Goal: Task Accomplishment & Management: Use online tool/utility

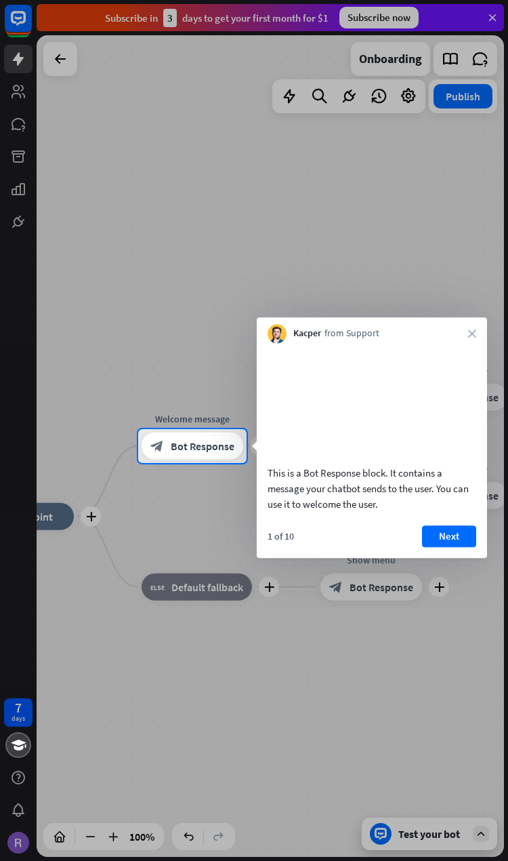
click at [452, 547] on button "Next" at bounding box center [449, 536] width 54 height 22
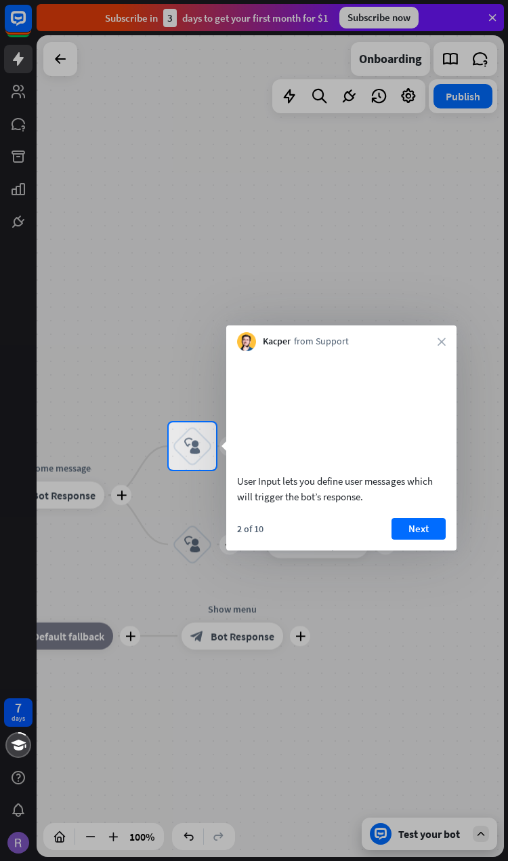
click at [414, 535] on button "Next" at bounding box center [419, 529] width 54 height 22
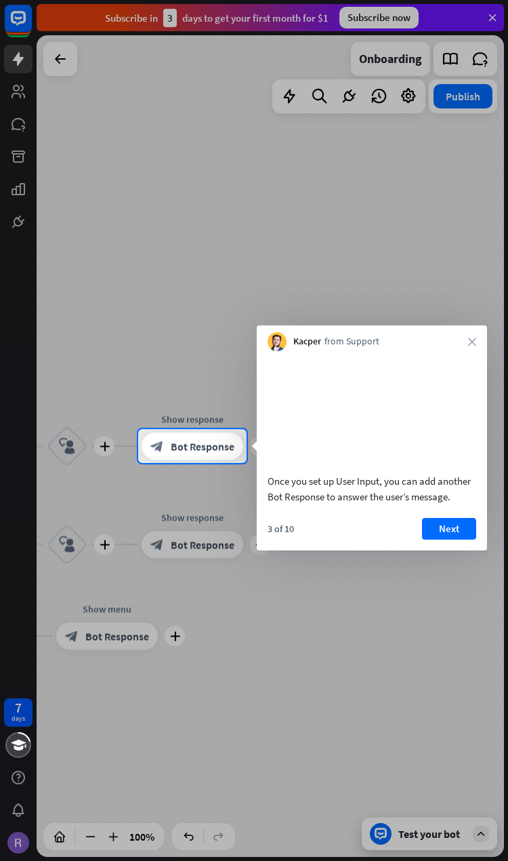
click at [470, 340] on icon "close" at bounding box center [472, 341] width 8 height 8
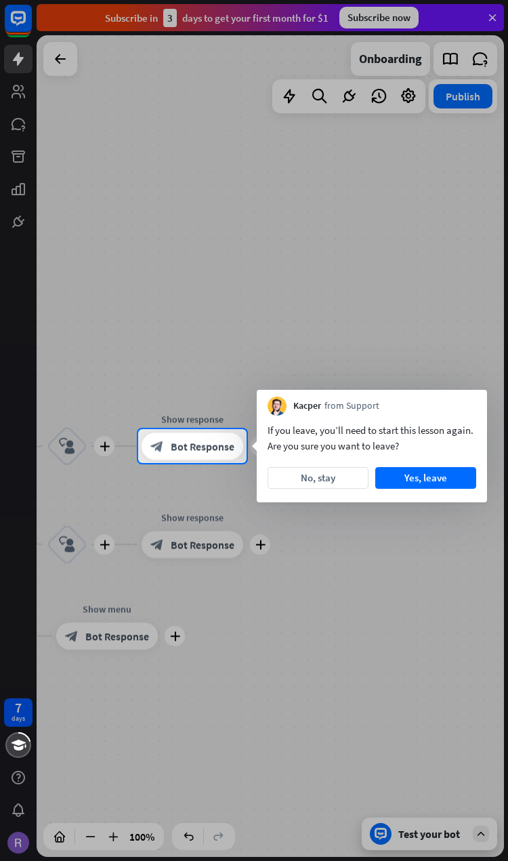
click at [314, 475] on button "No, stay" at bounding box center [318, 478] width 101 height 22
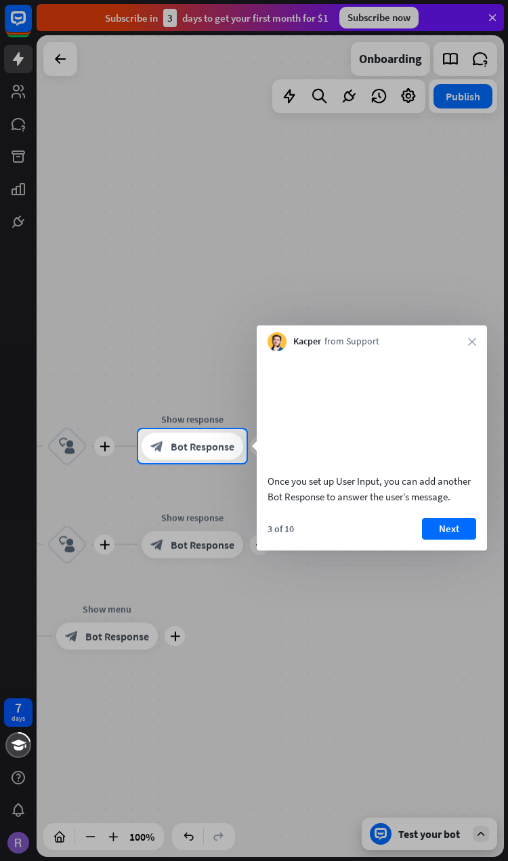
click at [461, 539] on button "Next" at bounding box center [449, 529] width 54 height 22
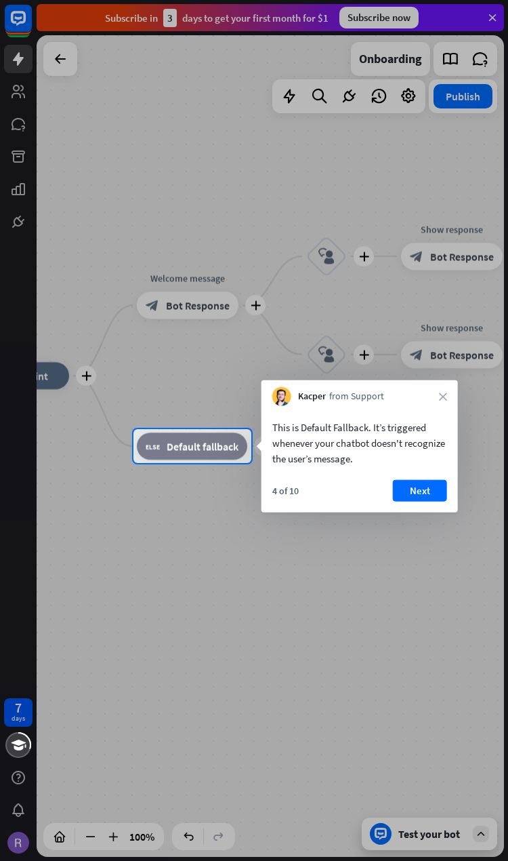
click at [432, 484] on button "Next" at bounding box center [420, 491] width 54 height 22
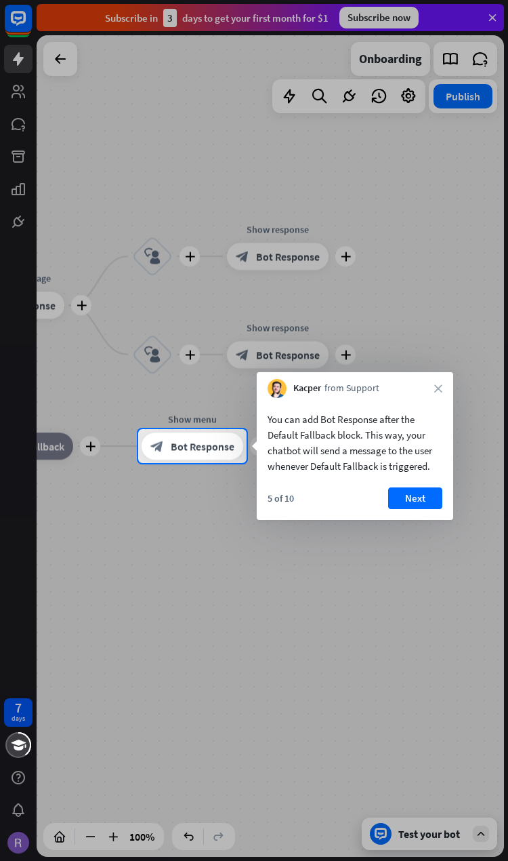
click at [417, 480] on div "You can add Bot Response after the Default Fallback block. This way, your chatb…" at bounding box center [355, 459] width 197 height 122
click at [413, 475] on div "You can add Bot Response after the Default Fallback block. This way, your chatb…" at bounding box center [355, 439] width 197 height 83
click at [410, 479] on div "You can add Bot Response after the Default Fallback block. This way, your chatb…" at bounding box center [355, 439] width 197 height 83
click at [405, 479] on div "You can add Bot Response after the Default Fallback block. This way, your chatb…" at bounding box center [355, 439] width 197 height 83
click at [396, 478] on div "You can add Bot Response after the Default Fallback block. This way, your chatb…" at bounding box center [355, 439] width 197 height 83
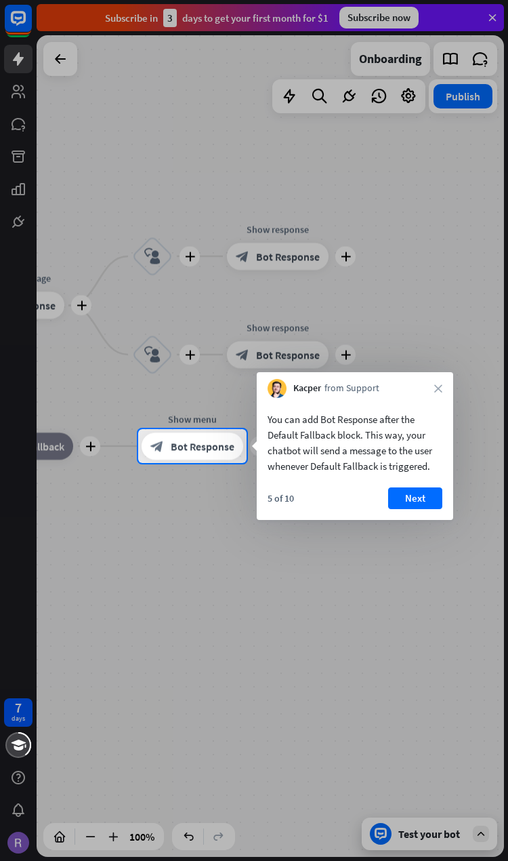
click at [406, 480] on div "You can add Bot Response after the Default Fallback block. This way, your chatb…" at bounding box center [355, 459] width 197 height 122
click at [408, 492] on button "Next" at bounding box center [415, 498] width 54 height 22
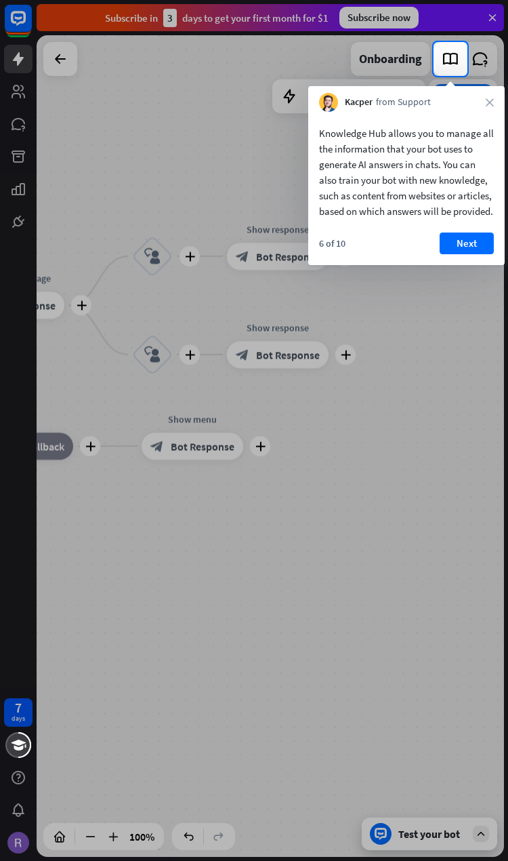
click at [461, 219] on div "Knowledge Hub allows you to manage all the information that your bot uses to ge…" at bounding box center [406, 172] width 175 height 94
click at [449, 252] on button "Next" at bounding box center [467, 243] width 54 height 22
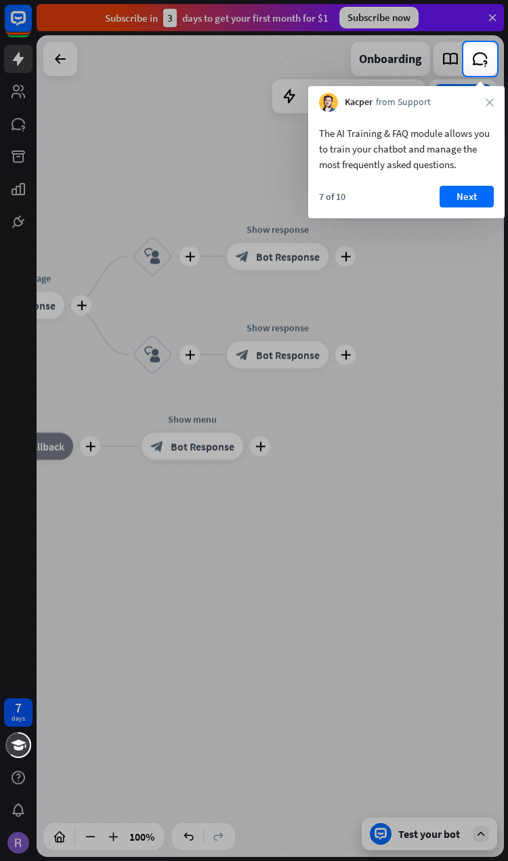
click at [464, 188] on button "Next" at bounding box center [467, 197] width 54 height 22
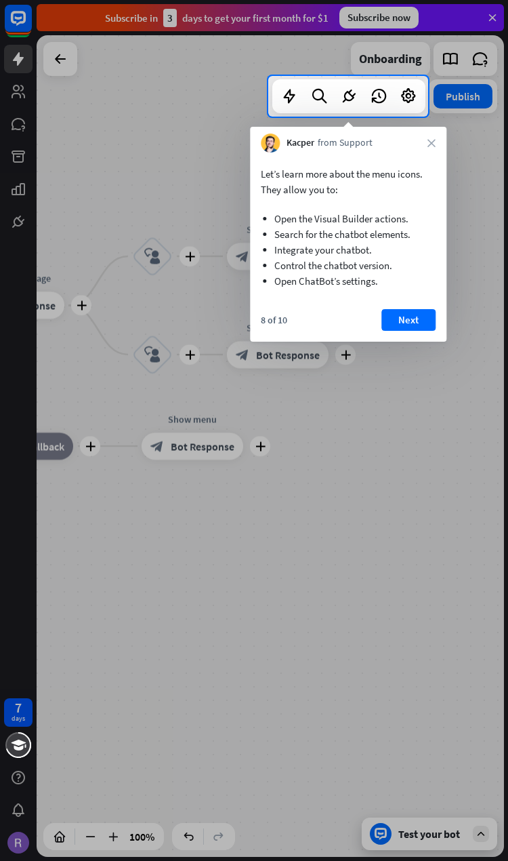
click at [413, 314] on button "Next" at bounding box center [408, 320] width 54 height 22
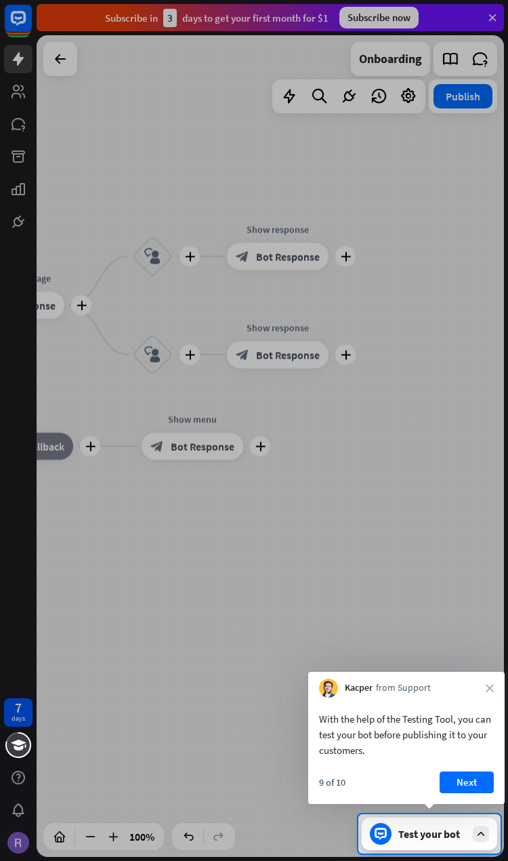
click at [469, 775] on button "Next" at bounding box center [467, 782] width 54 height 22
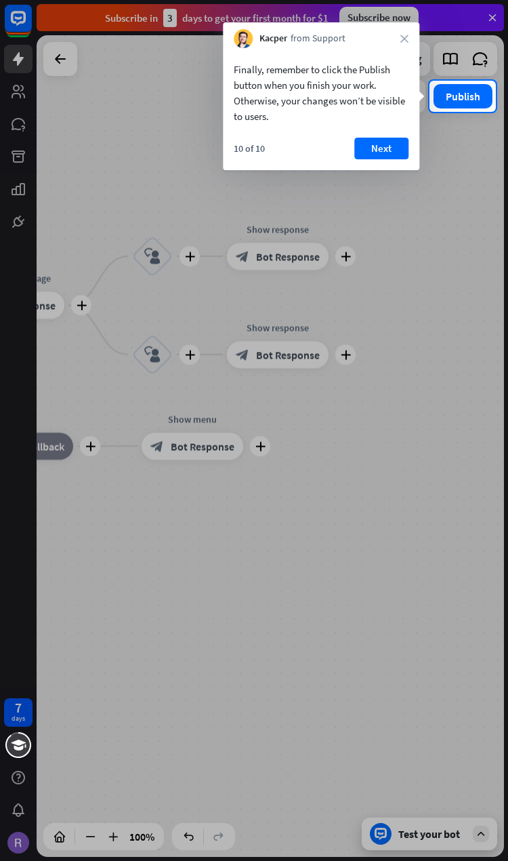
click at [395, 139] on button "Next" at bounding box center [381, 149] width 54 height 22
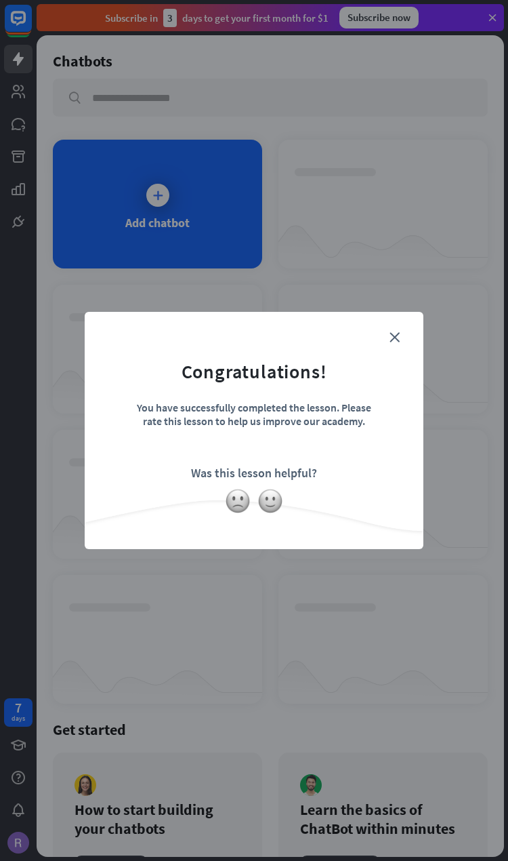
click at [391, 337] on icon "close" at bounding box center [395, 337] width 10 height 10
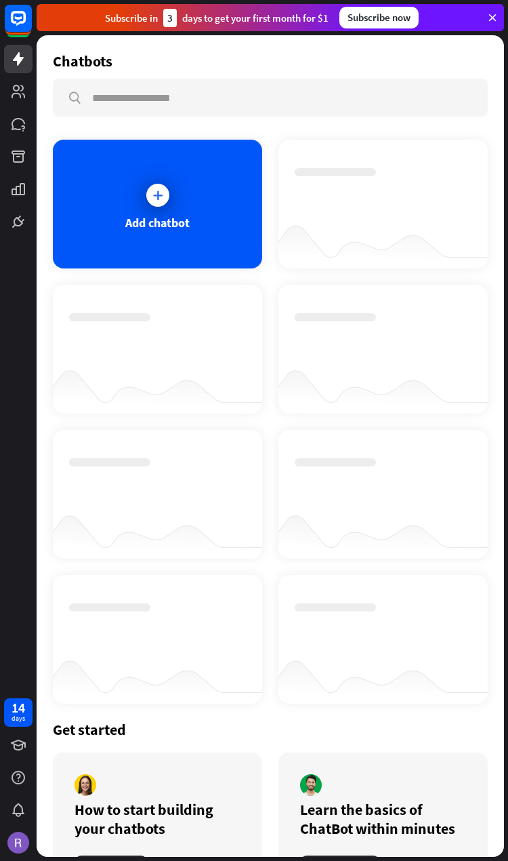
click at [154, 194] on icon at bounding box center [158, 195] width 14 height 14
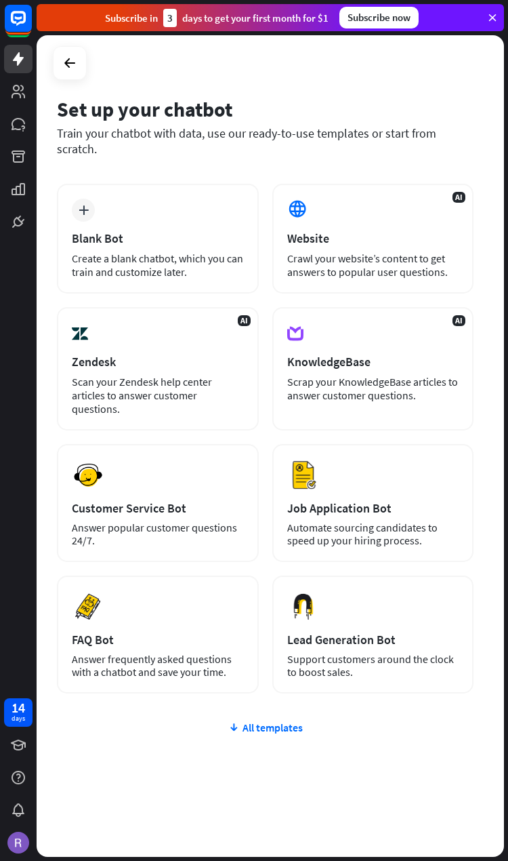
click at [430, 232] on div "AI Website Crawl your website’s content to get answers to popular user question…" at bounding box center [373, 239] width 202 height 110
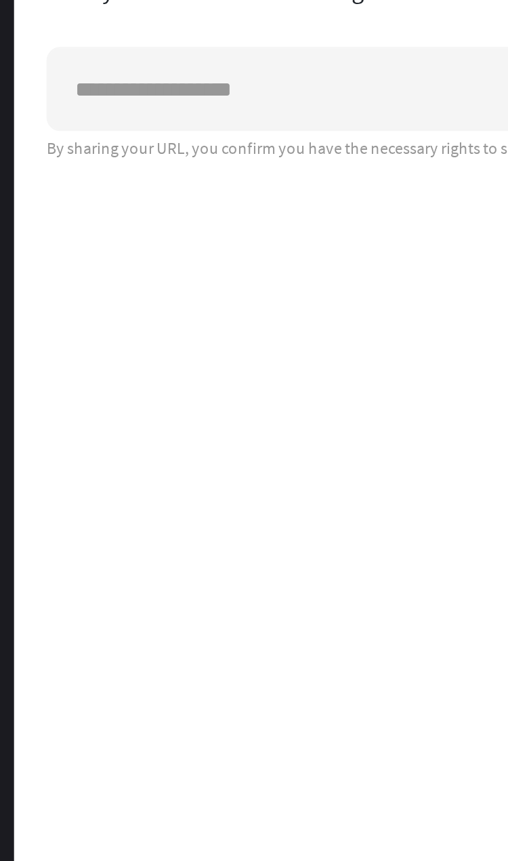
type input "*"
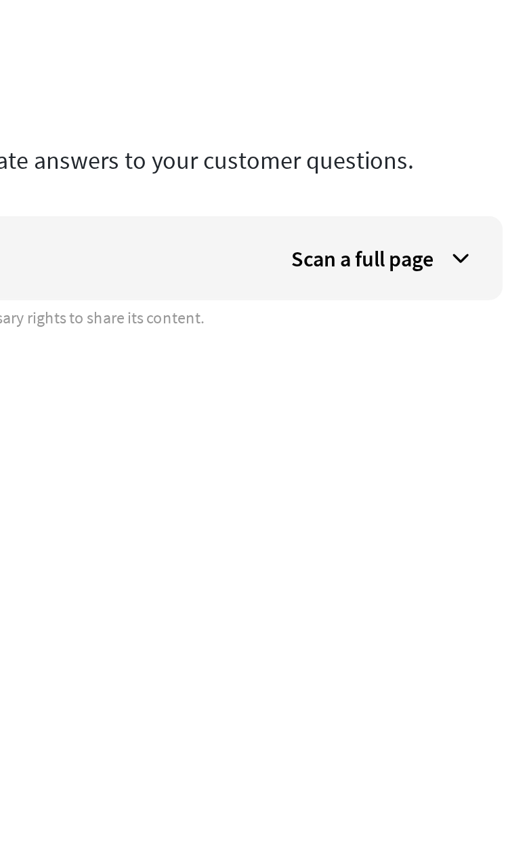
click at [369, 191] on div "Scan a full page" at bounding box center [428, 211] width 119 height 41
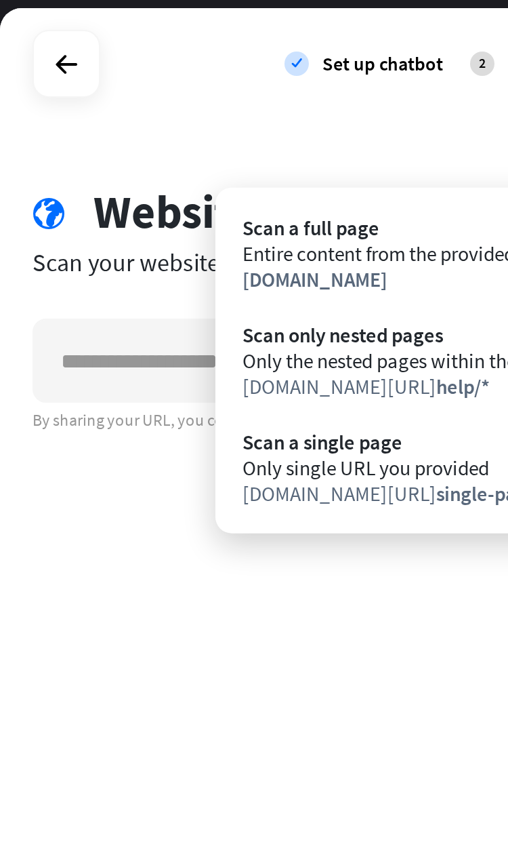
click at [94, 56] on div "check Set up chatbot 2 Train 3 Tune chatbot" at bounding box center [252, 32] width 504 height 56
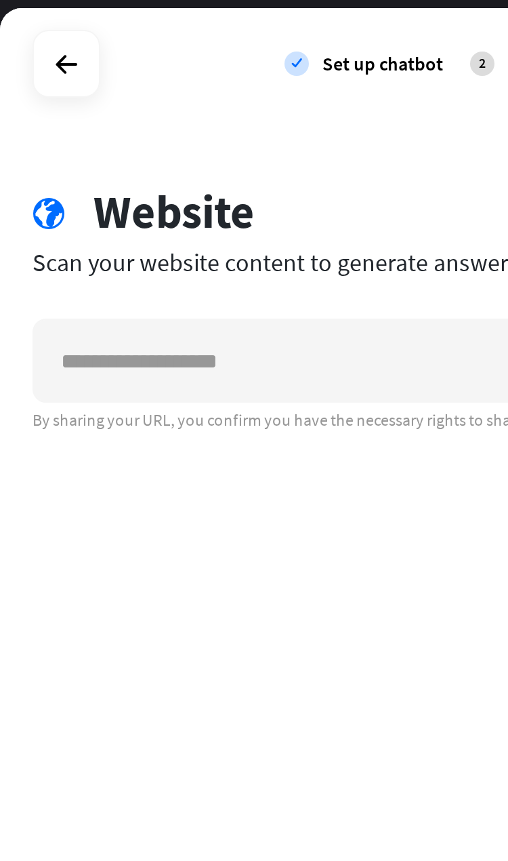
click at [39, 34] on icon at bounding box center [33, 32] width 16 height 16
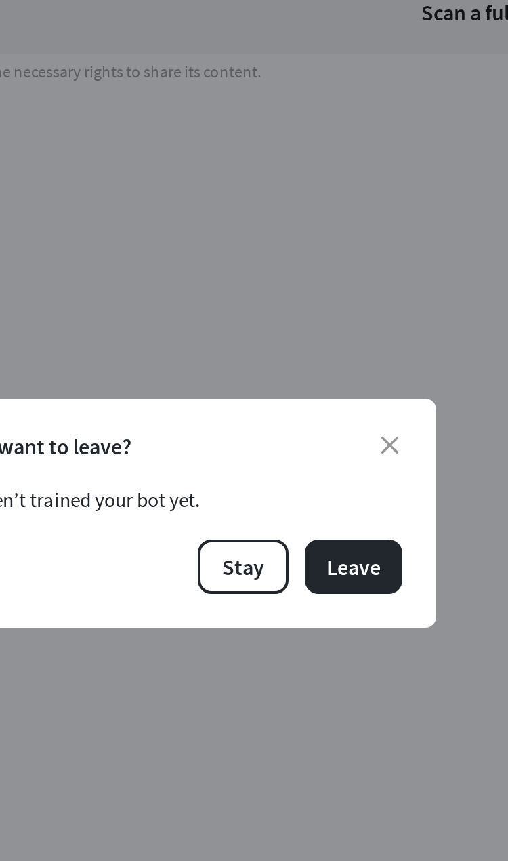
click at [324, 444] on button "Leave" at bounding box center [348, 457] width 49 height 27
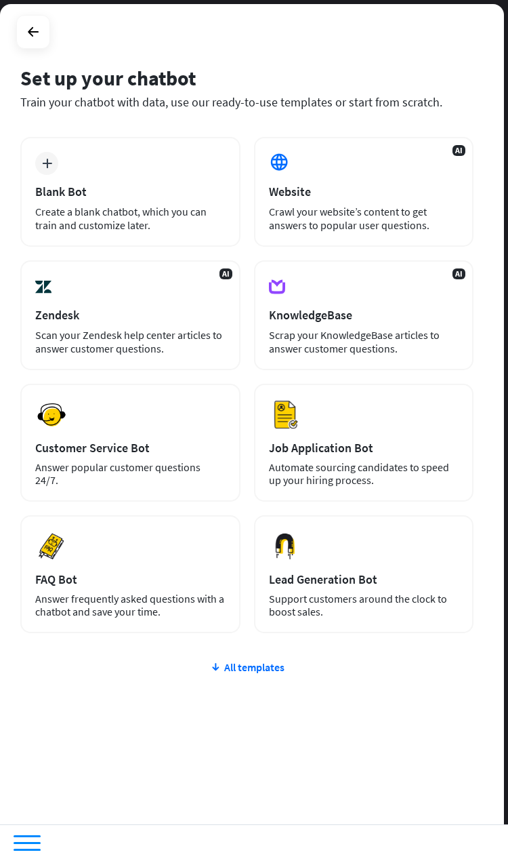
click at [41, 21] on div at bounding box center [33, 32] width 26 height 26
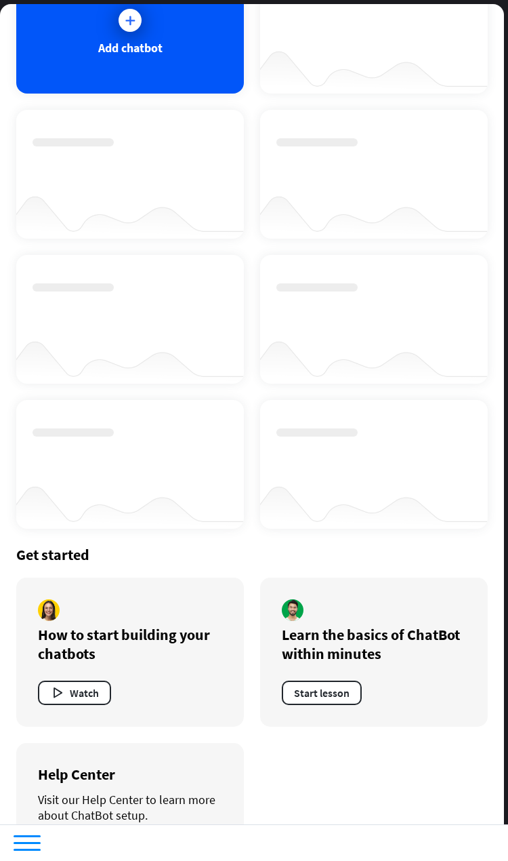
scroll to position [143, 0]
click at [39, 840] on div at bounding box center [27, 843] width 27 height 16
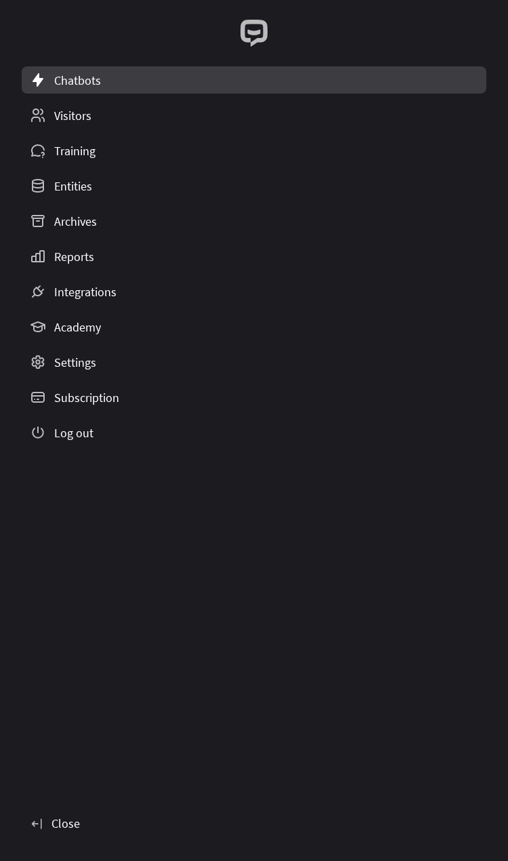
click at [123, 81] on link "Chatbots" at bounding box center [254, 79] width 465 height 27
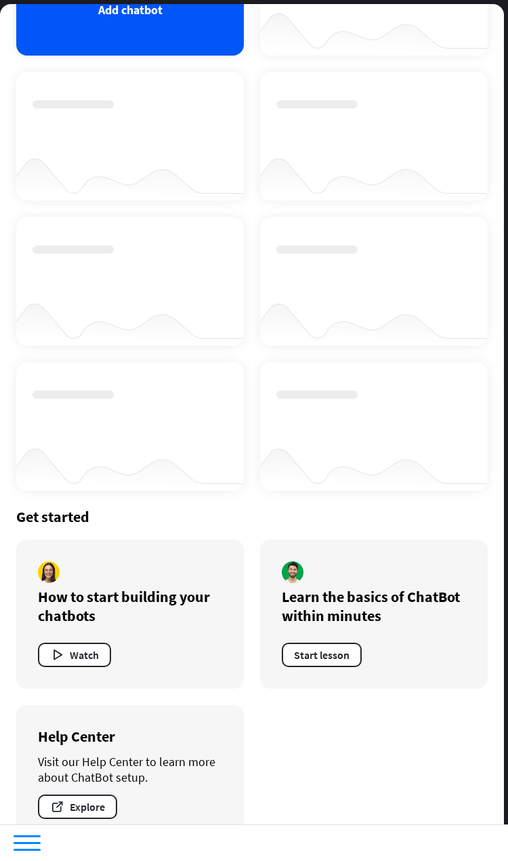
scroll to position [182, 0]
click at [29, 845] on div at bounding box center [27, 843] width 27 height 16
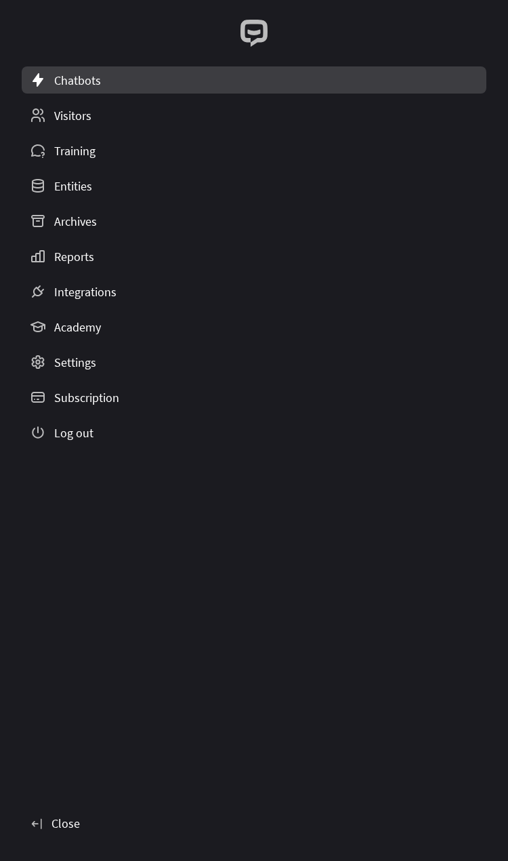
click at [79, 358] on div "Settings" at bounding box center [75, 362] width 42 height 16
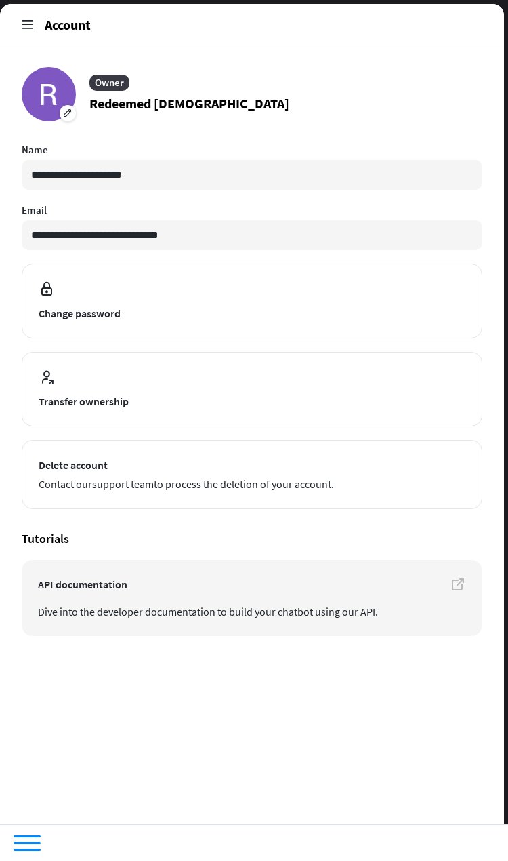
click at [191, 183] on input "**********" at bounding box center [252, 175] width 461 height 30
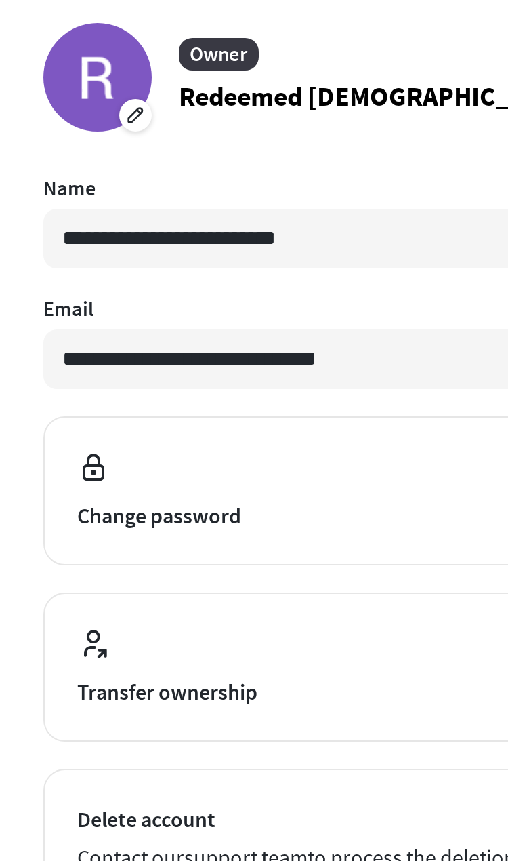
type input "**********"
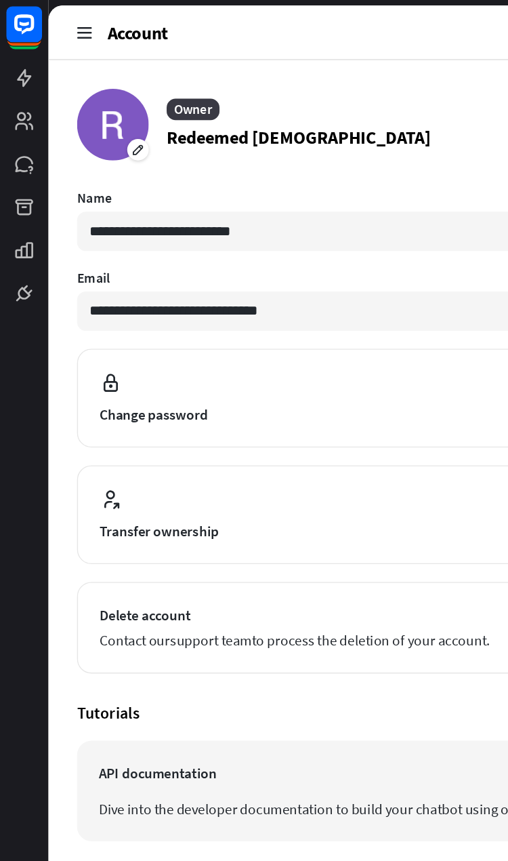
click at [62, 19] on icon at bounding box center [63, 24] width 15 height 15
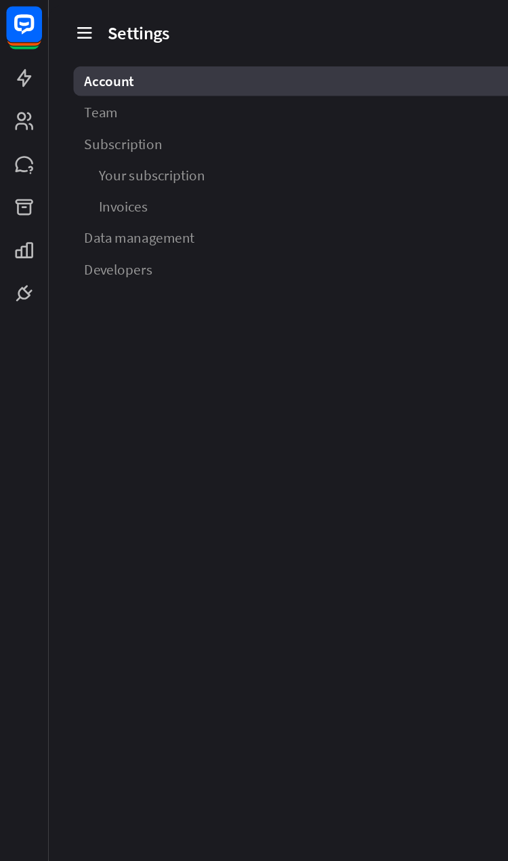
click at [136, 213] on link "Developers" at bounding box center [271, 203] width 430 height 22
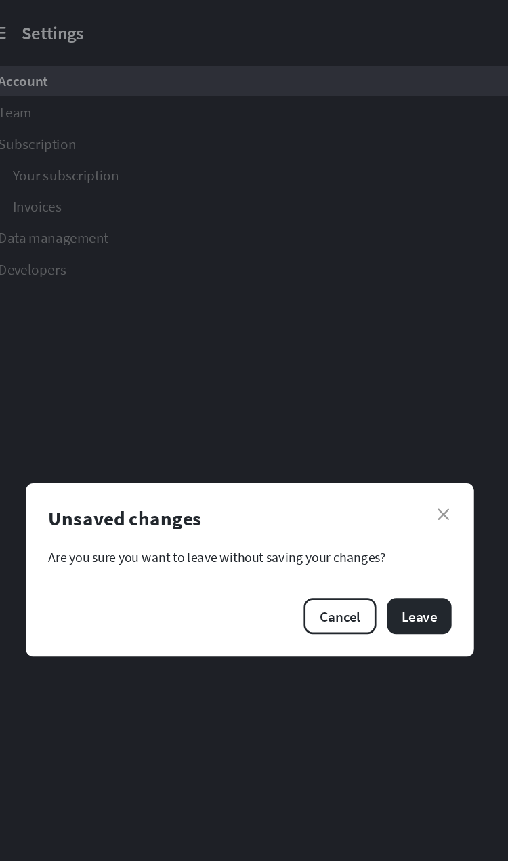
click at [358, 462] on button "Leave" at bounding box center [382, 465] width 49 height 27
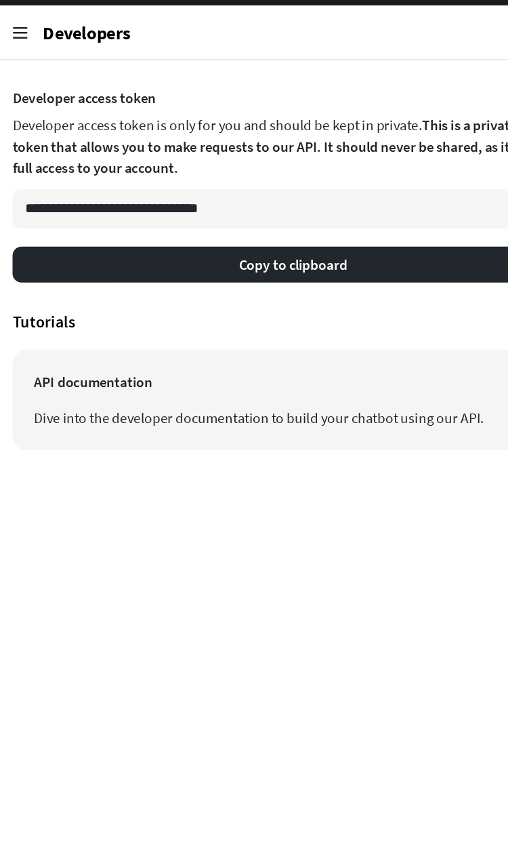
click at [250, 173] on input "**********" at bounding box center [270, 158] width 424 height 30
click at [275, 213] on button "Copy to clipboard" at bounding box center [270, 199] width 424 height 27
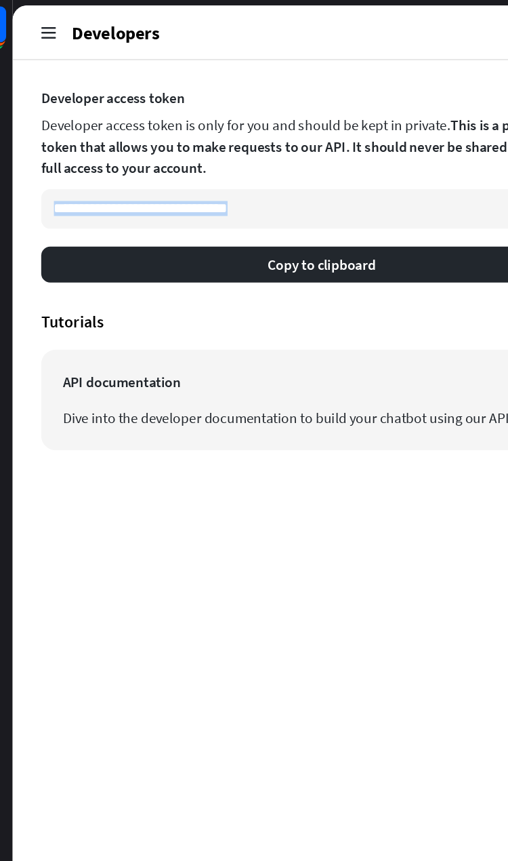
click at [268, 173] on input "**********" at bounding box center [270, 158] width 424 height 30
click at [56, 22] on icon at bounding box center [63, 24] width 15 height 15
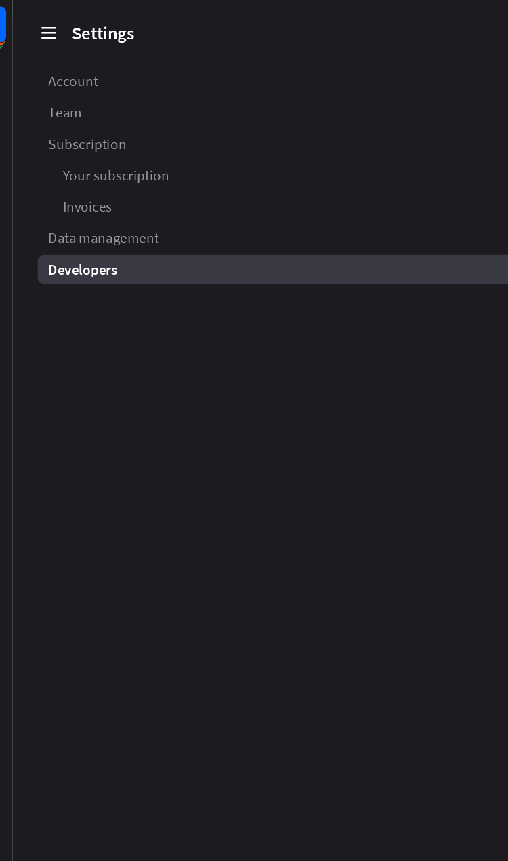
click at [163, 182] on link "Data management" at bounding box center [271, 180] width 430 height 22
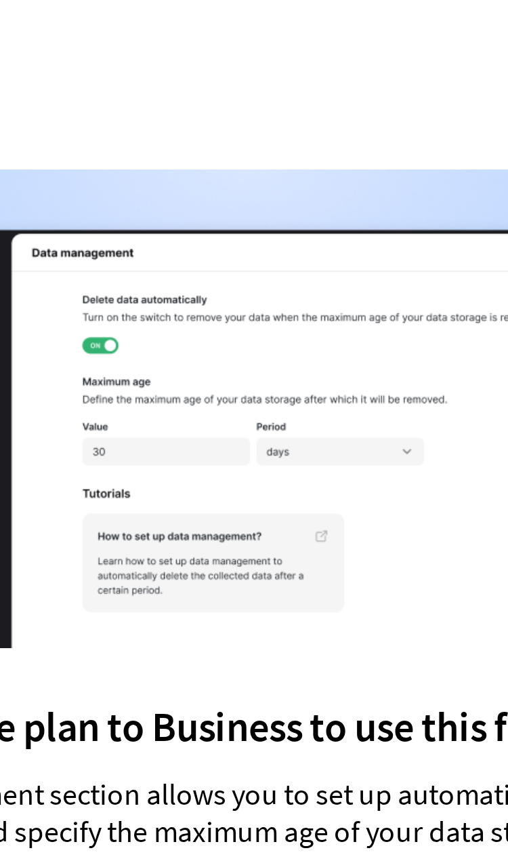
click at [127, 308] on img at bounding box center [270, 395] width 397 height 175
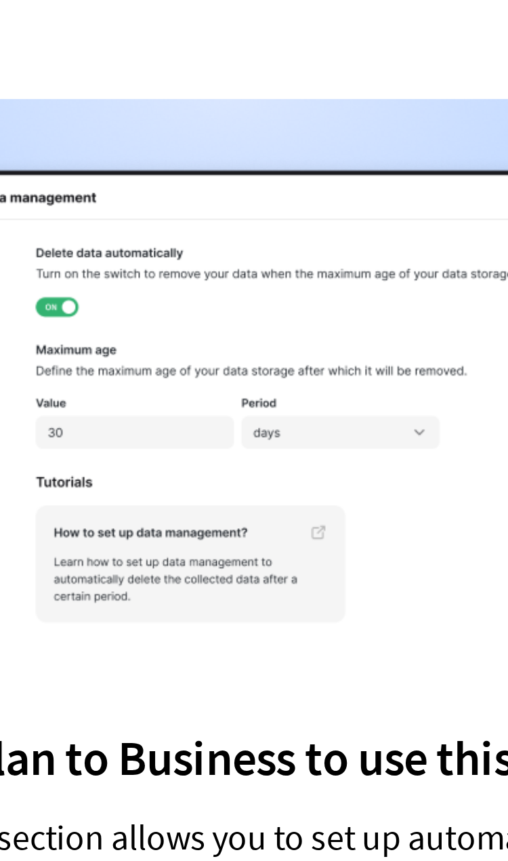
click at [125, 308] on img at bounding box center [270, 395] width 397 height 175
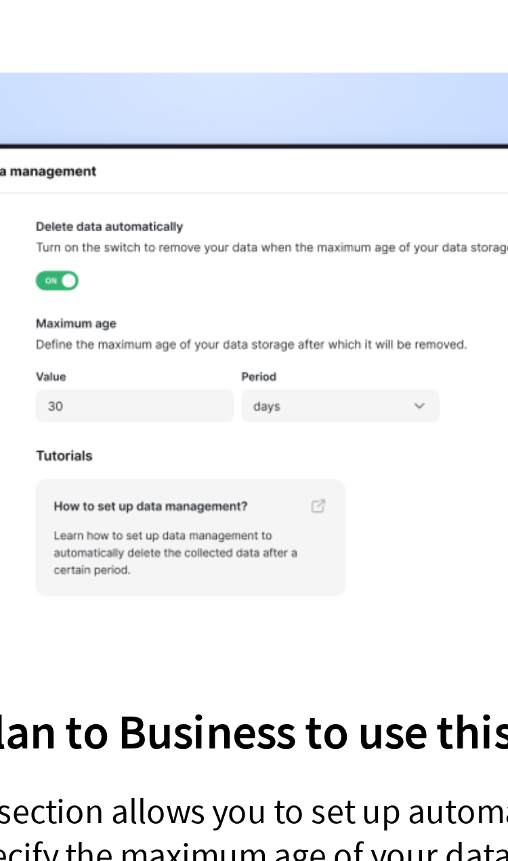
click at [72, 308] on img at bounding box center [270, 395] width 397 height 175
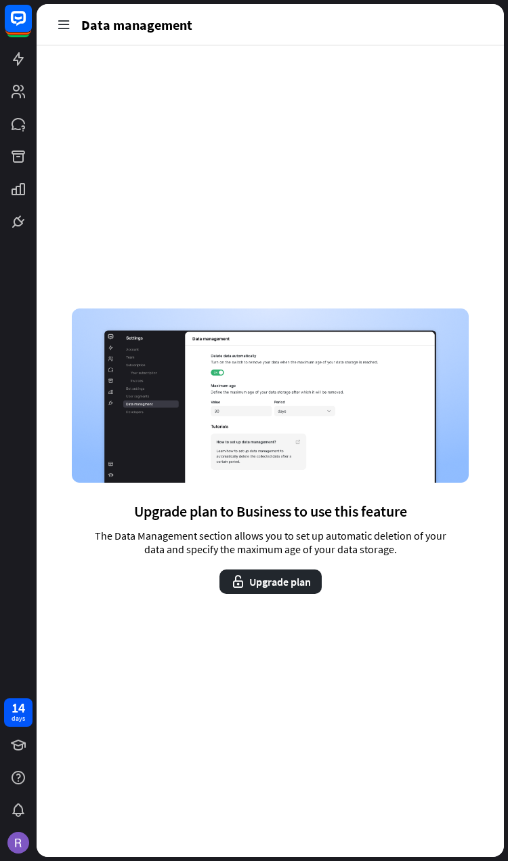
click at [56, 22] on icon at bounding box center [63, 24] width 15 height 15
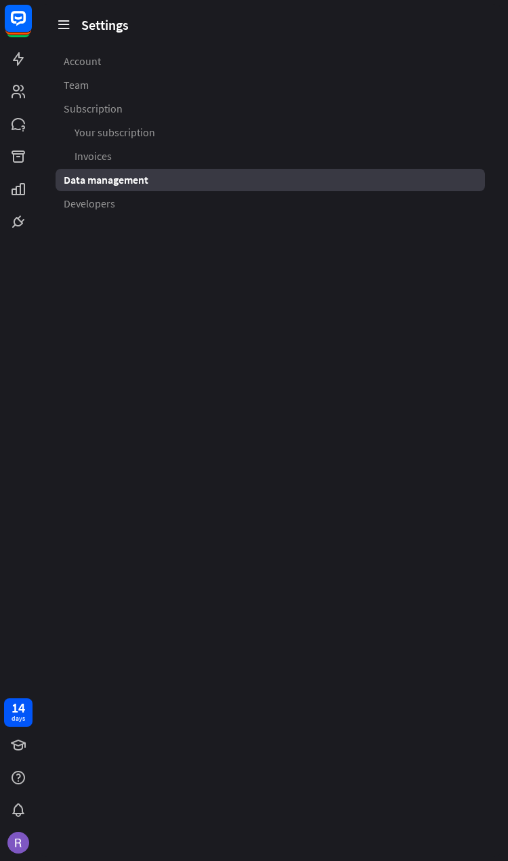
click at [192, 154] on link "Invoices" at bounding box center [271, 156] width 430 height 22
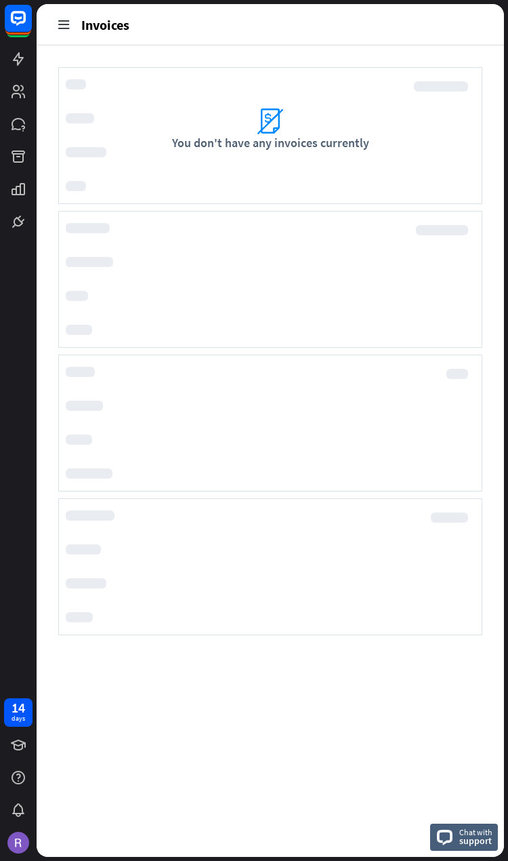
click at [0, 0] on icon at bounding box center [0, 0] width 0 height 0
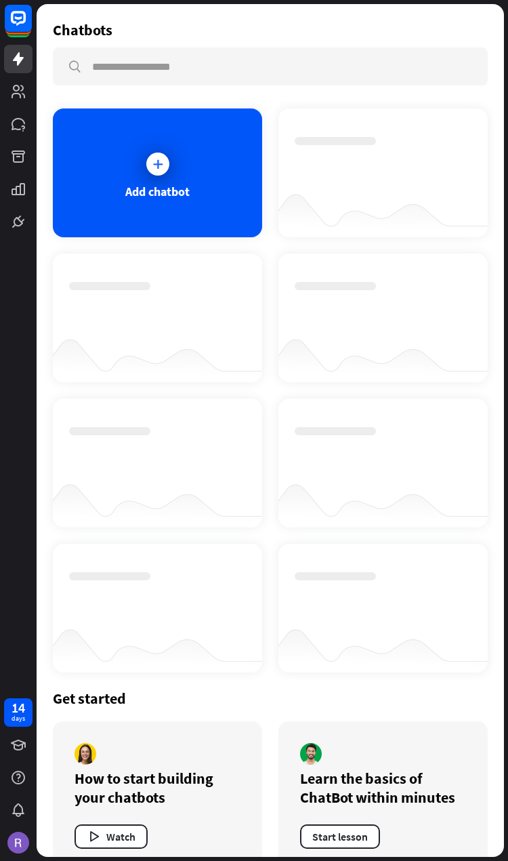
click at [138, 163] on div "Add chatbot" at bounding box center [157, 172] width 209 height 129
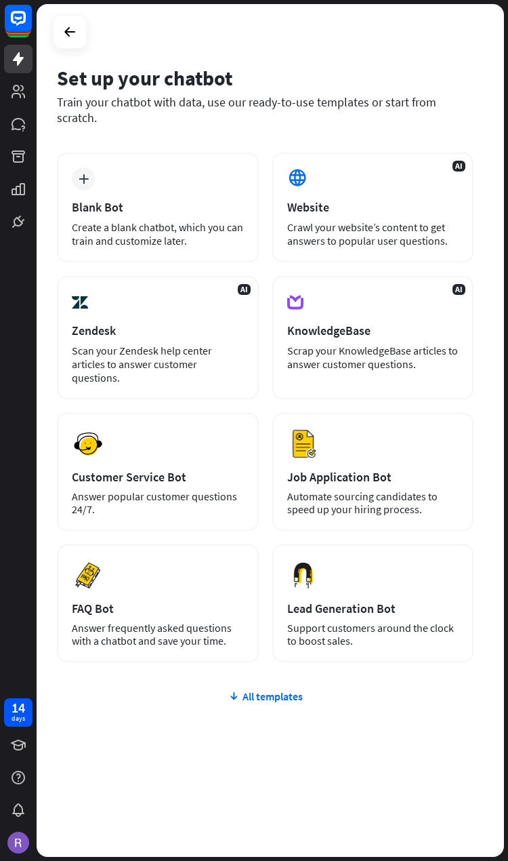
click at [276, 689] on div "All templates" at bounding box center [265, 696] width 417 height 14
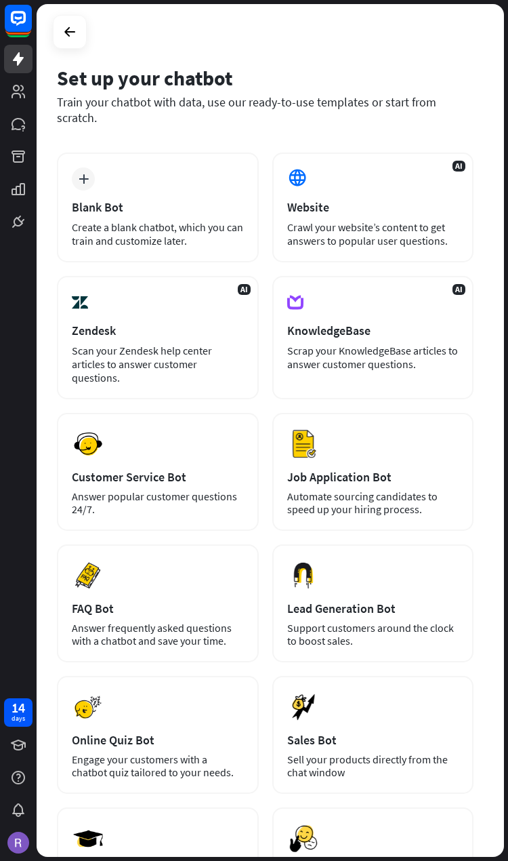
click at [404, 199] on div "Website" at bounding box center [373, 207] width 172 height 16
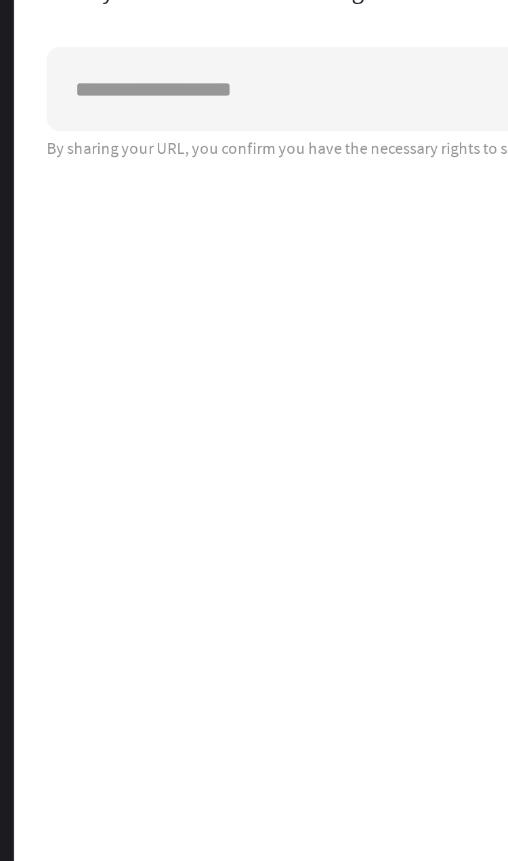
type input "*"
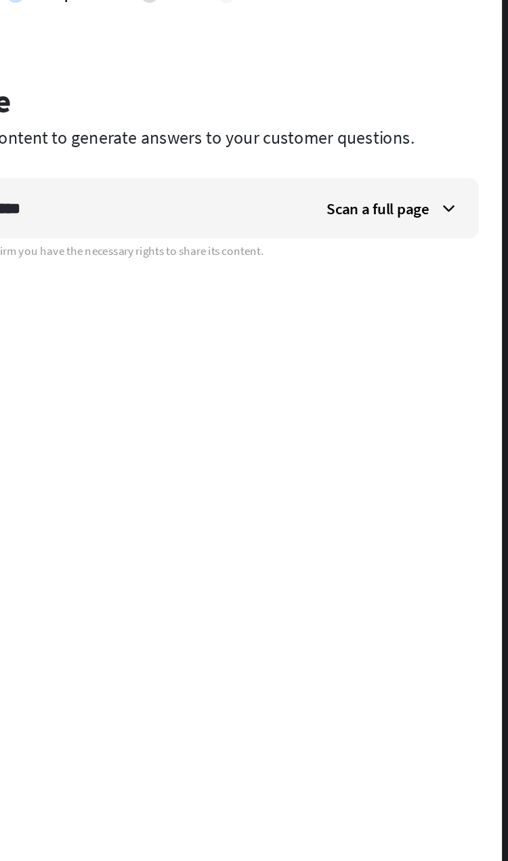
click at [460, 173] on icon at bounding box center [467, 180] width 14 height 14
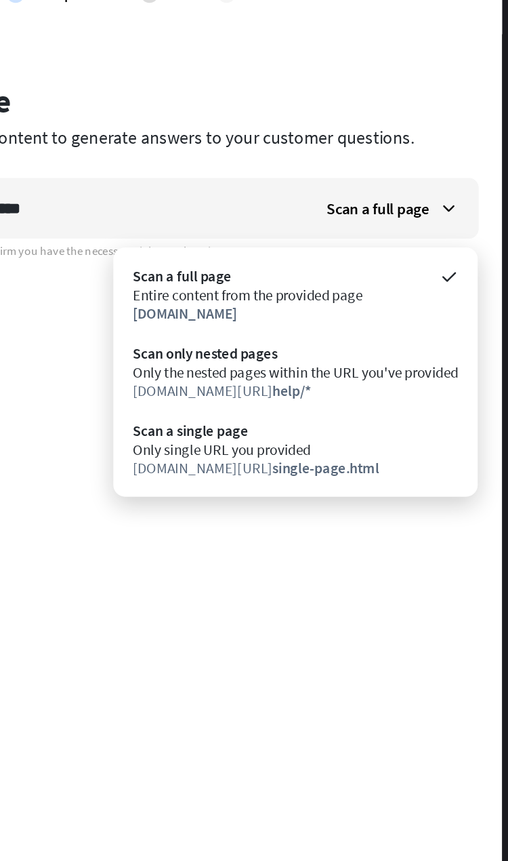
click at [193, 392] on div "**********" at bounding box center [271, 403] width 468 height 798
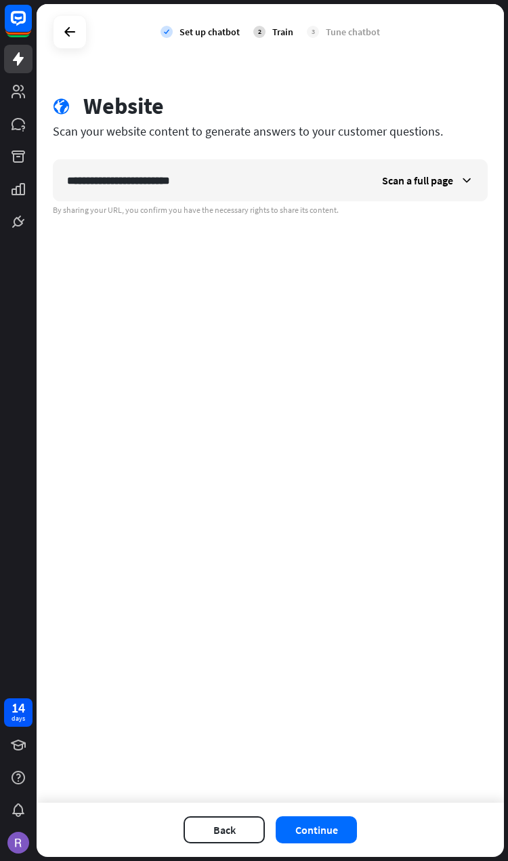
click at [326, 822] on button "Continue" at bounding box center [316, 829] width 81 height 27
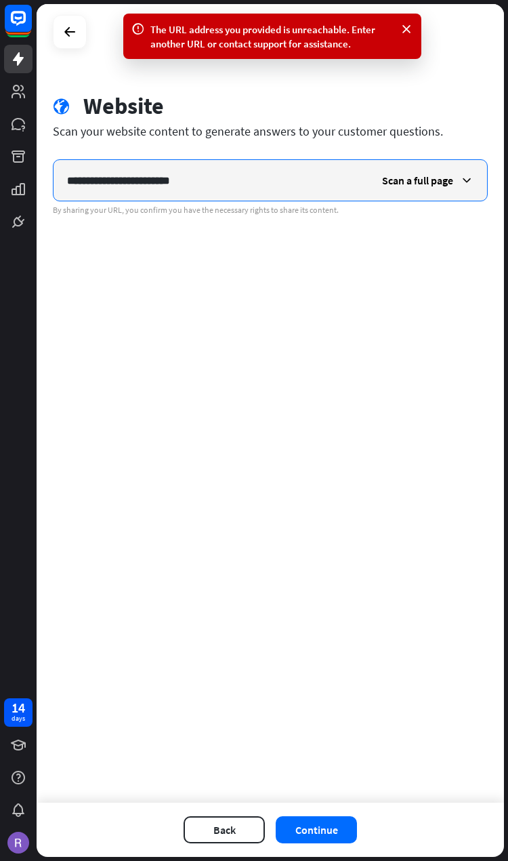
click at [254, 186] on input "**********" at bounding box center [211, 180] width 315 height 41
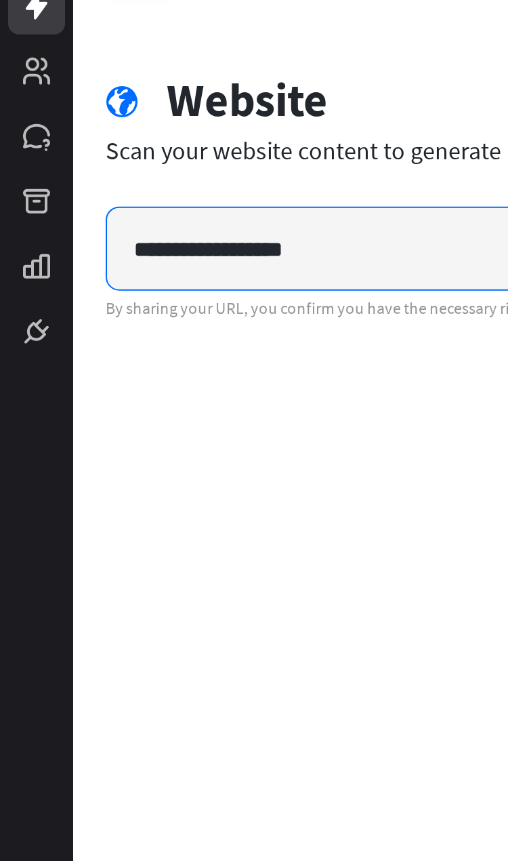
type input "**********"
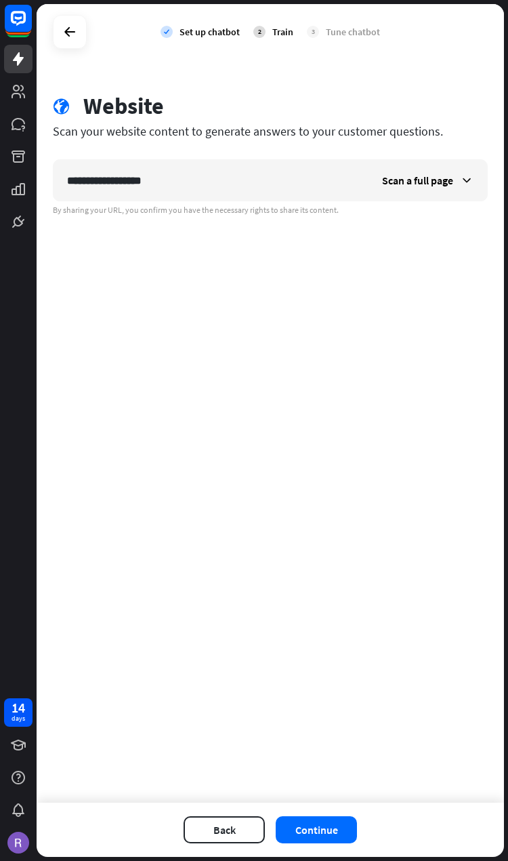
click at [333, 829] on button "Continue" at bounding box center [316, 829] width 81 height 27
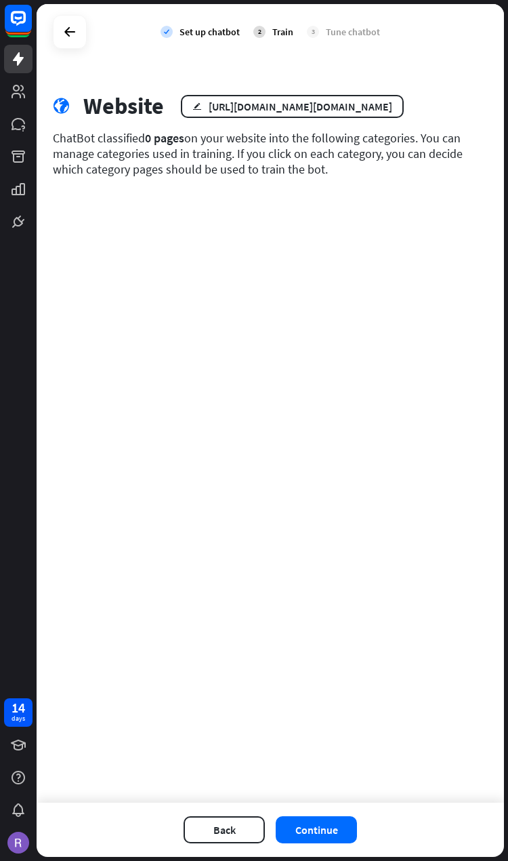
click at [404, 113] on div "edit https://www.hugedomains.com/domain_profile.cfm?d=redeemedchurch.com" at bounding box center [292, 106] width 223 height 23
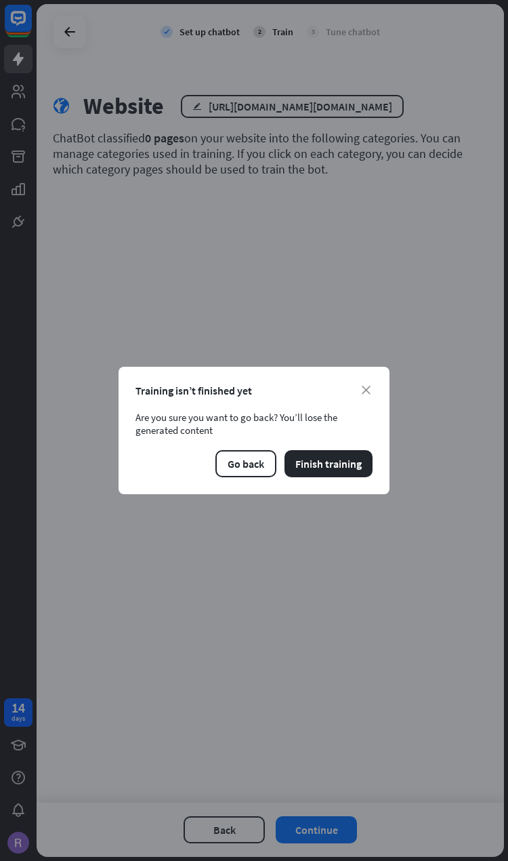
click at [246, 468] on button "Go back" at bounding box center [245, 463] width 61 height 27
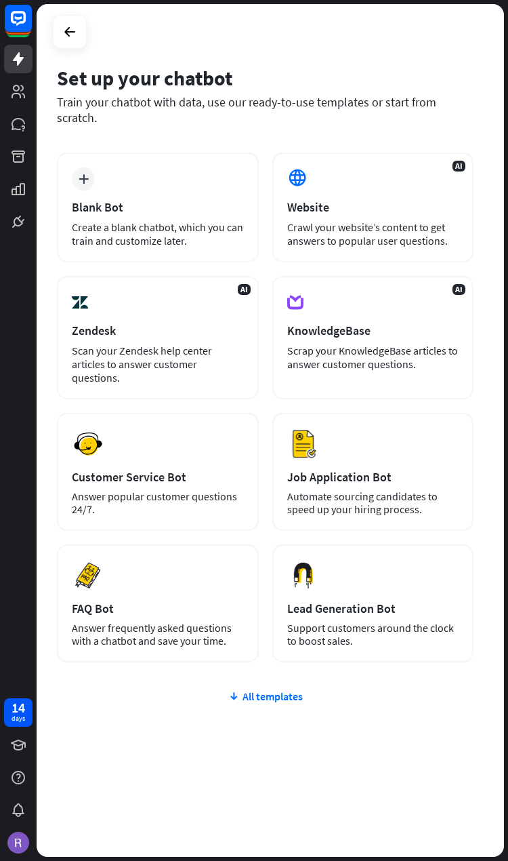
click at [410, 182] on div "AI Website Crawl your website’s content to get answers to popular user question…" at bounding box center [373, 207] width 202 height 110
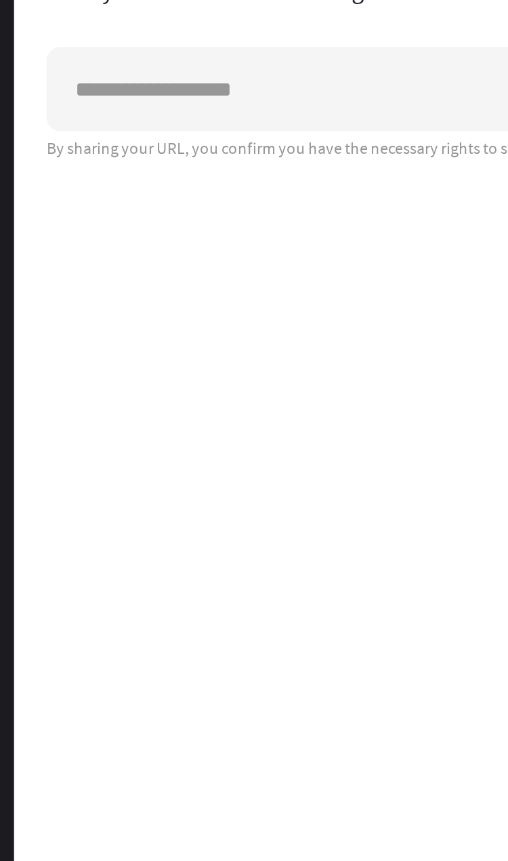
click at [125, 160] on input "text" at bounding box center [211, 180] width 315 height 41
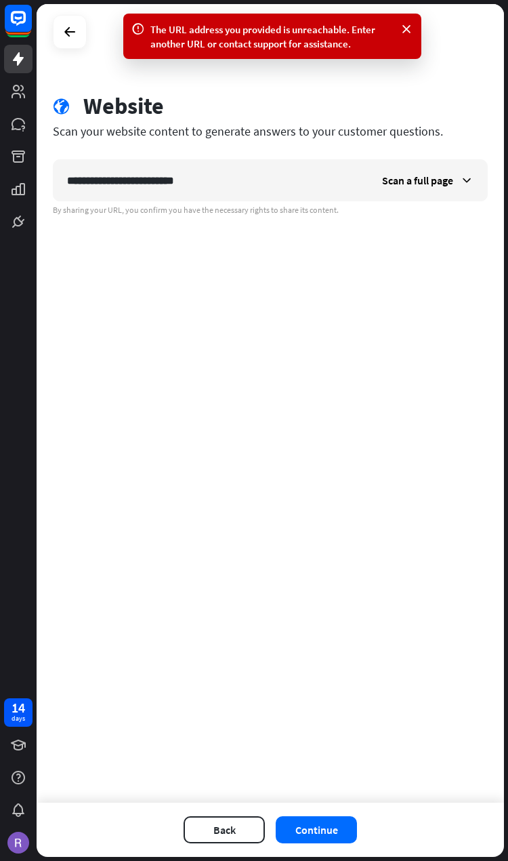
click at [338, 818] on button "Continue" at bounding box center [316, 829] width 81 height 27
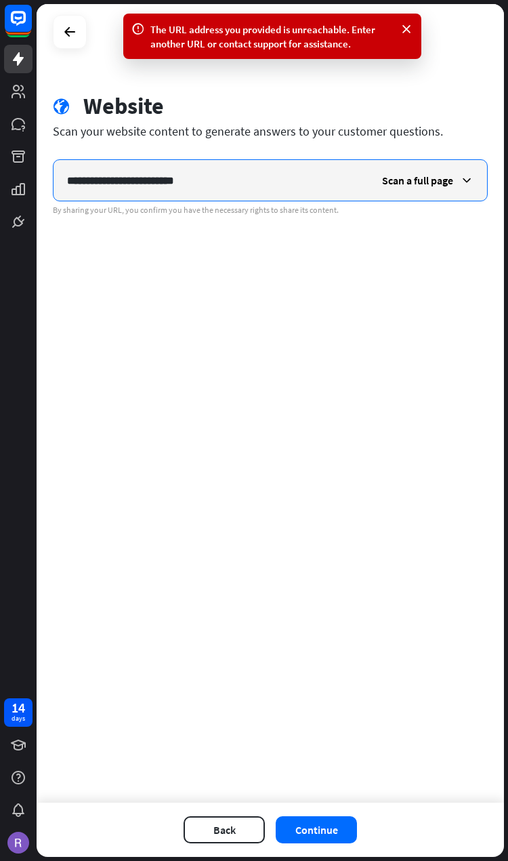
click at [255, 184] on input "**********" at bounding box center [211, 180] width 315 height 41
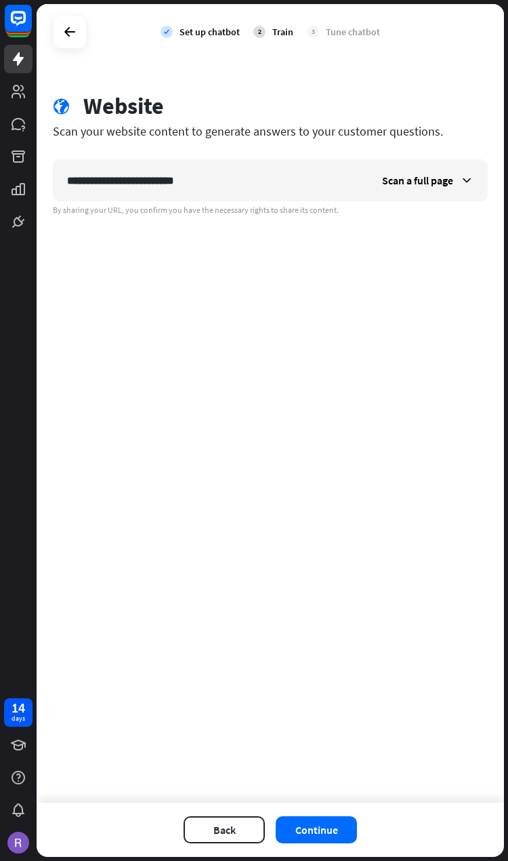
click at [335, 827] on button "Continue" at bounding box center [316, 829] width 81 height 27
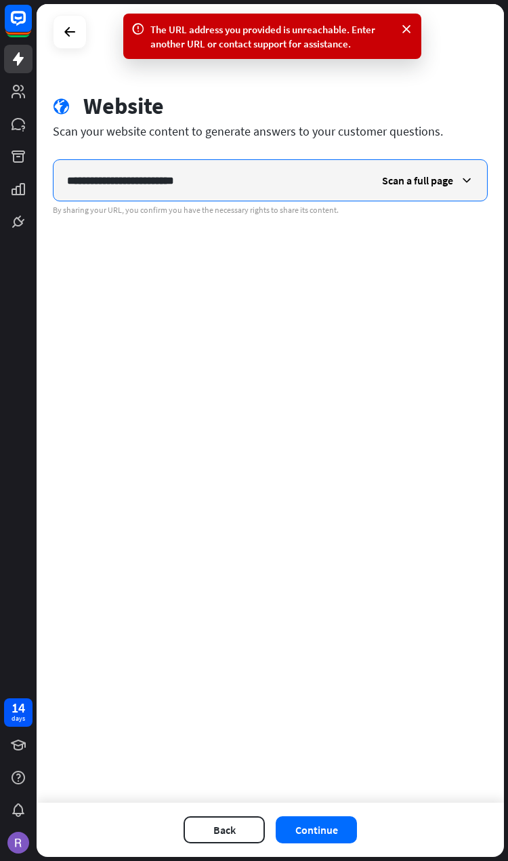
click at [264, 186] on input "**********" at bounding box center [211, 180] width 315 height 41
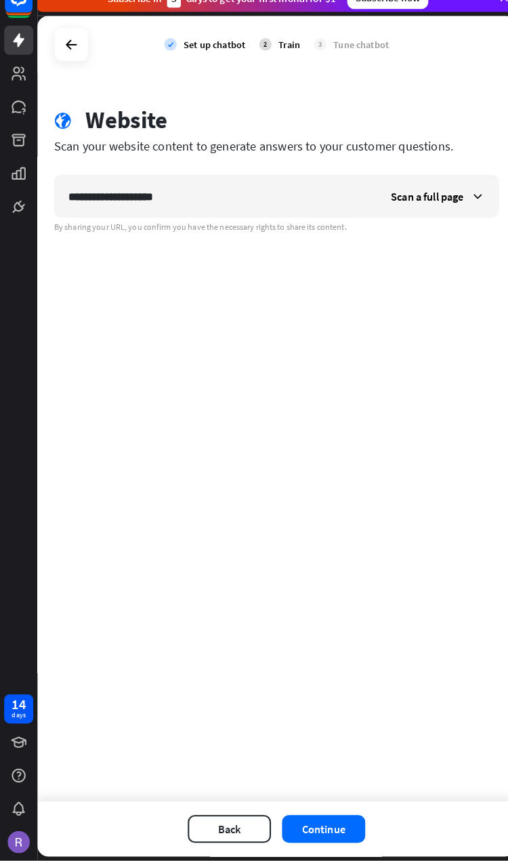
click at [332, 816] on button "Continue" at bounding box center [316, 829] width 81 height 27
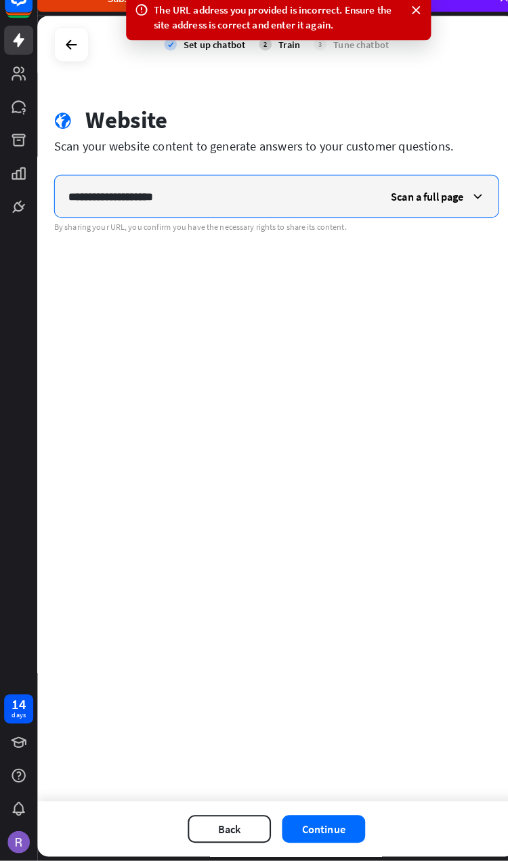
click at [249, 191] on input "**********" at bounding box center [211, 211] width 315 height 41
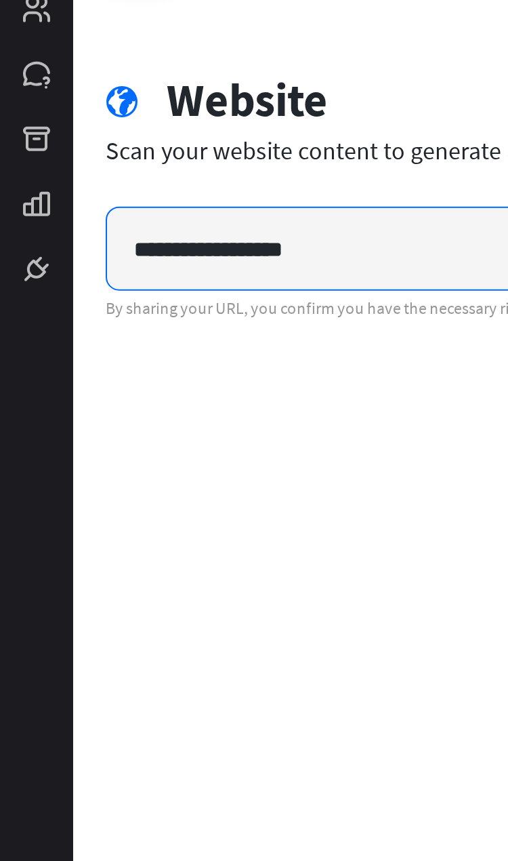
type input "**********"
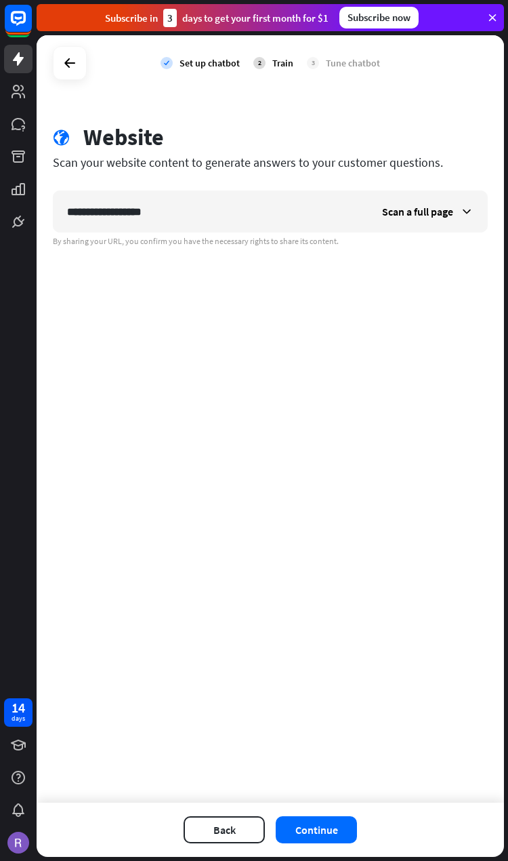
click at [329, 830] on button "Continue" at bounding box center [316, 829] width 81 height 27
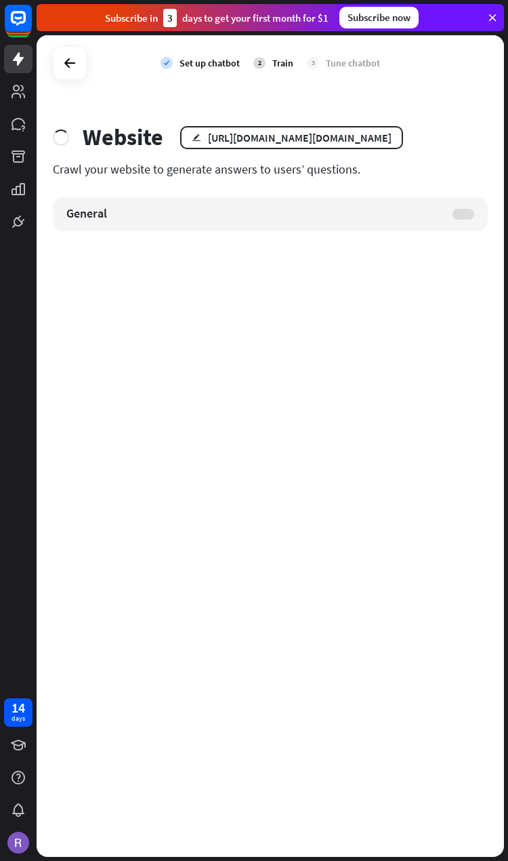
click at [442, 211] on div "General" at bounding box center [270, 214] width 435 height 34
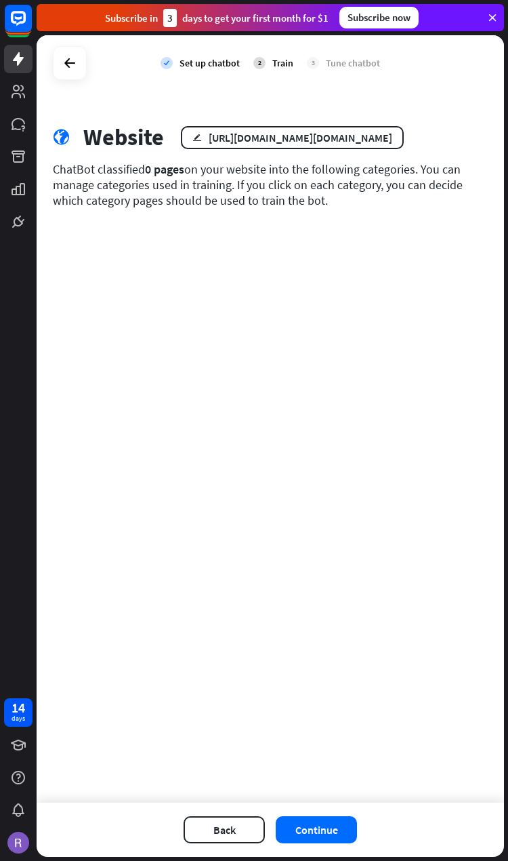
click at [337, 825] on button "Continue" at bounding box center [316, 829] width 81 height 27
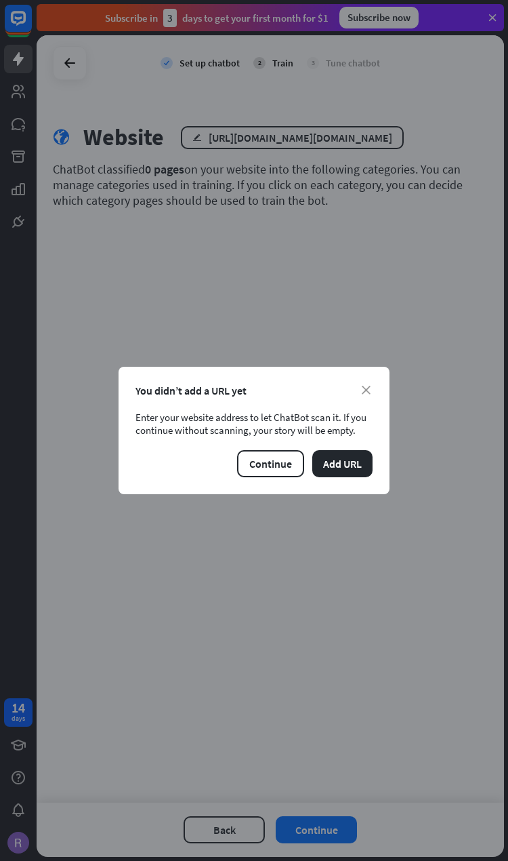
click at [349, 466] on button "Add URL" at bounding box center [342, 463] width 60 height 27
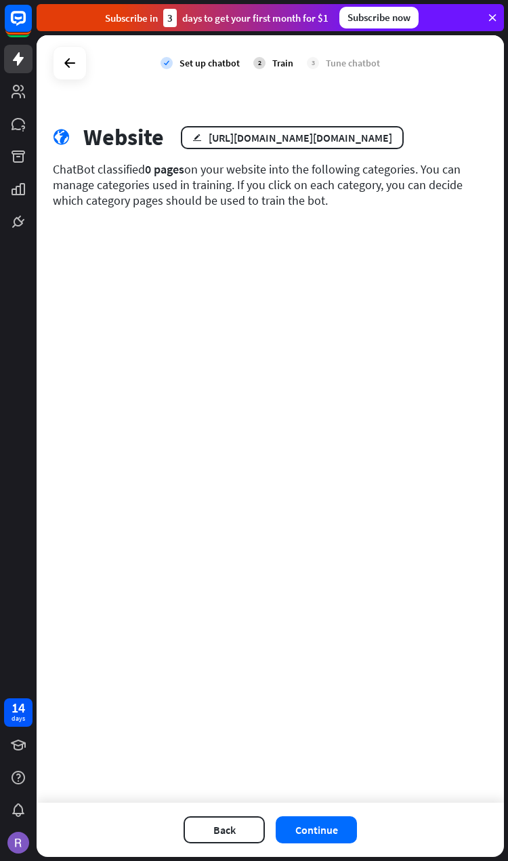
click at [392, 136] on div "https://www.hugedomains.com/domain_profile.cfm?d=redeemedchurch.com" at bounding box center [301, 138] width 184 height 14
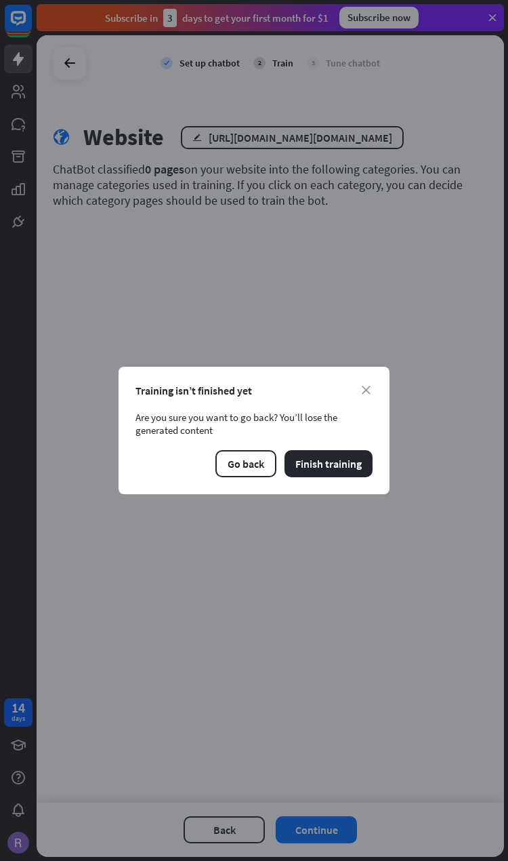
click at [338, 466] on button "Finish training" at bounding box center [329, 463] width 88 height 27
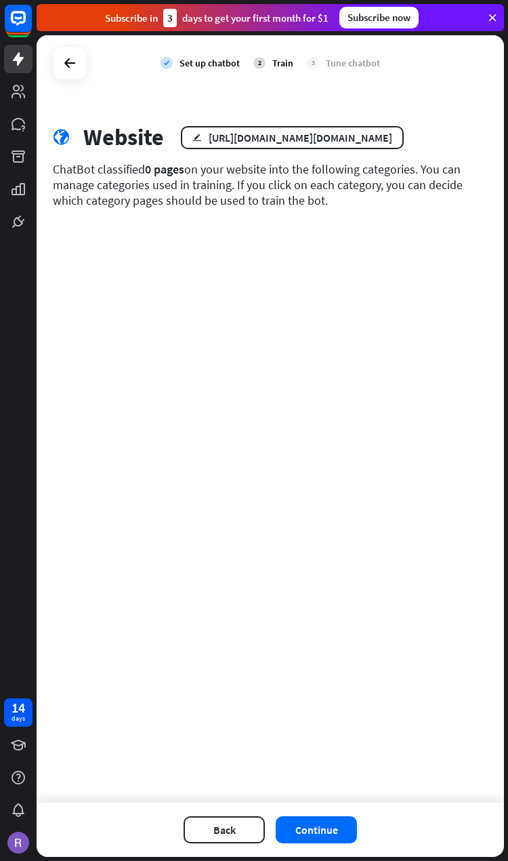
click at [491, 5] on div "Subscribe in 3 days to get your first month for $1 Subscribe now" at bounding box center [271, 17] width 468 height 27
click at [482, 18] on div "Subscribe in 3 days to get your first month for $1 Subscribe now" at bounding box center [271, 17] width 468 height 27
click at [487, 16] on icon at bounding box center [493, 18] width 12 height 12
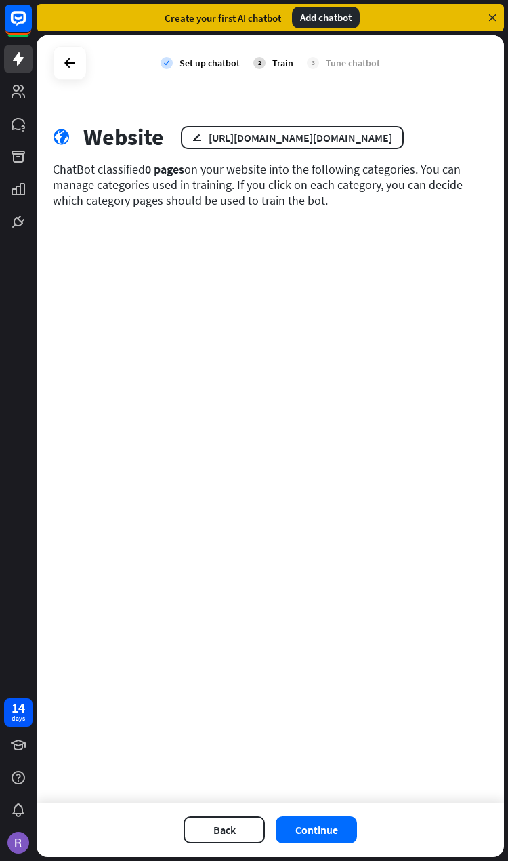
click at [487, 18] on icon at bounding box center [493, 18] width 12 height 12
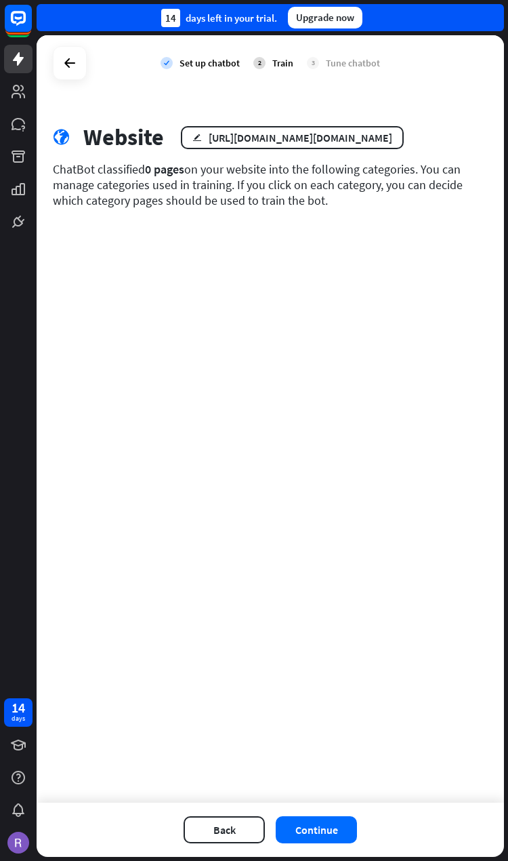
click at [392, 140] on div "https://www.hugedomains.com/domain_profile.cfm?d=redeemedchurch.com" at bounding box center [301, 138] width 184 height 14
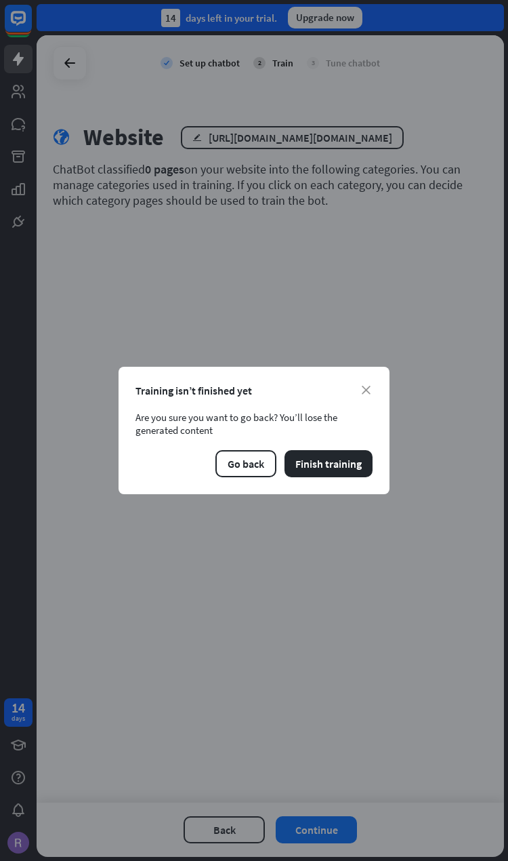
click at [356, 384] on div "Training isn’t finished yet" at bounding box center [254, 391] width 237 height 14
click at [364, 386] on icon "close" at bounding box center [366, 390] width 9 height 9
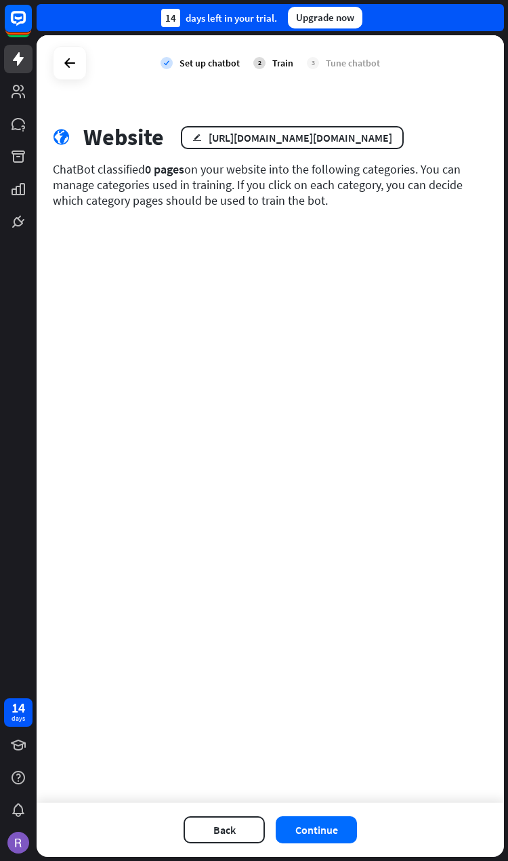
click at [199, 148] on div "edit https://www.hugedomains.com/domain_profile.cfm?d=redeemedchurch.com" at bounding box center [292, 137] width 223 height 23
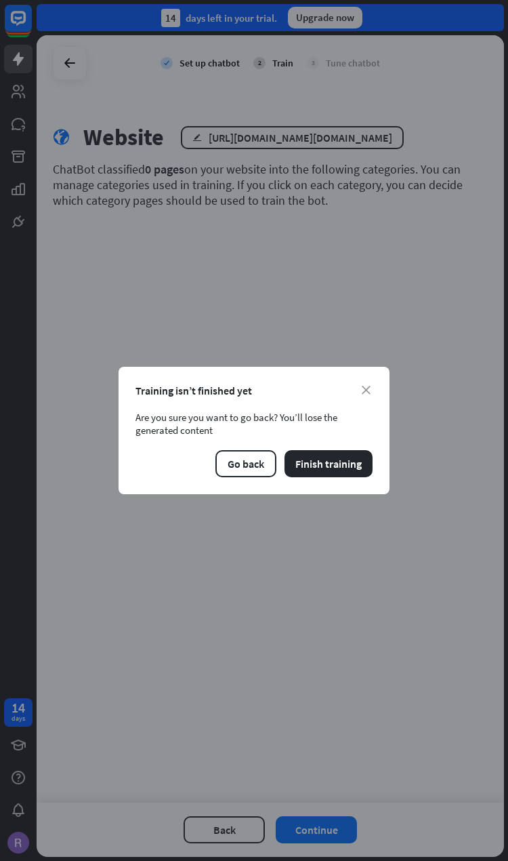
click at [338, 472] on button "Finish training" at bounding box center [329, 463] width 88 height 27
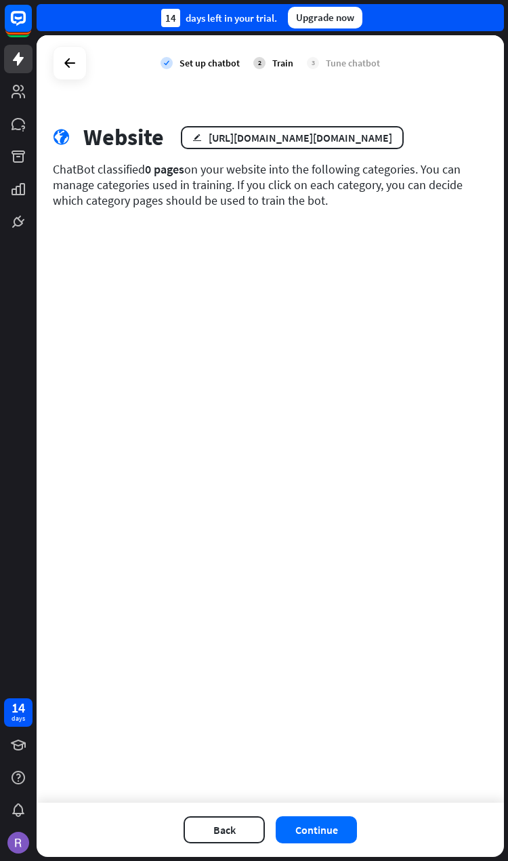
click at [327, 839] on button "Continue" at bounding box center [316, 829] width 81 height 27
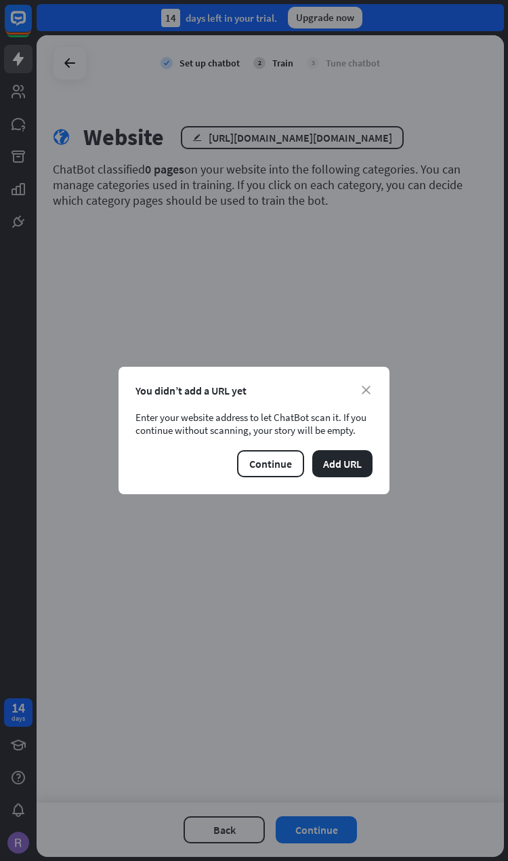
click at [260, 465] on button "Continue" at bounding box center [270, 463] width 67 height 27
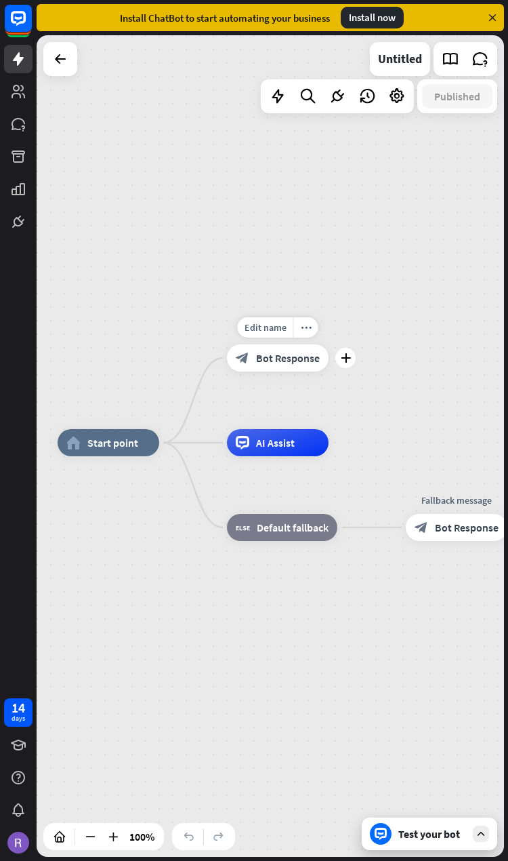
click at [261, 325] on span "Edit name" at bounding box center [266, 327] width 42 height 12
type input "*"
type input "**********"
click at [316, 371] on div "**********" at bounding box center [271, 445] width 468 height 821
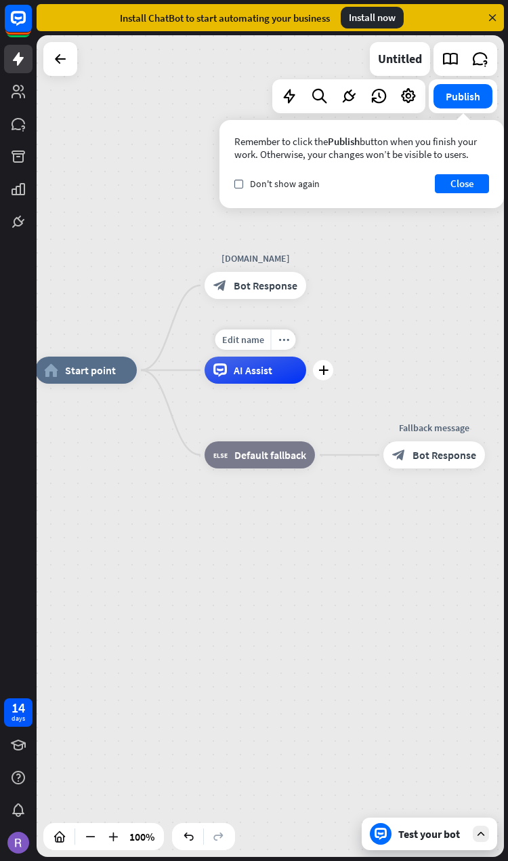
click at [237, 338] on span "Edit name" at bounding box center [243, 339] width 42 height 12
click at [241, 256] on span "Edit name" at bounding box center [243, 255] width 42 height 12
click at [247, 255] on input "**********" at bounding box center [255, 255] width 95 height 19
click at [251, 258] on input "**********" at bounding box center [255, 255] width 95 height 19
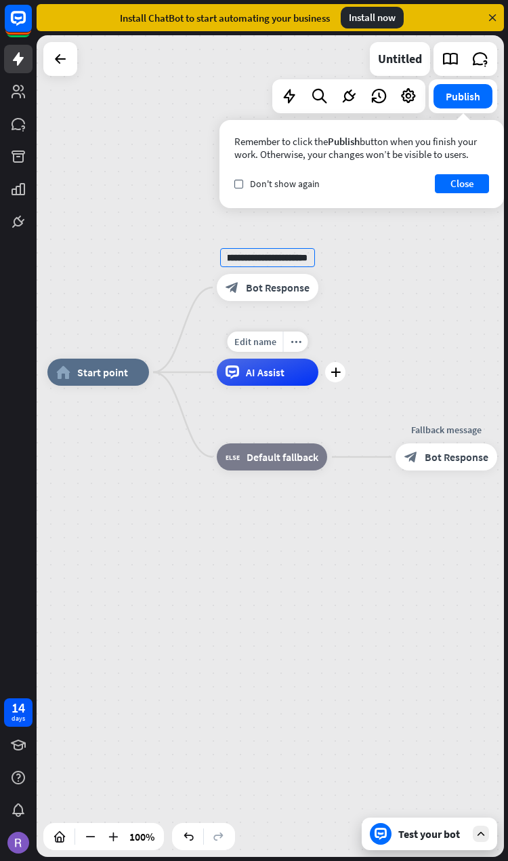
click at [247, 346] on span "Edit name" at bounding box center [255, 341] width 42 height 12
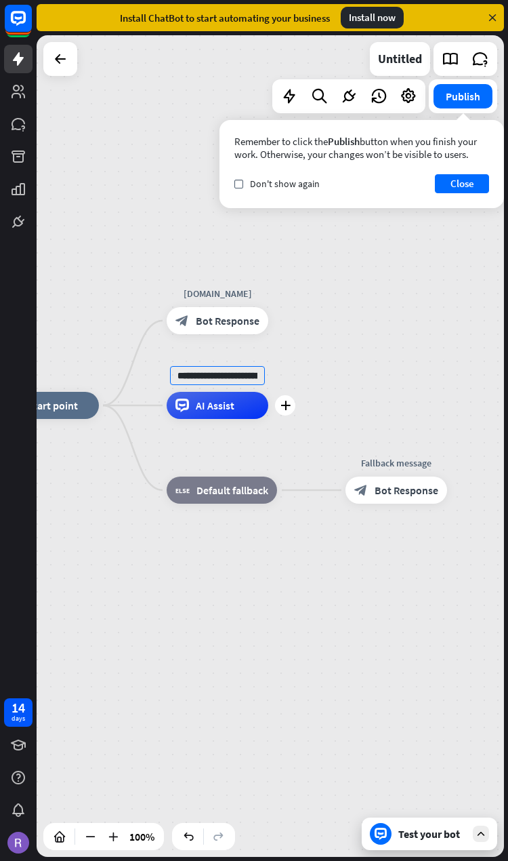
click at [216, 375] on input "**********" at bounding box center [217, 375] width 95 height 19
click at [211, 379] on input "**********" at bounding box center [217, 375] width 95 height 19
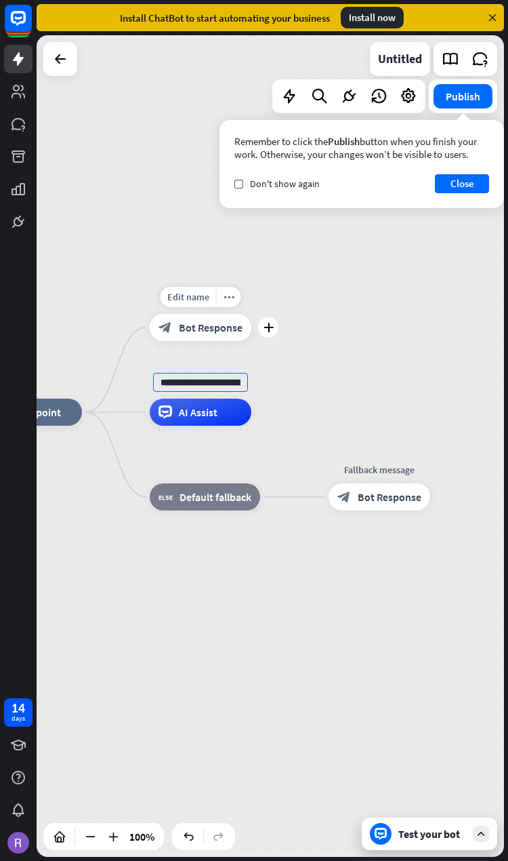
type input "**********"
click at [178, 290] on div "**********" at bounding box center [271, 445] width 468 height 821
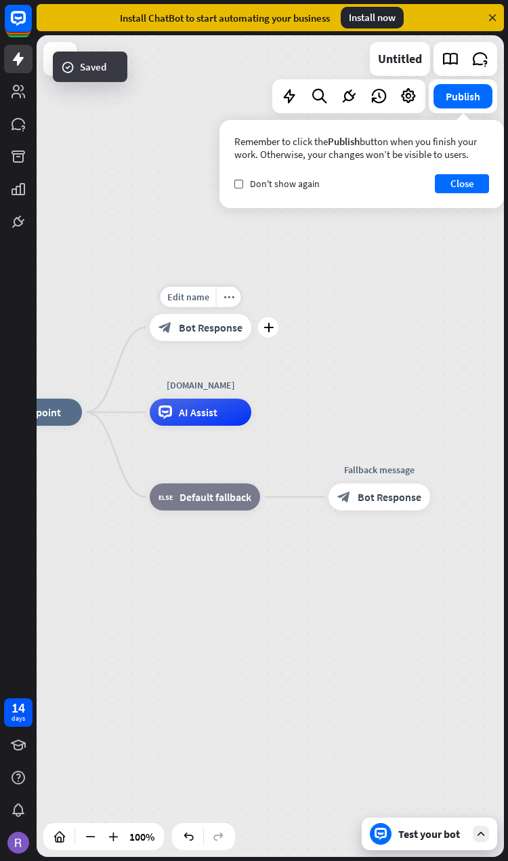
click at [182, 291] on span "Edit name" at bounding box center [188, 297] width 42 height 12
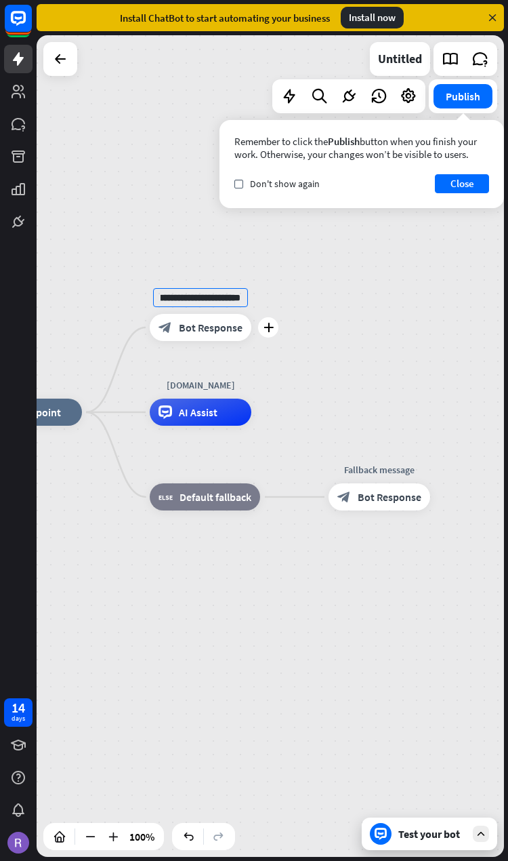
click at [191, 295] on input "**********" at bounding box center [200, 297] width 95 height 19
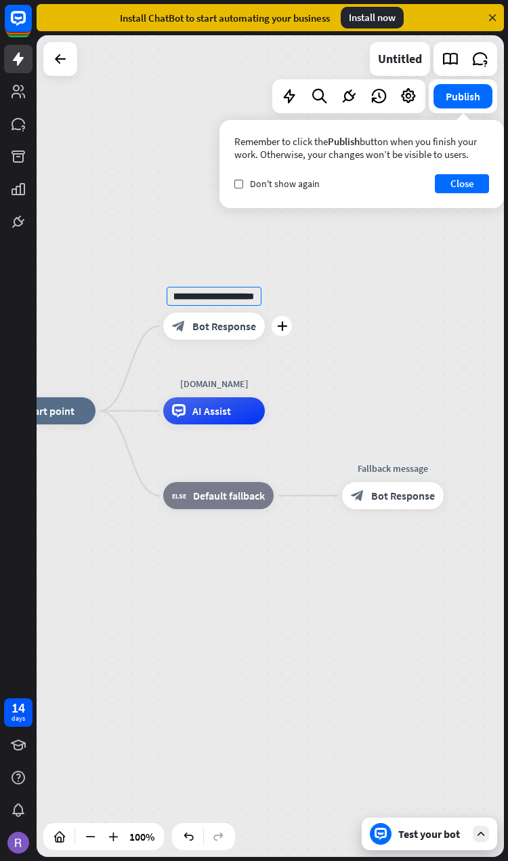
click at [408, 330] on div "**********" at bounding box center [271, 445] width 468 height 821
click at [242, 296] on icon "more_horiz" at bounding box center [242, 296] width 11 height 10
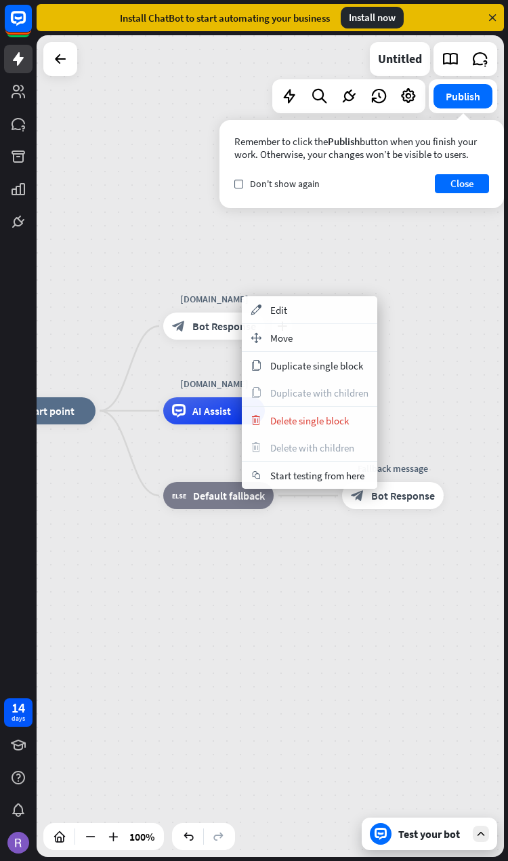
click at [468, 372] on div "home_2 Start point plus RedeemedChurchMalukhu.org block_bot_response Bot Respon…" at bounding box center [271, 445] width 468 height 821
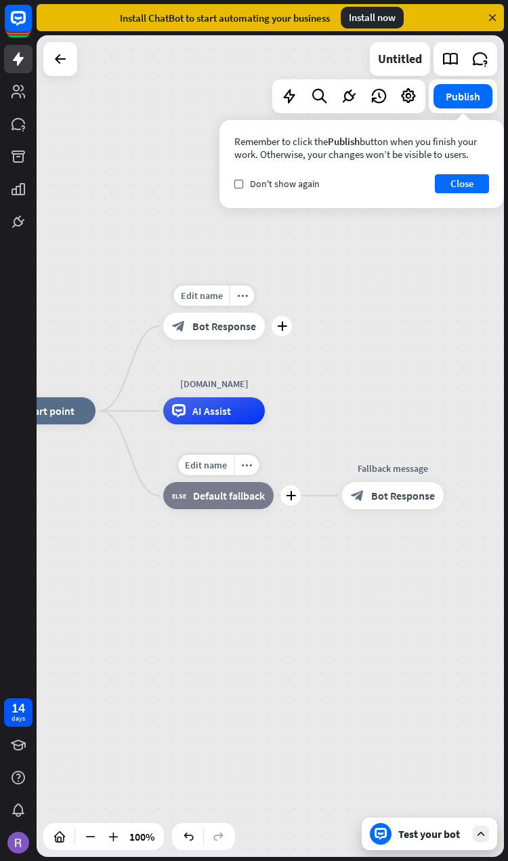
click at [194, 466] on span "Edit name" at bounding box center [206, 465] width 42 height 12
type input "**********"
click at [430, 376] on div "**********" at bounding box center [271, 445] width 468 height 821
click at [376, 461] on span "Edit name" at bounding box center [381, 465] width 42 height 12
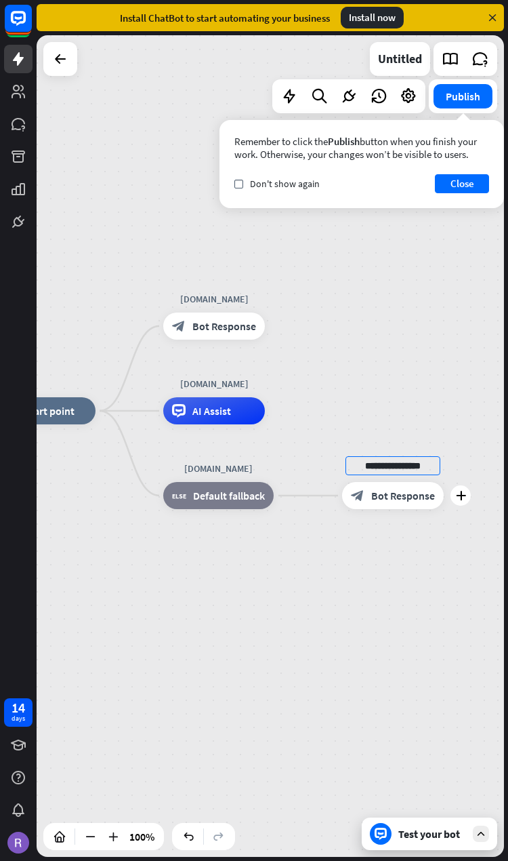
click at [402, 463] on input "**********" at bounding box center [393, 465] width 95 height 19
click at [421, 467] on input "**********" at bounding box center [393, 465] width 95 height 19
type input "*"
type input "**********"
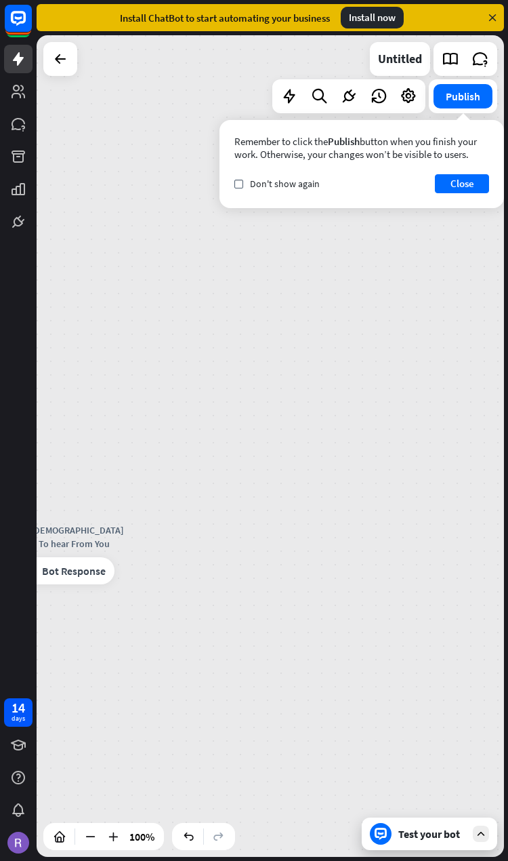
click at [238, 182] on icon "check" at bounding box center [239, 184] width 6 height 6
click at [474, 180] on button "Close" at bounding box center [462, 183] width 54 height 19
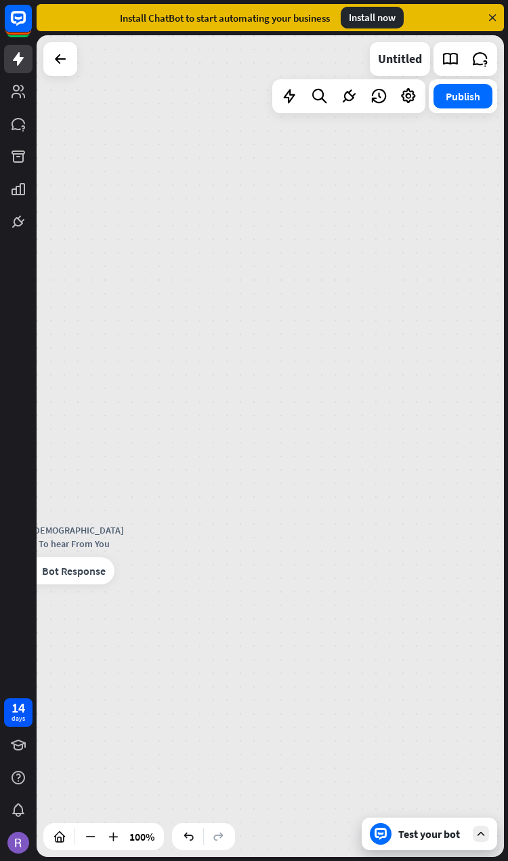
click at [463, 95] on button "Publish" at bounding box center [463, 96] width 59 height 24
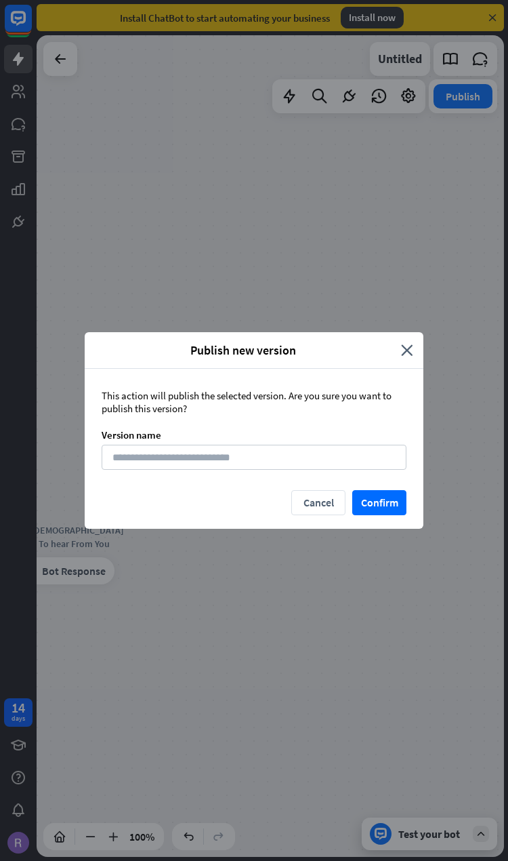
click at [384, 502] on button "Confirm" at bounding box center [379, 502] width 54 height 25
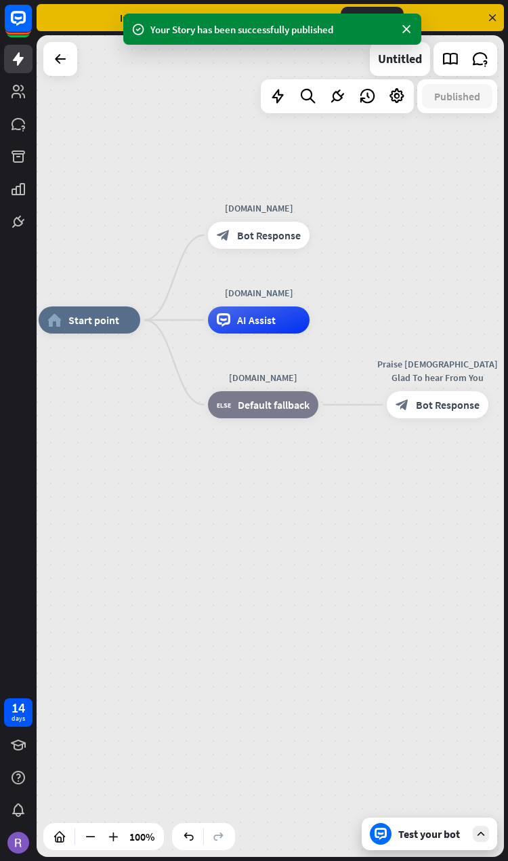
click at [427, 827] on div "Test your bot" at bounding box center [432, 834] width 68 height 14
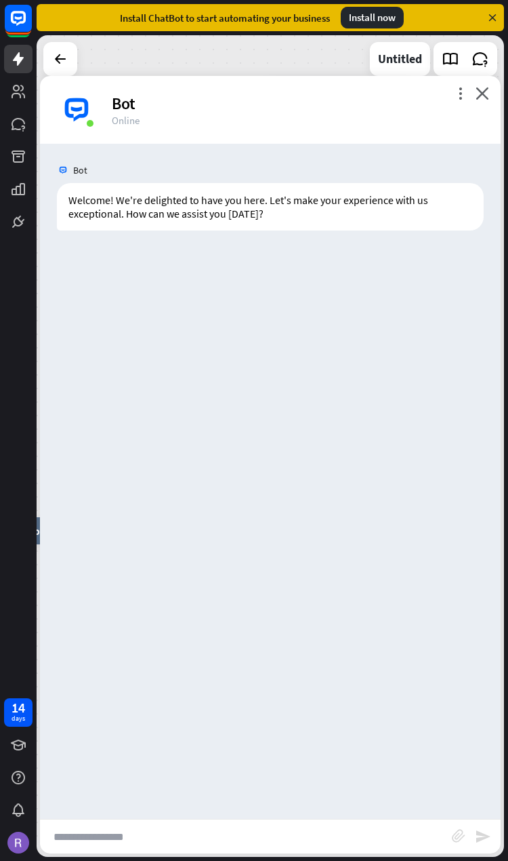
click at [266, 844] on input "text" at bounding box center [246, 836] width 412 height 34
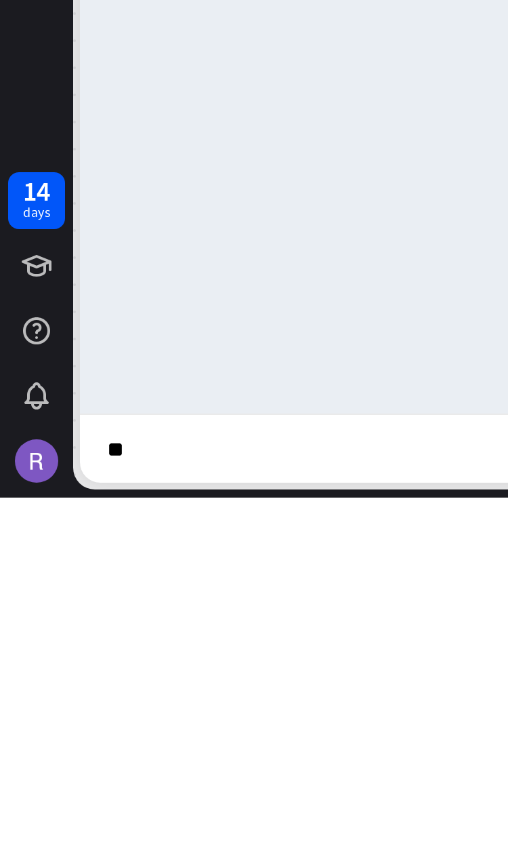
type input "*"
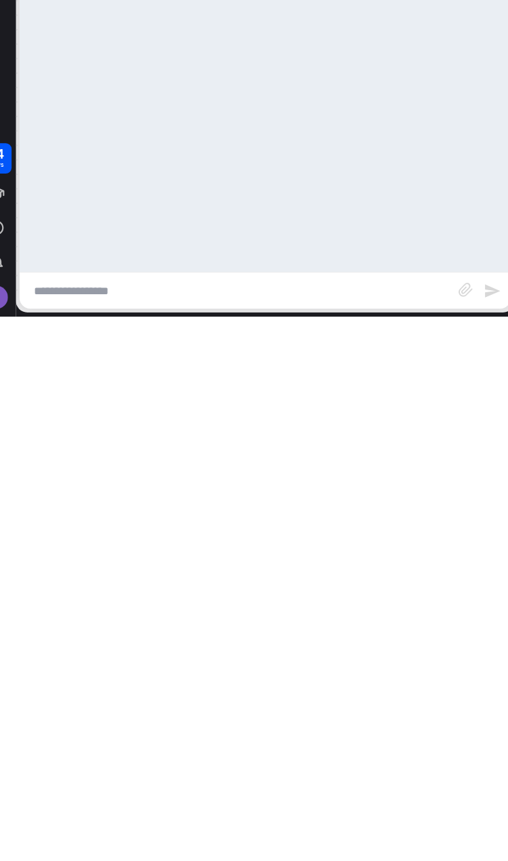
click at [230, 819] on input "text" at bounding box center [246, 836] width 412 height 34
click at [201, 819] on input "text" at bounding box center [246, 836] width 412 height 34
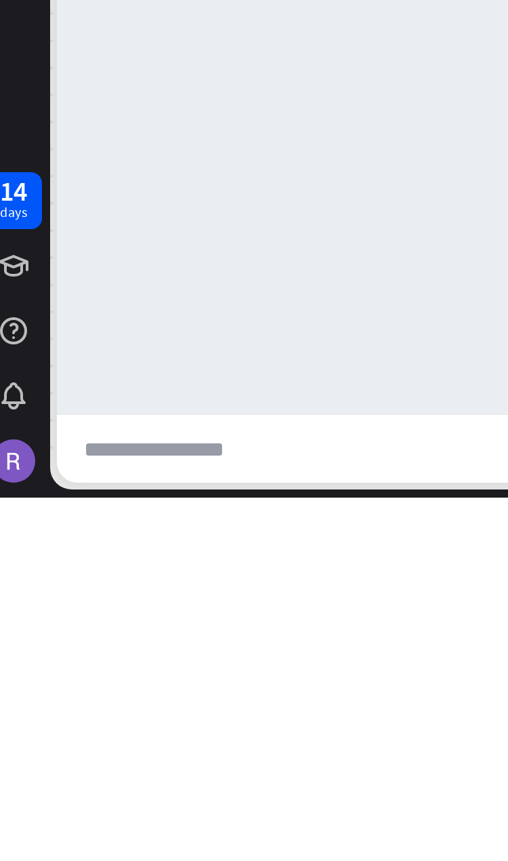
click at [90, 819] on input "text" at bounding box center [246, 836] width 412 height 34
paste input "**********"
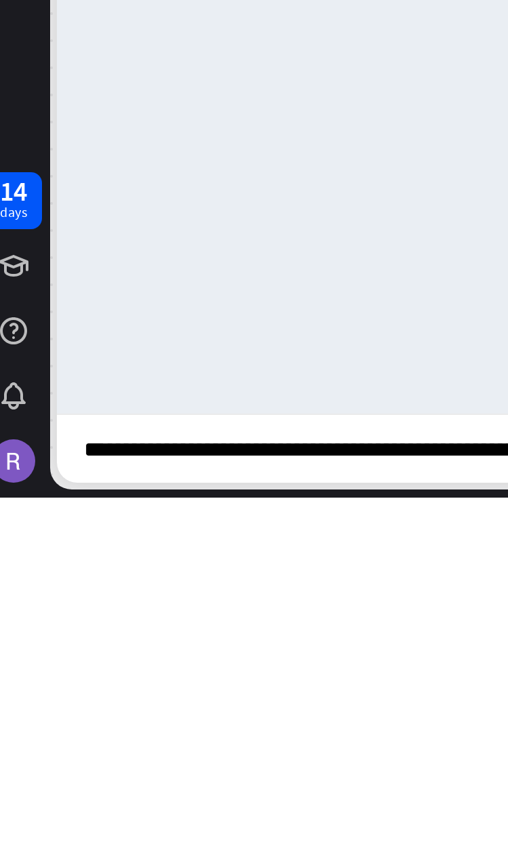
type input "**********"
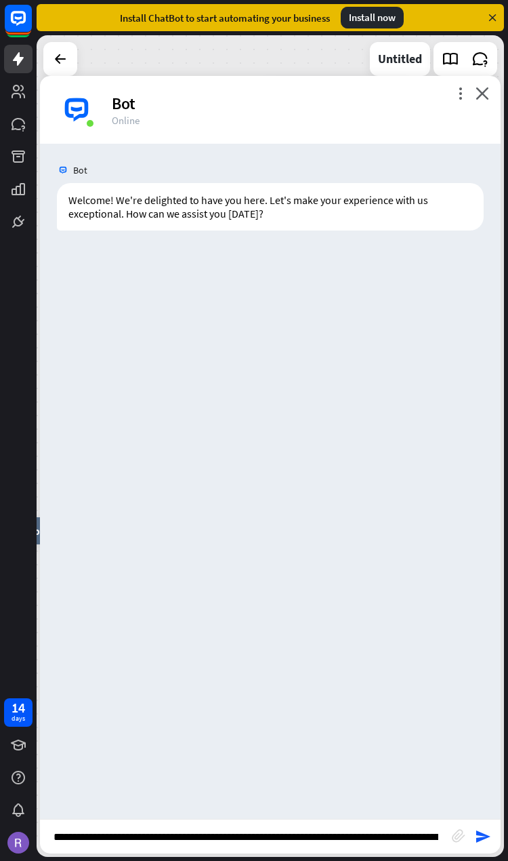
click at [484, 837] on icon "send" at bounding box center [483, 836] width 16 height 16
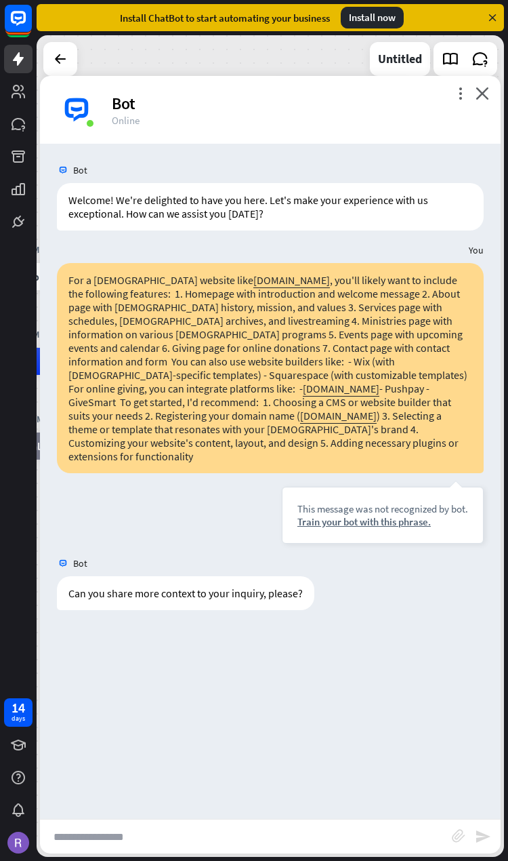
scroll to position [63, 0]
click at [383, 528] on div "Train your bot with this phrase." at bounding box center [382, 521] width 171 height 13
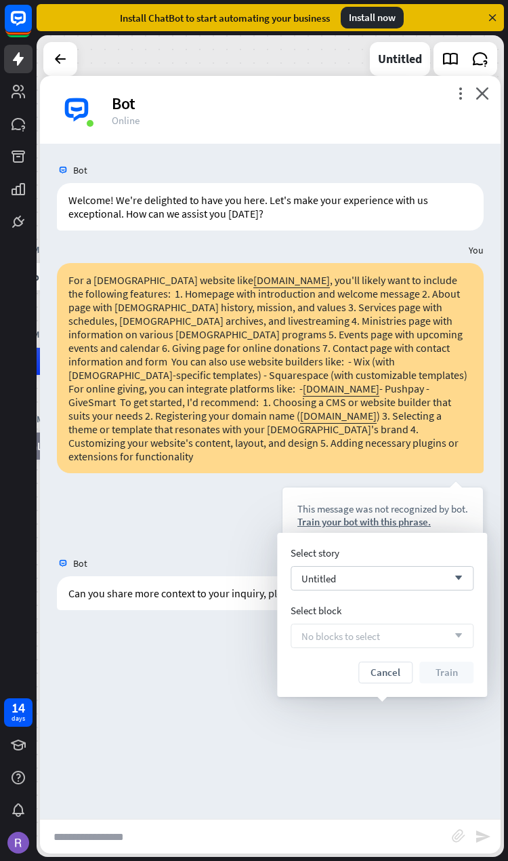
click at [438, 583] on div "Untitled arrow_down" at bounding box center [382, 578] width 183 height 24
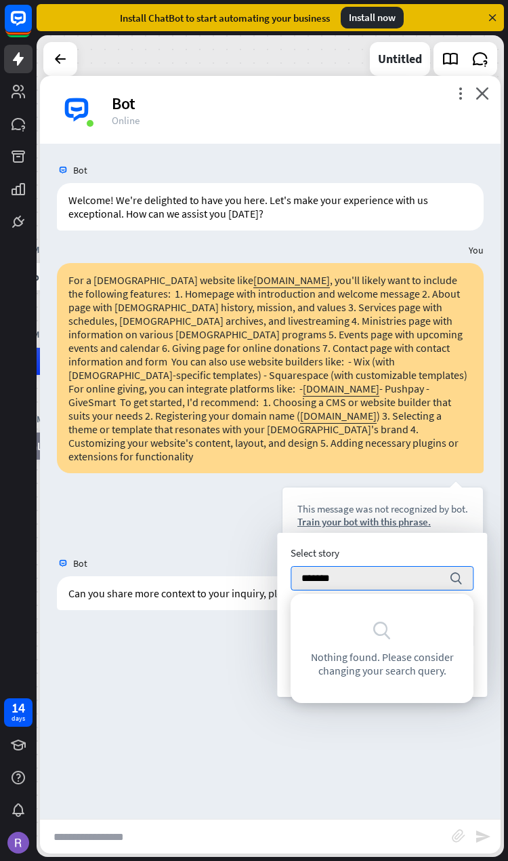
type input "******"
click at [455, 575] on icon "search" at bounding box center [456, 578] width 14 height 14
click at [375, 574] on input "******" at bounding box center [372, 577] width 141 height 23
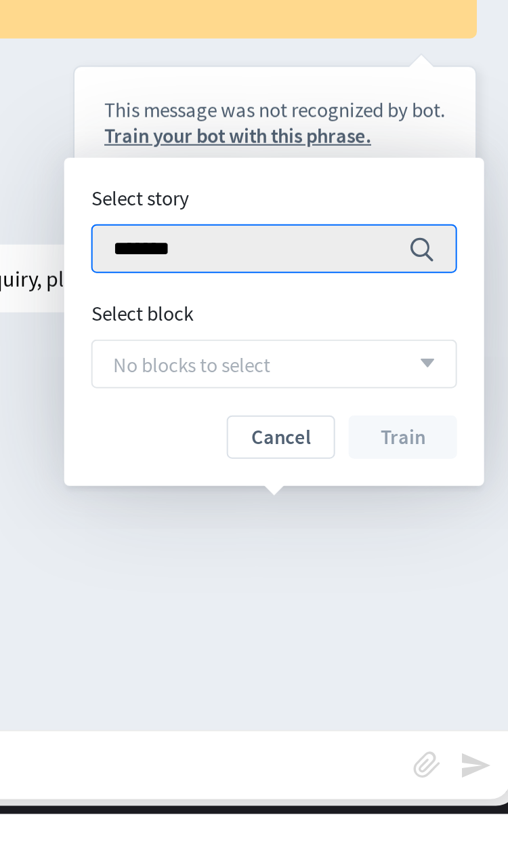
click at [358, 661] on button "Cancel" at bounding box center [385, 672] width 54 height 22
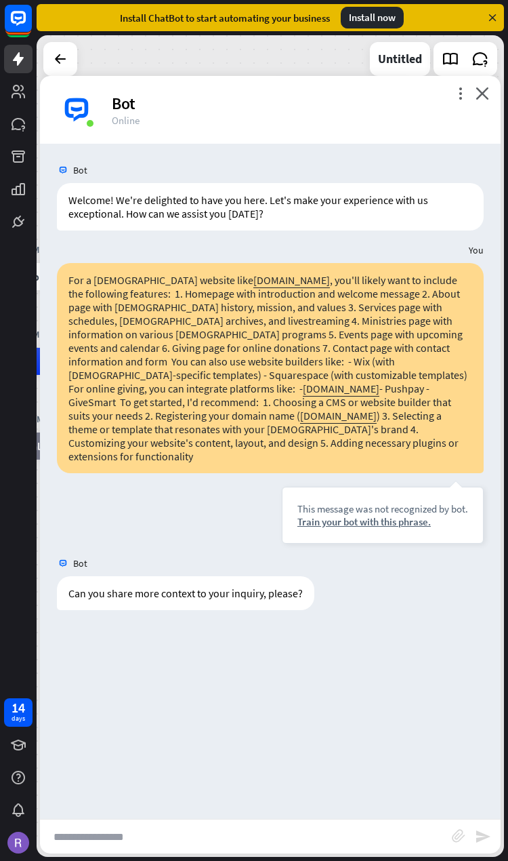
scroll to position [0, 0]
click at [334, 473] on div "For a church website like TheRedeemedChurchMalukhu.org , you'll likely want to …" at bounding box center [270, 368] width 427 height 210
click at [66, 60] on icon at bounding box center [60, 59] width 16 height 16
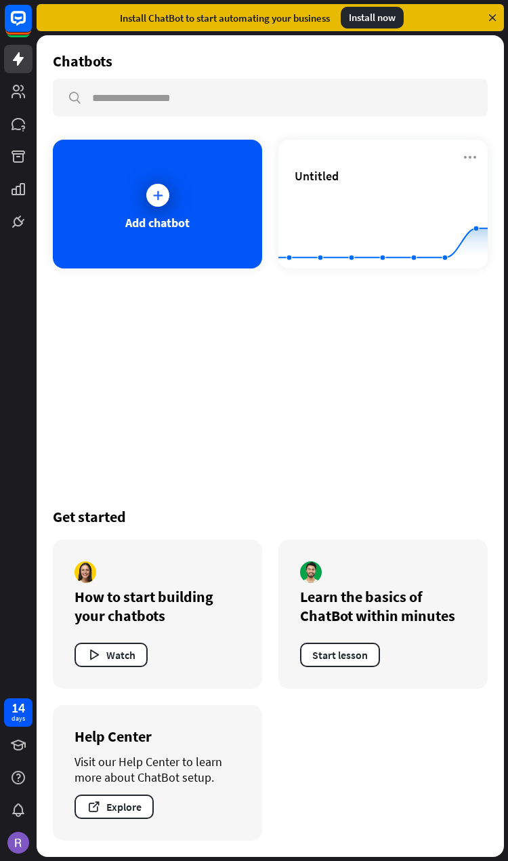
click at [163, 193] on icon at bounding box center [158, 195] width 14 height 14
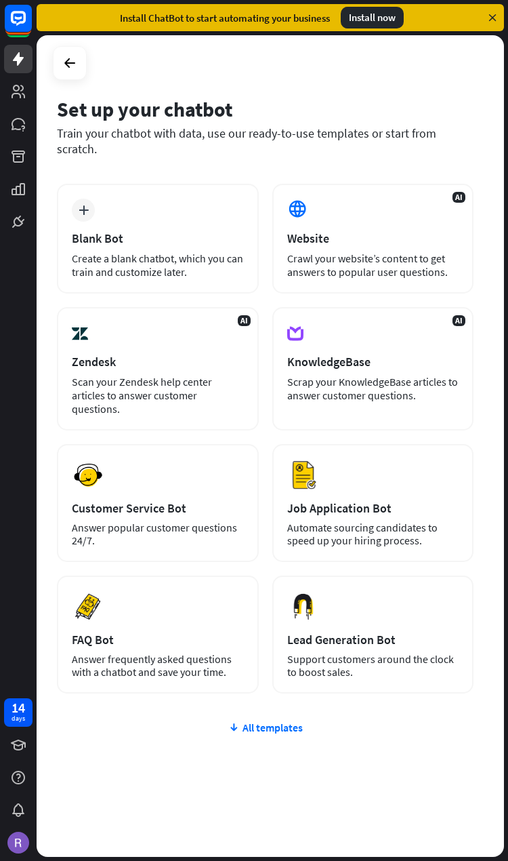
click at [407, 213] on div "AI Website Crawl your website’s content to get answers to popular user question…" at bounding box center [373, 239] width 202 height 110
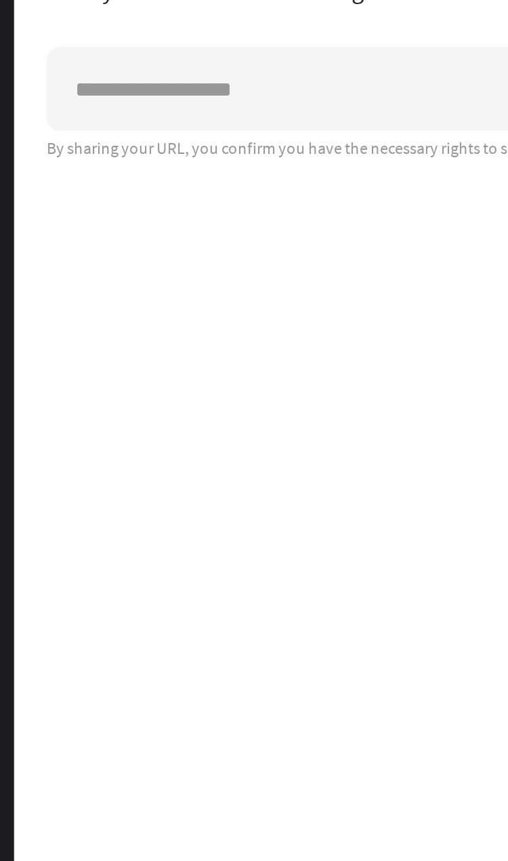
click at [125, 191] on input "text" at bounding box center [211, 211] width 315 height 41
type input "*"
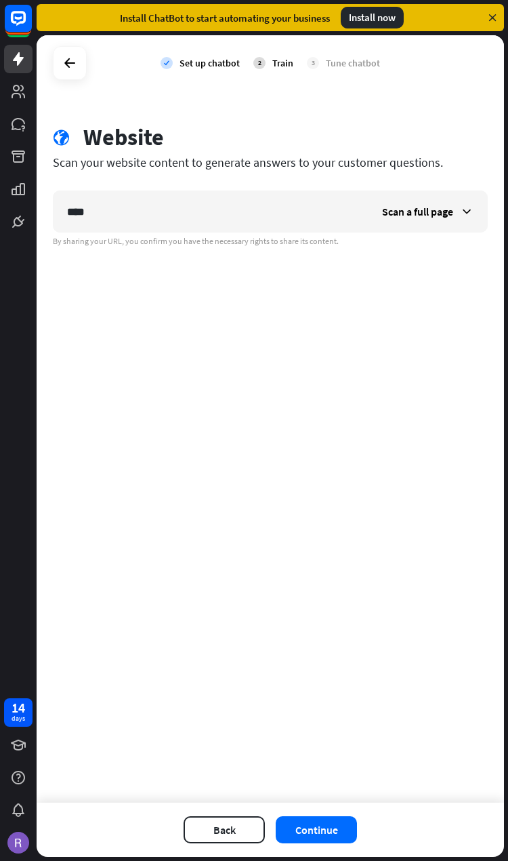
click at [440, 210] on span "Scan a full page" at bounding box center [417, 212] width 71 height 14
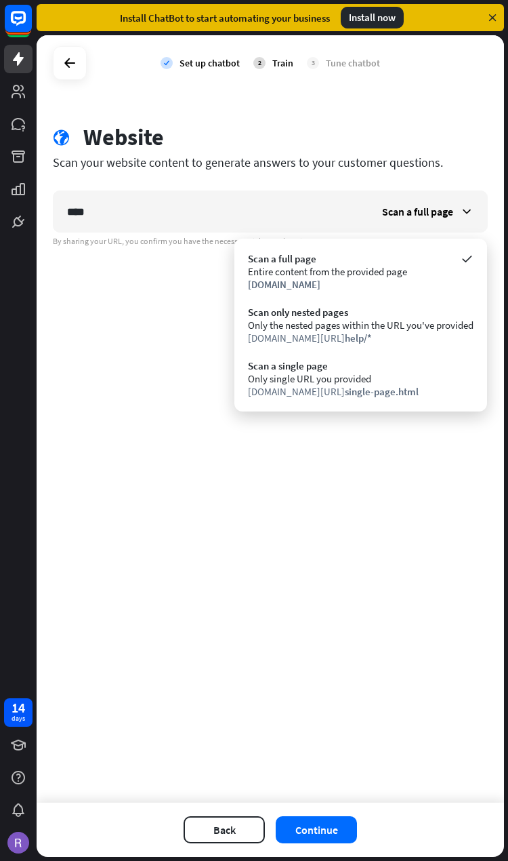
click at [392, 326] on div "Only the nested pages within the URL you've provided" at bounding box center [361, 324] width 226 height 13
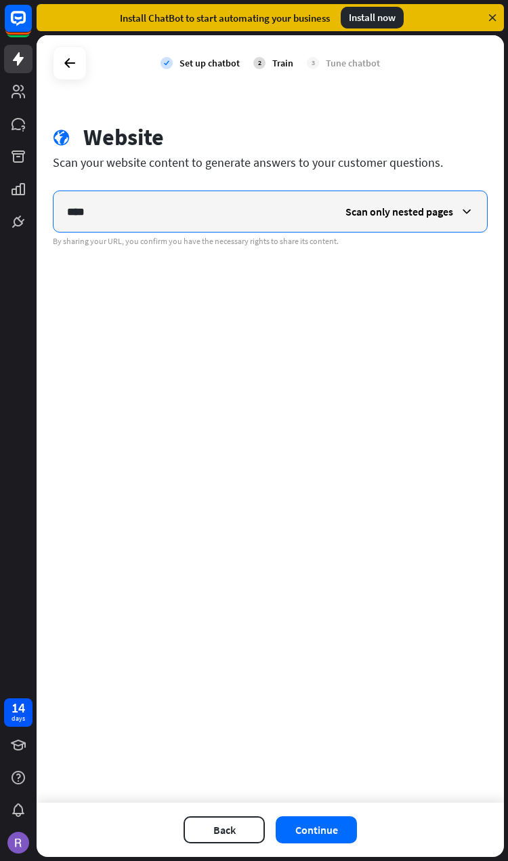
click at [138, 224] on input "****" at bounding box center [193, 211] width 278 height 41
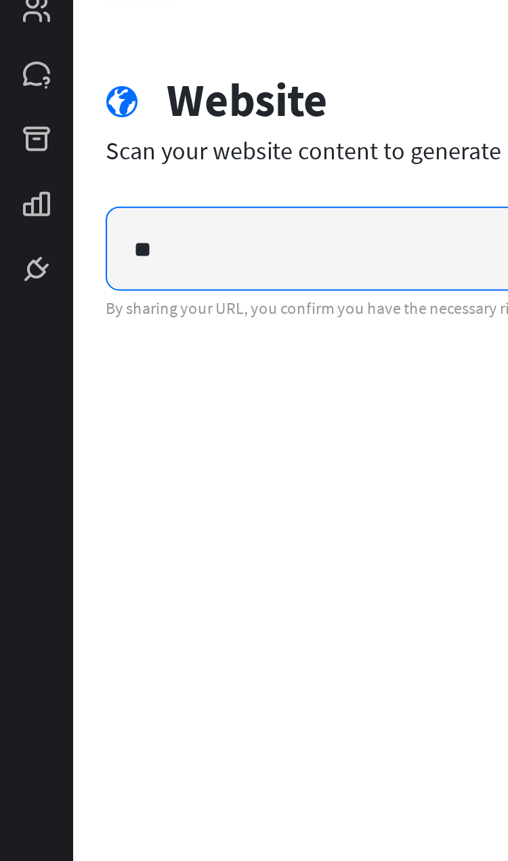
type input "*"
click at [129, 191] on input "text" at bounding box center [193, 211] width 278 height 41
paste input "**********"
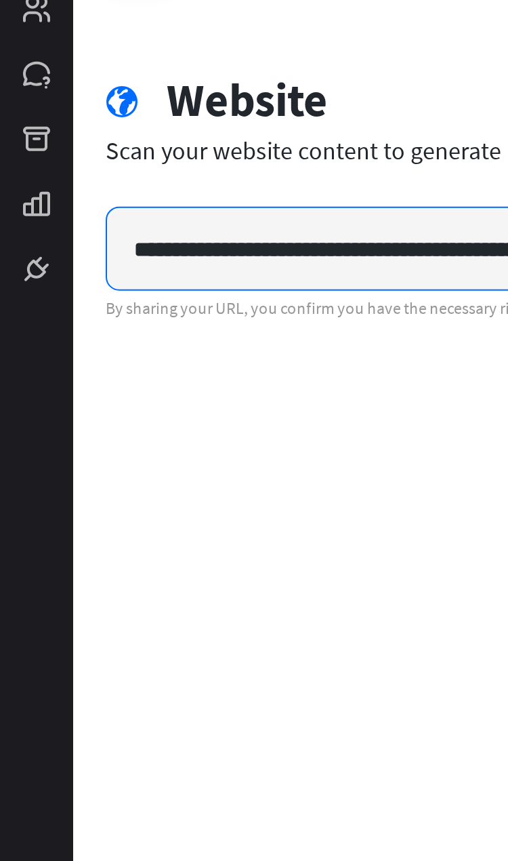
type input "**********"
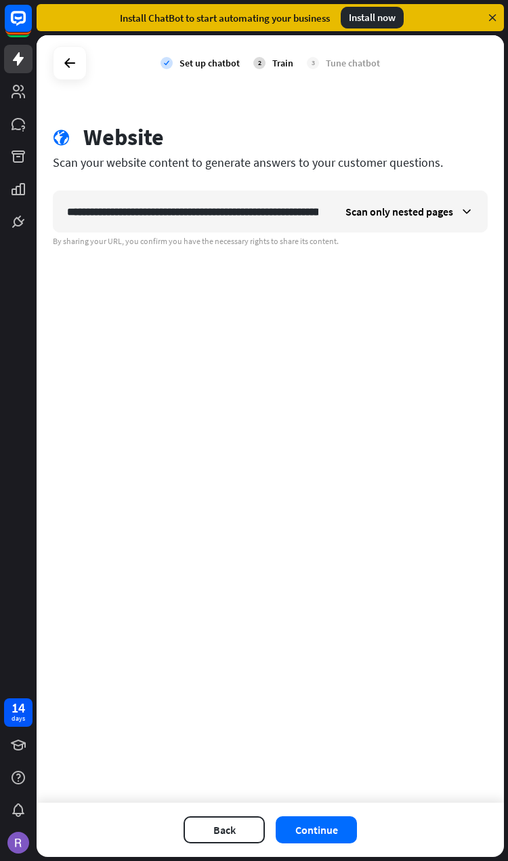
click at [325, 829] on button "Continue" at bounding box center [316, 829] width 81 height 27
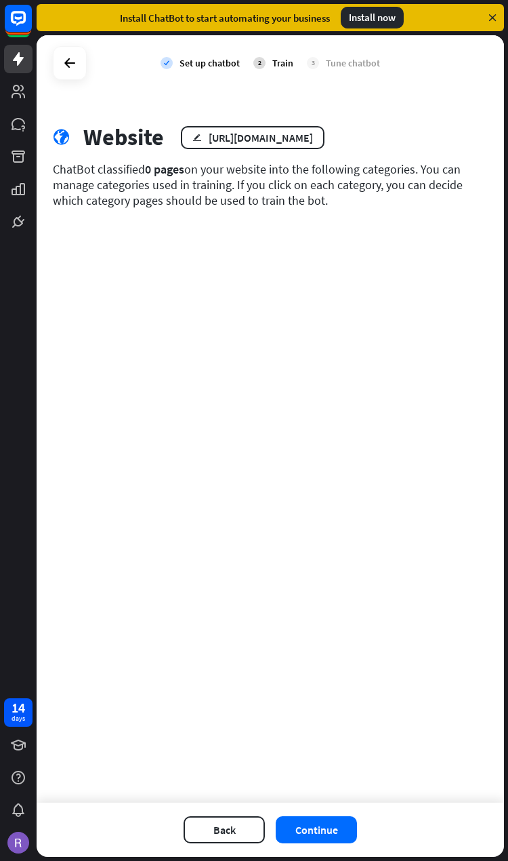
click at [326, 829] on button "Continue" at bounding box center [316, 829] width 81 height 27
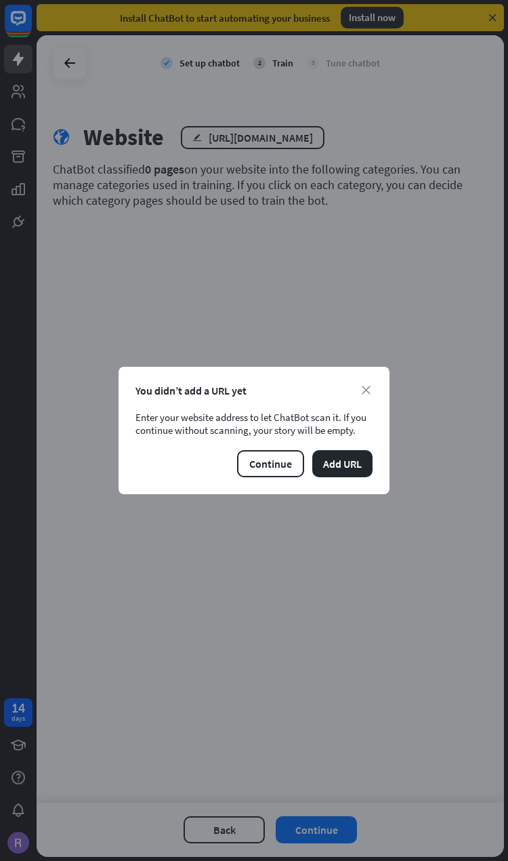
click at [264, 471] on button "Continue" at bounding box center [270, 463] width 67 height 27
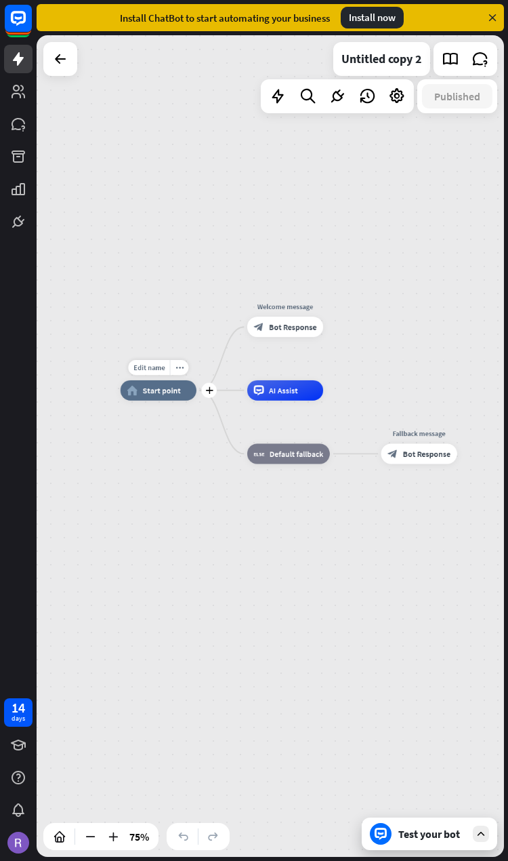
click at [215, 388] on div "plus" at bounding box center [208, 390] width 15 height 15
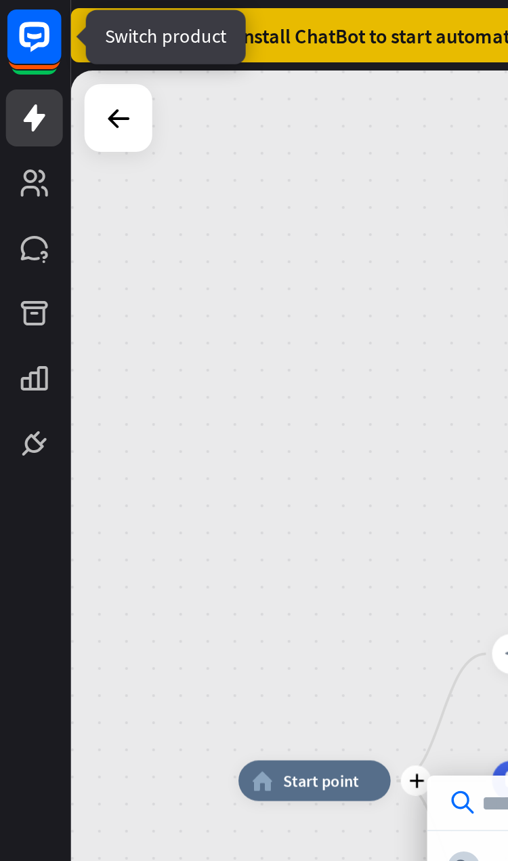
click at [13, 17] on rect at bounding box center [18, 18] width 27 height 27
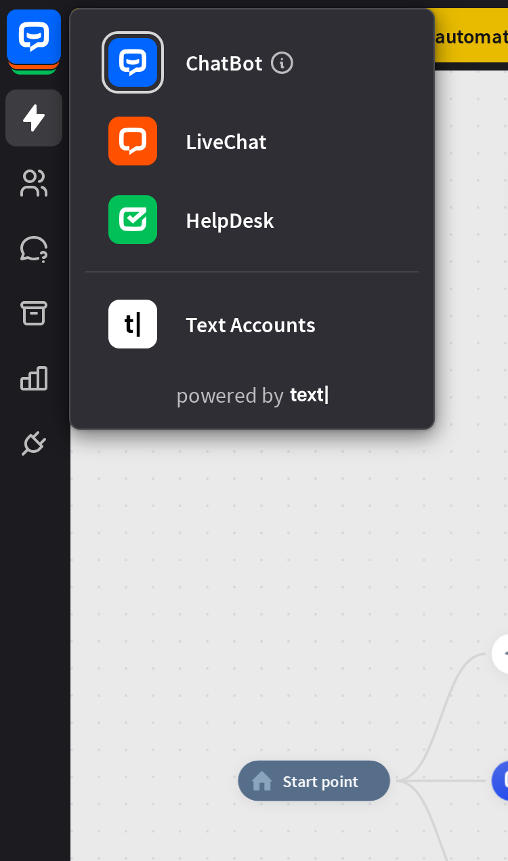
click at [193, 284] on div "home_2 Start point Welcome message block_bot_response Bot Response AI Assist bl…" at bounding box center [271, 445] width 468 height 821
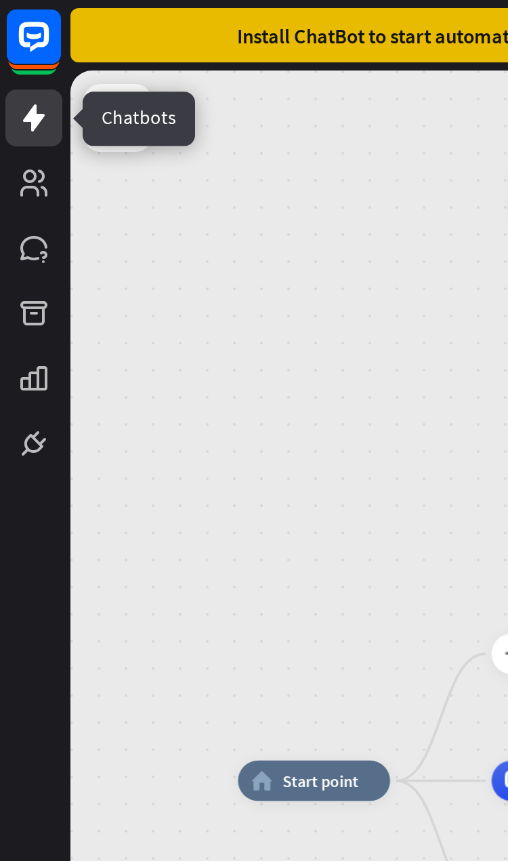
click at [10, 57] on icon at bounding box center [18, 59] width 16 height 16
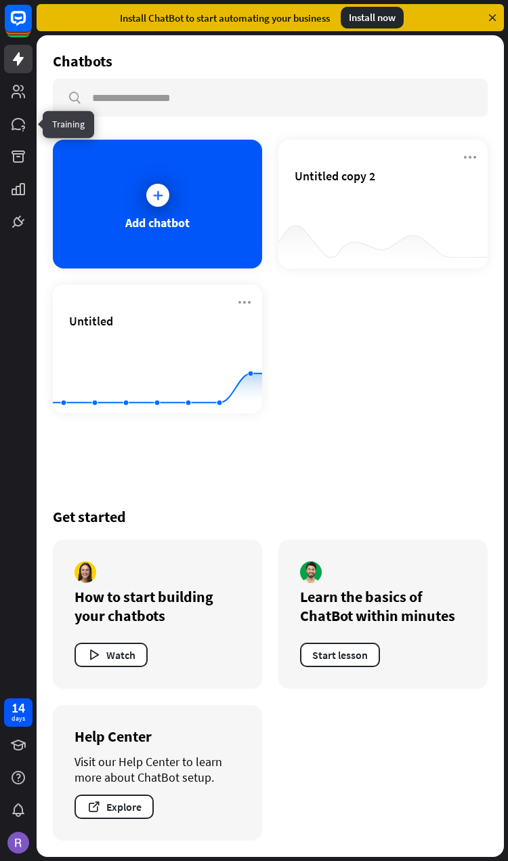
click at [0, 0] on icon at bounding box center [0, 0] width 0 height 0
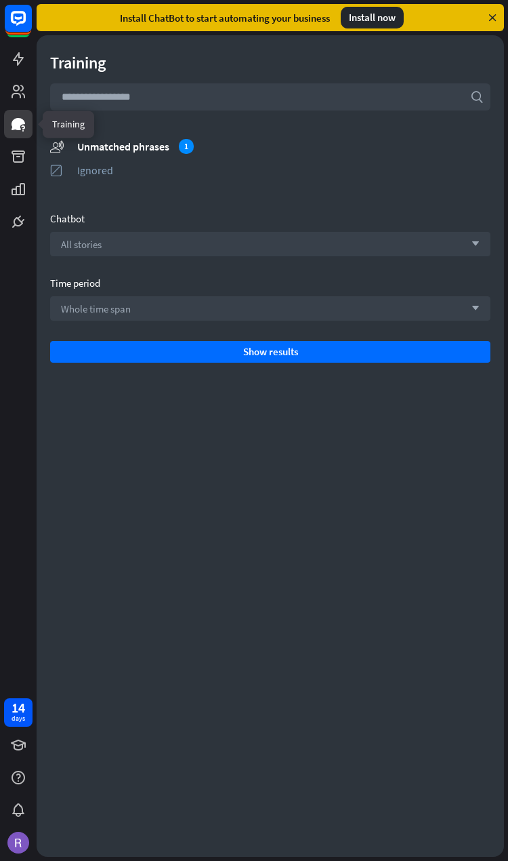
click at [163, 165] on div "Ignored" at bounding box center [283, 170] width 413 height 14
click at [93, 148] on div "Unmatched phrases" at bounding box center [283, 147] width 413 height 14
click at [174, 151] on div "Unmatched phrases 1" at bounding box center [283, 146] width 413 height 15
click at [178, 147] on div "Unmatched phrases 1" at bounding box center [283, 146] width 413 height 15
click at [455, 256] on div "All stories arrow_down" at bounding box center [270, 244] width 440 height 24
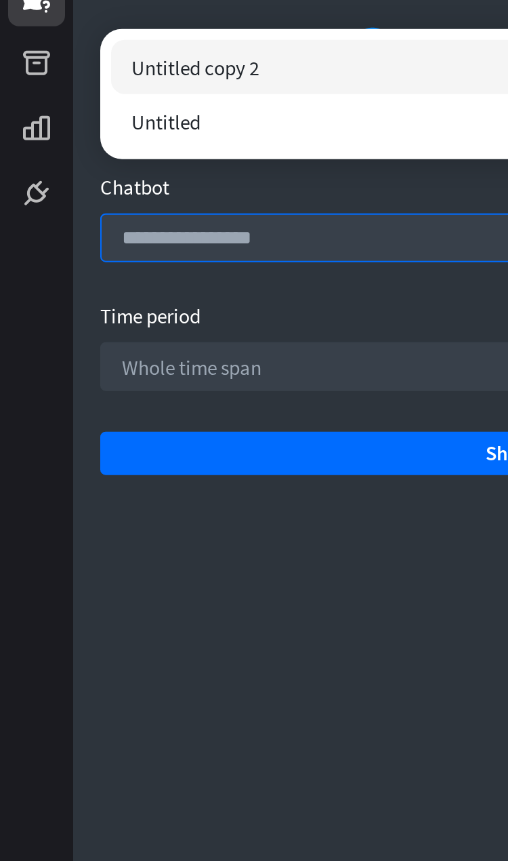
click at [203, 232] on input "search" at bounding box center [260, 243] width 398 height 23
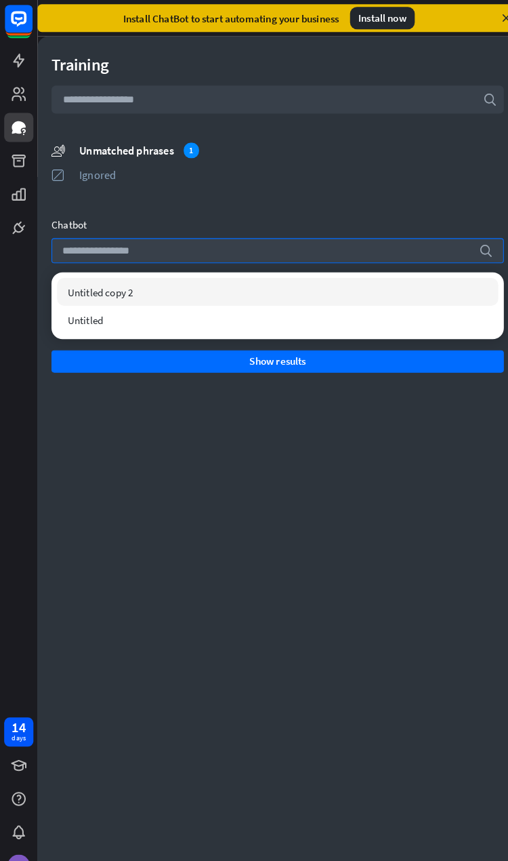
click at [13, 178] on link at bounding box center [18, 189] width 28 height 28
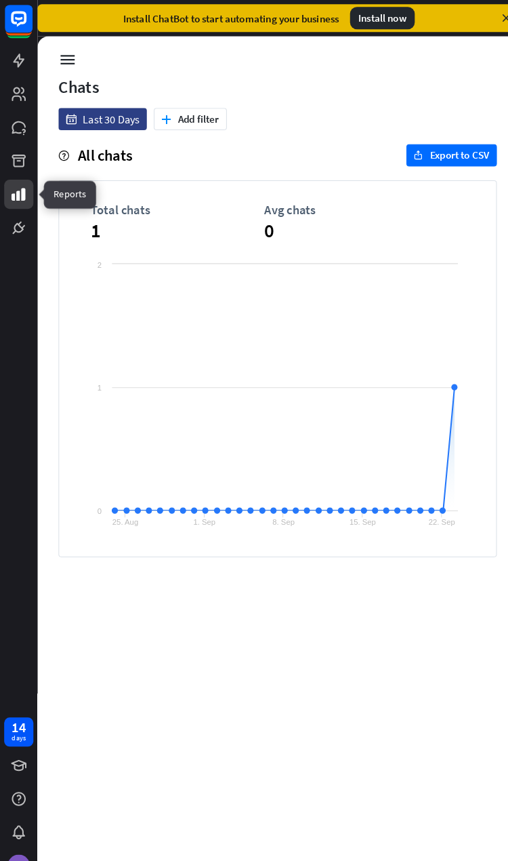
click at [0, 0] on icon at bounding box center [0, 0] width 0 height 0
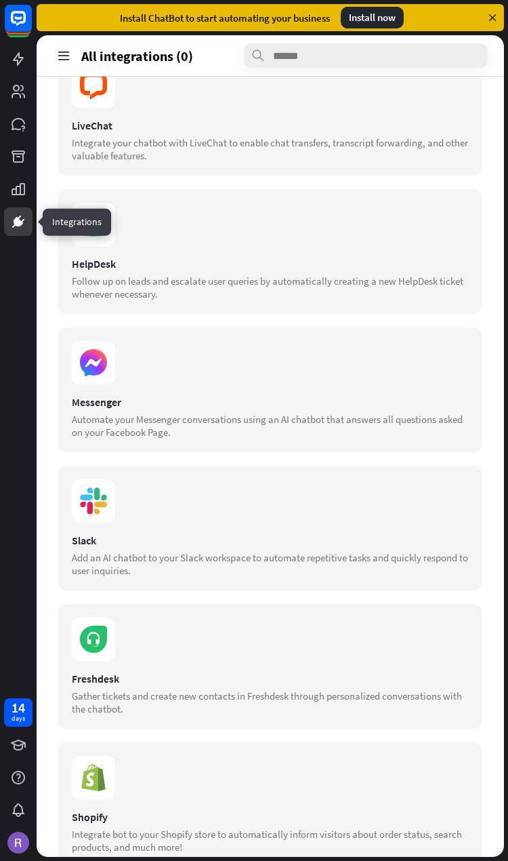
scroll to position [225, 0]
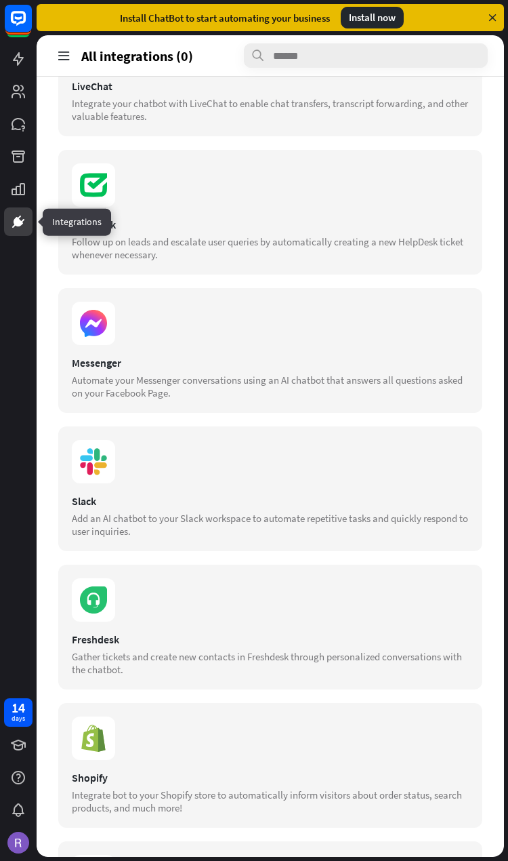
click at [420, 369] on div "Messenger" at bounding box center [270, 363] width 397 height 14
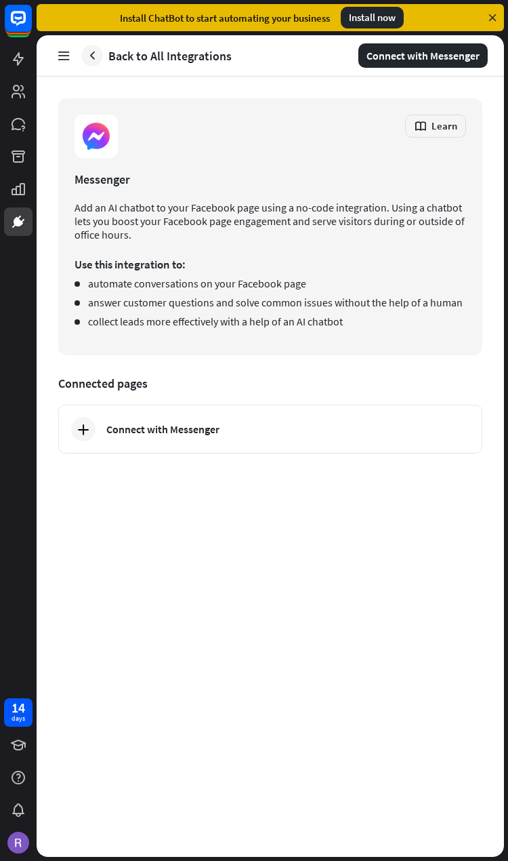
click at [226, 436] on div "Connect with Messenger" at bounding box center [283, 429] width 354 height 14
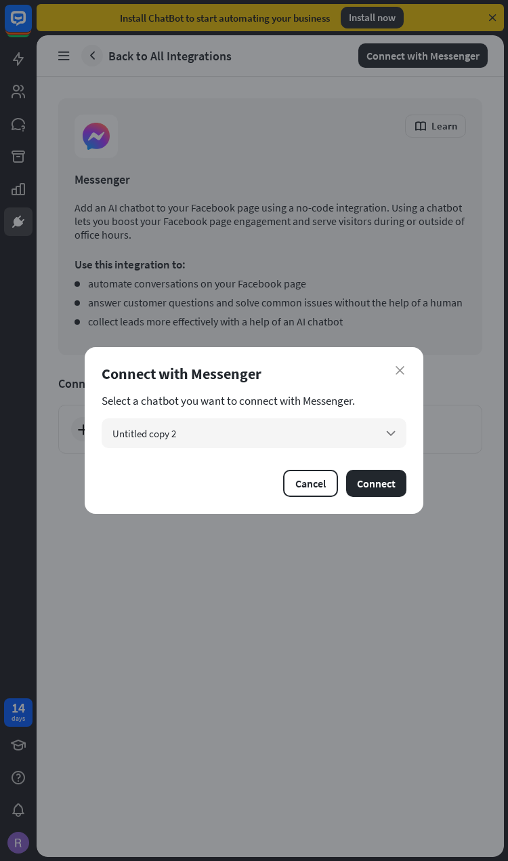
click at [376, 433] on div "Untitled copy 2 arrow_down" at bounding box center [254, 433] width 305 height 30
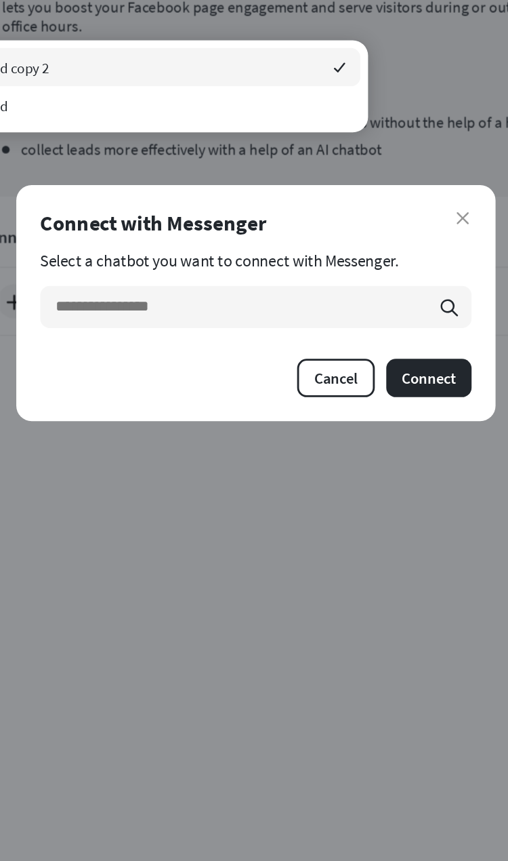
click at [283, 470] on button "Cancel" at bounding box center [310, 483] width 55 height 27
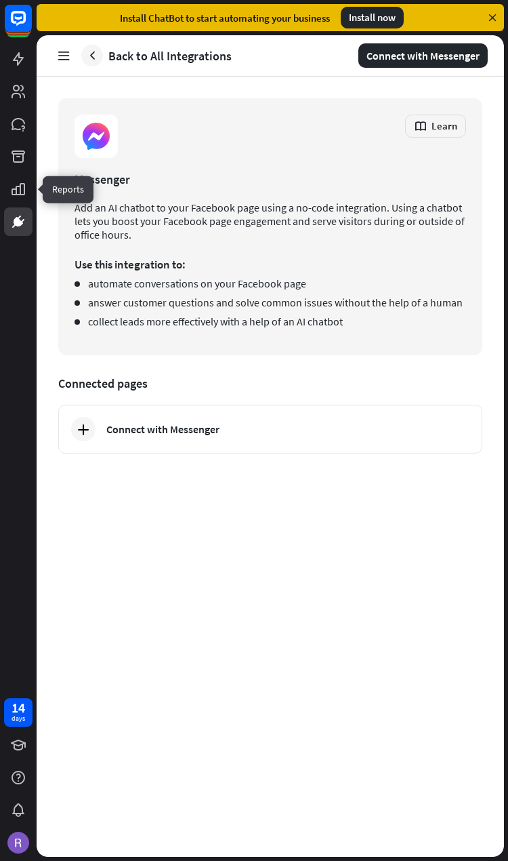
click at [0, 0] on icon at bounding box center [0, 0] width 0 height 0
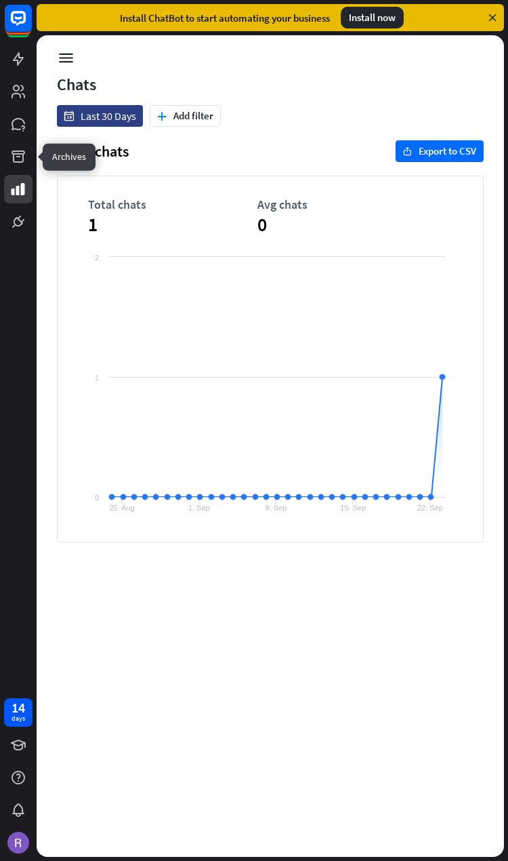
click at [0, 0] on icon at bounding box center [0, 0] width 0 height 0
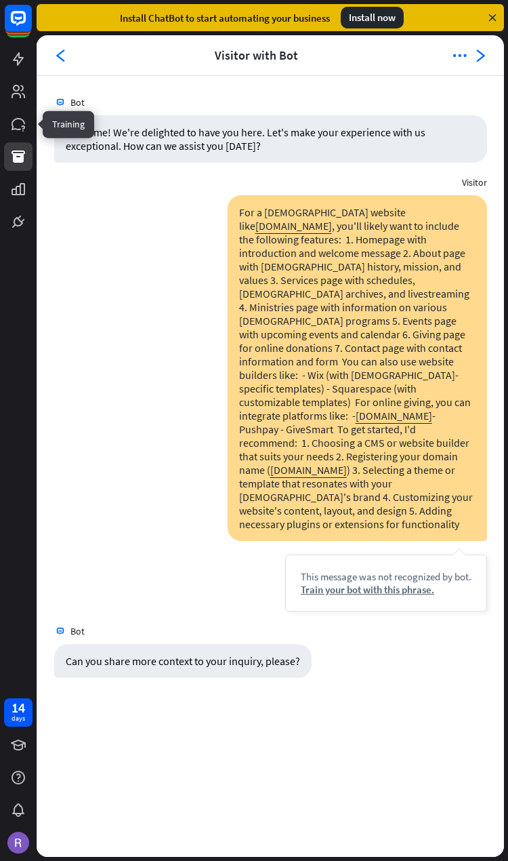
click at [0, 0] on icon at bounding box center [0, 0] width 0 height 0
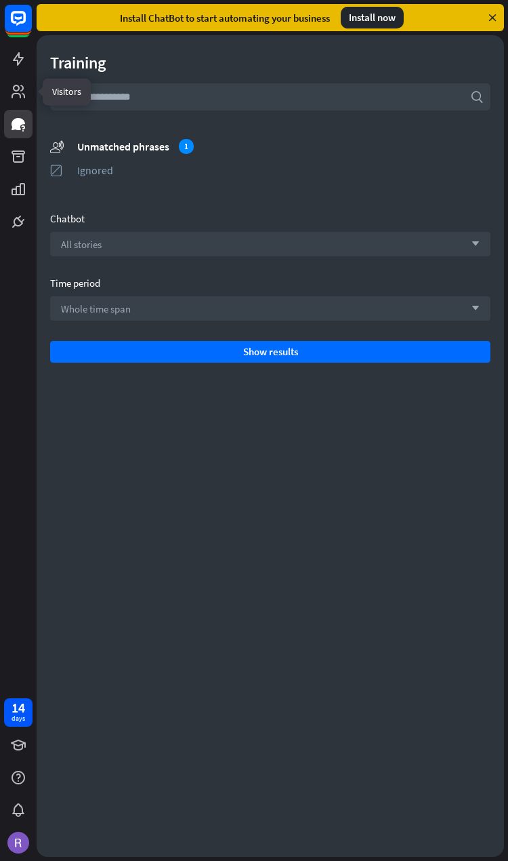
click at [27, 87] on link at bounding box center [18, 91] width 28 height 28
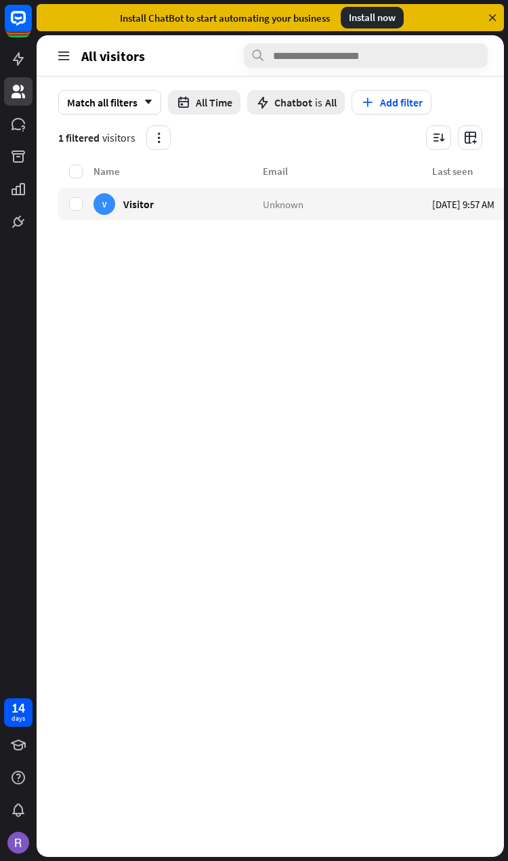
click at [342, 212] on div "Unknown" at bounding box center [347, 204] width 169 height 33
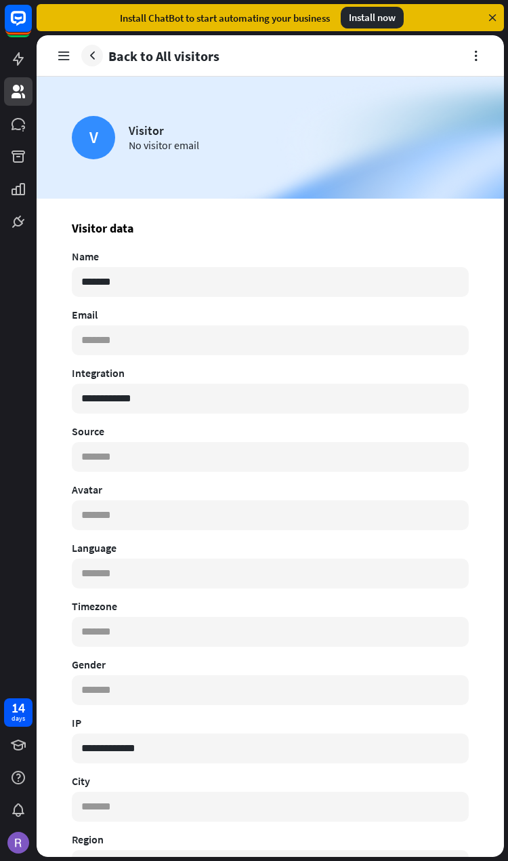
click at [101, 51] on button "button" at bounding box center [92, 56] width 22 height 22
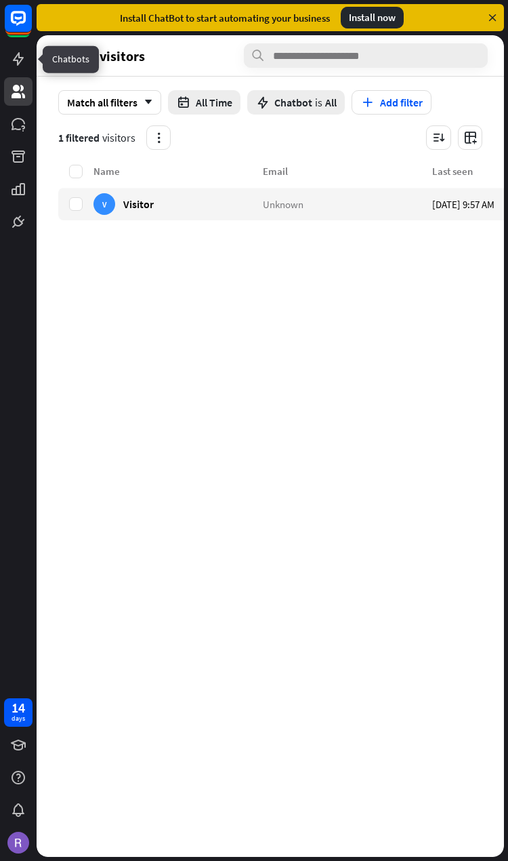
click at [0, 0] on icon at bounding box center [0, 0] width 0 height 0
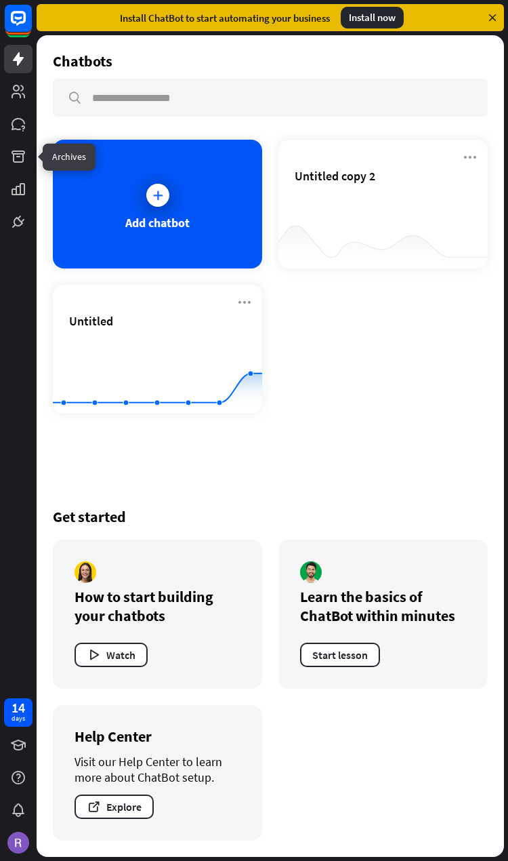
click at [7, 155] on link at bounding box center [18, 156] width 28 height 28
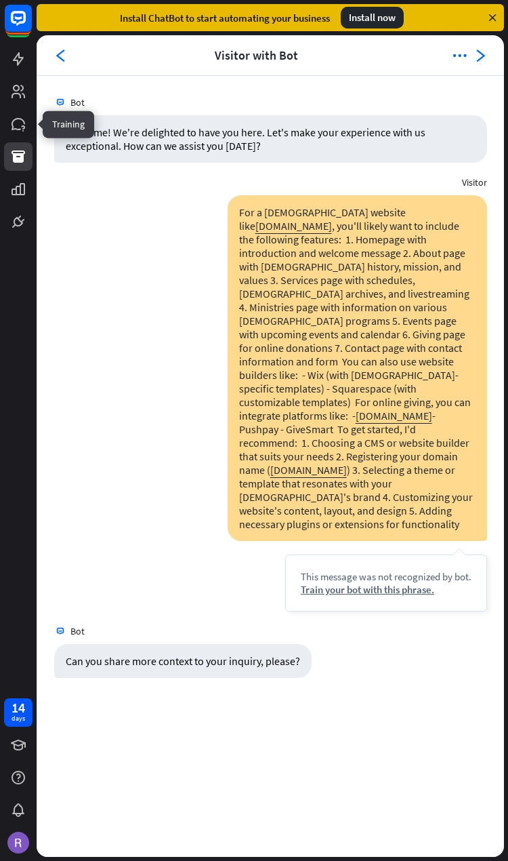
click at [0, 0] on icon at bounding box center [0, 0] width 0 height 0
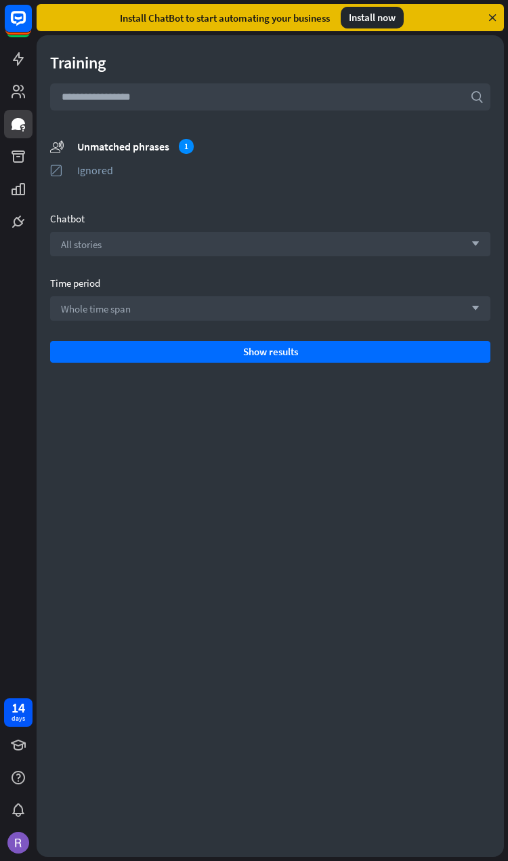
click at [375, 10] on div "Install now" at bounding box center [372, 18] width 63 height 22
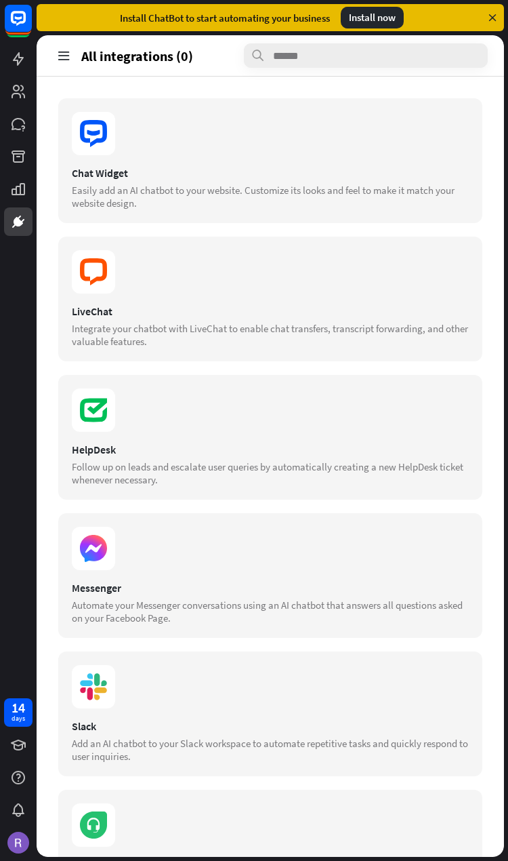
click at [371, 9] on div "Install now" at bounding box center [372, 18] width 63 height 22
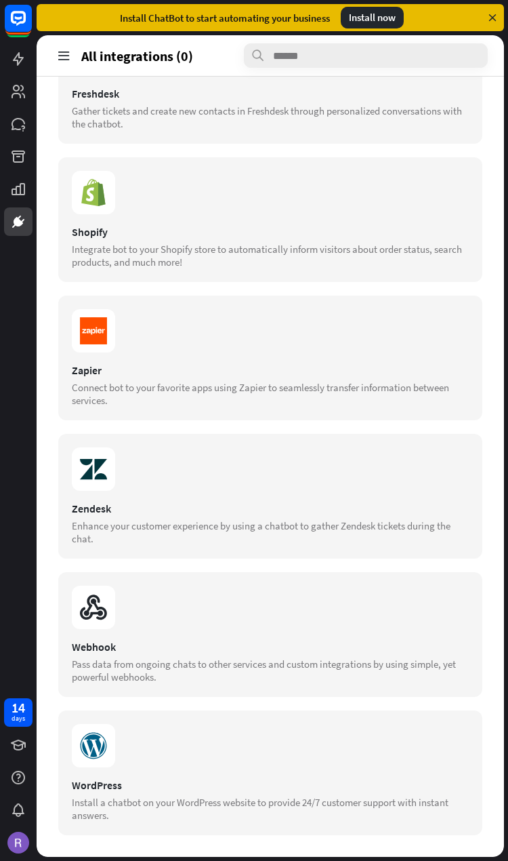
scroll to position [1195, 0]
click at [357, 778] on div "WordPress" at bounding box center [270, 785] width 397 height 14
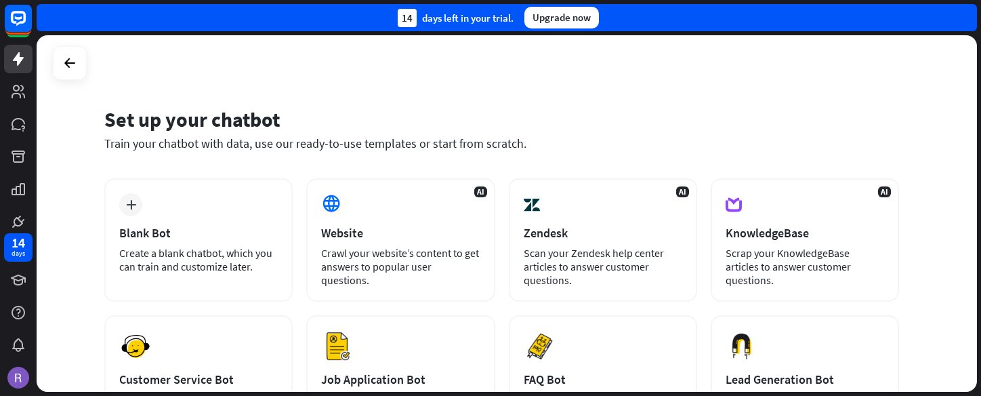
click at [406, 212] on div "AI Website Crawl your website’s content to get answers to popular user question…" at bounding box center [400, 239] width 188 height 123
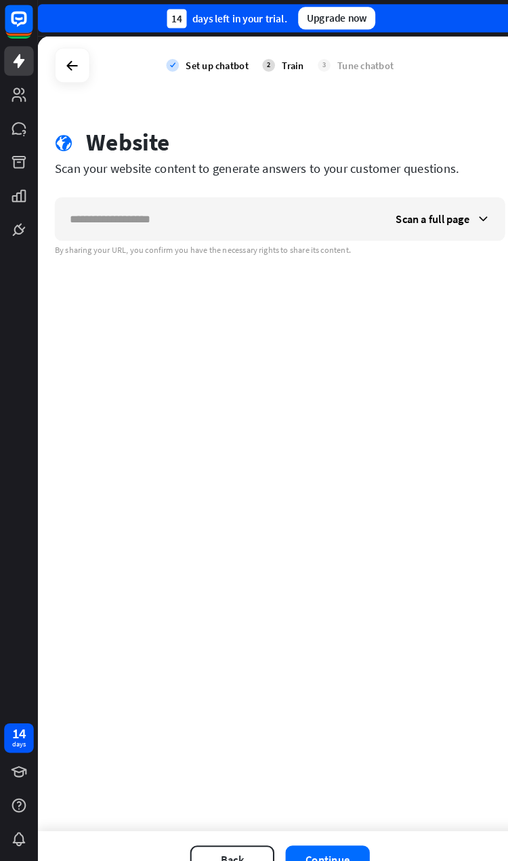
click at [69, 56] on icon at bounding box center [70, 63] width 16 height 16
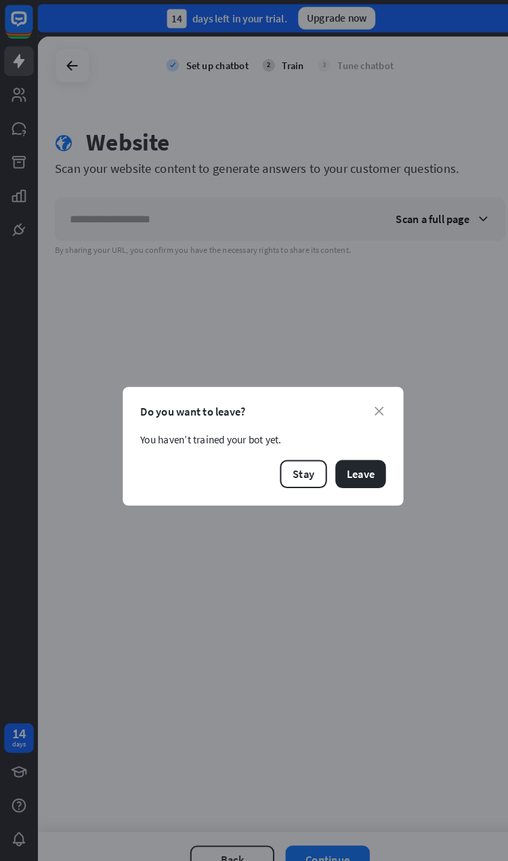
click at [354, 395] on button "Leave" at bounding box center [348, 457] width 49 height 27
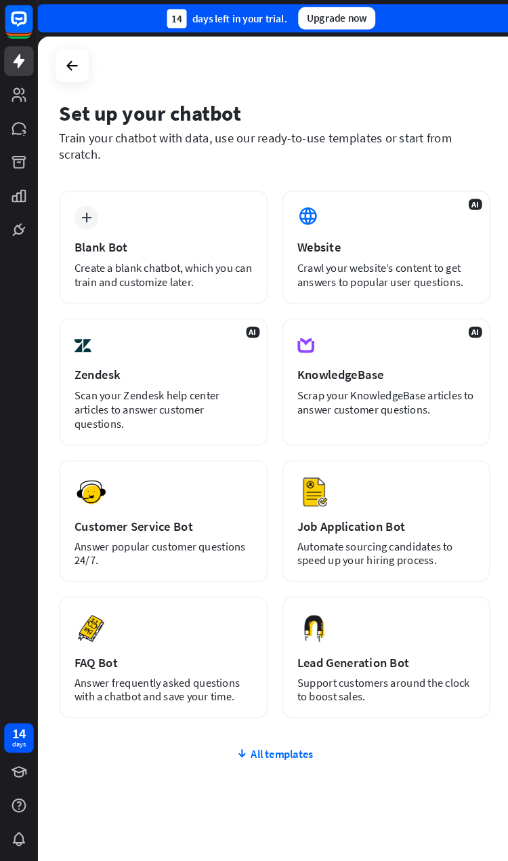
click at [148, 214] on div "plus Blank Bot Create a blank chatbot, which you can train and customize later." at bounding box center [158, 239] width 202 height 110
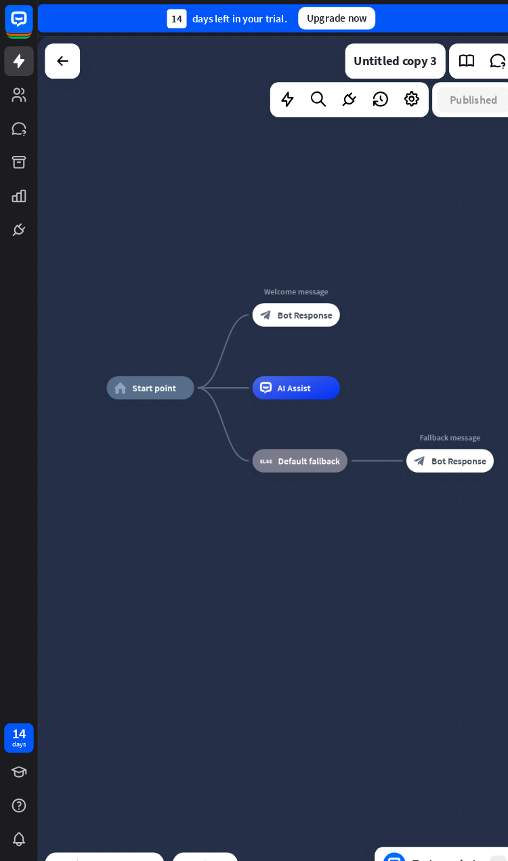
click at [51, 54] on div at bounding box center [60, 58] width 27 height 27
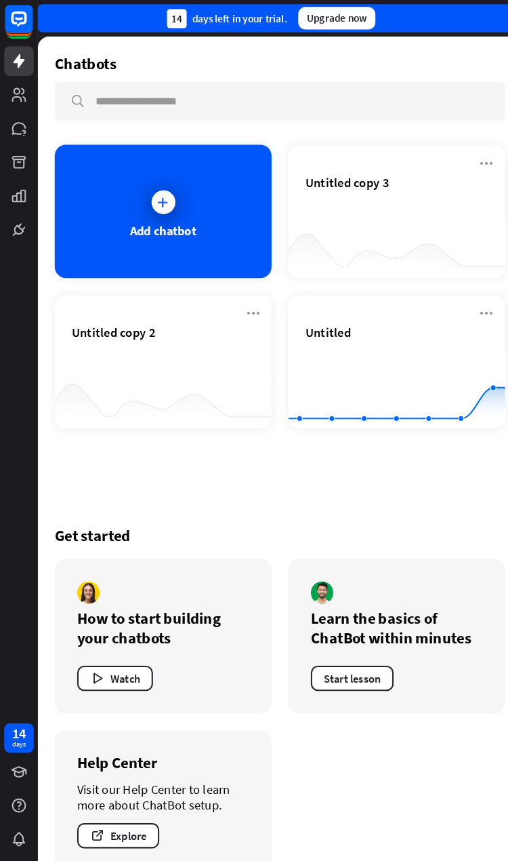
click at [472, 155] on icon at bounding box center [470, 157] width 16 height 16
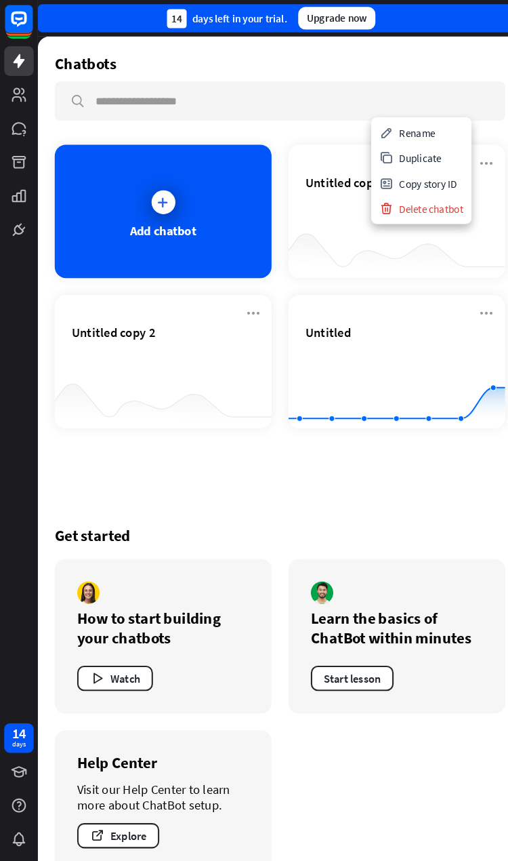
click at [419, 199] on div "Delete chatbot" at bounding box center [406, 201] width 91 height 24
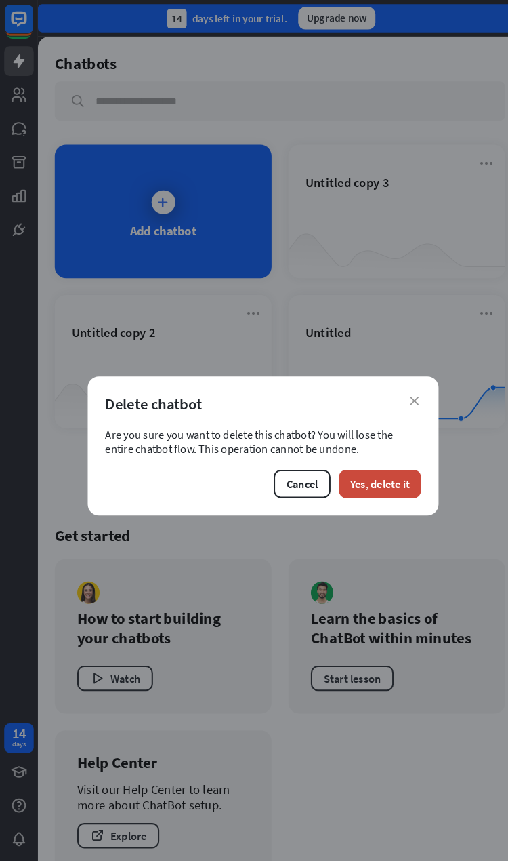
click at [375, 395] on button "Yes, delete it" at bounding box center [366, 466] width 79 height 27
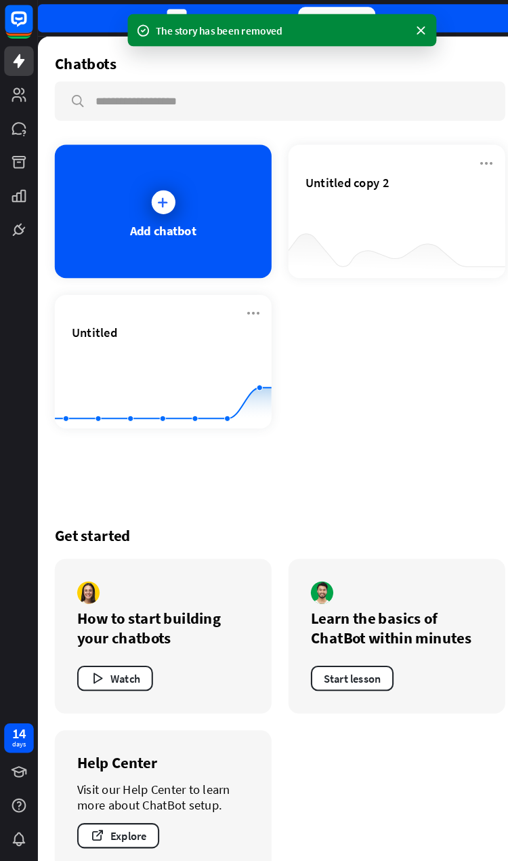
click at [483, 157] on div "Untitled copy 2" at bounding box center [382, 204] width 209 height 129
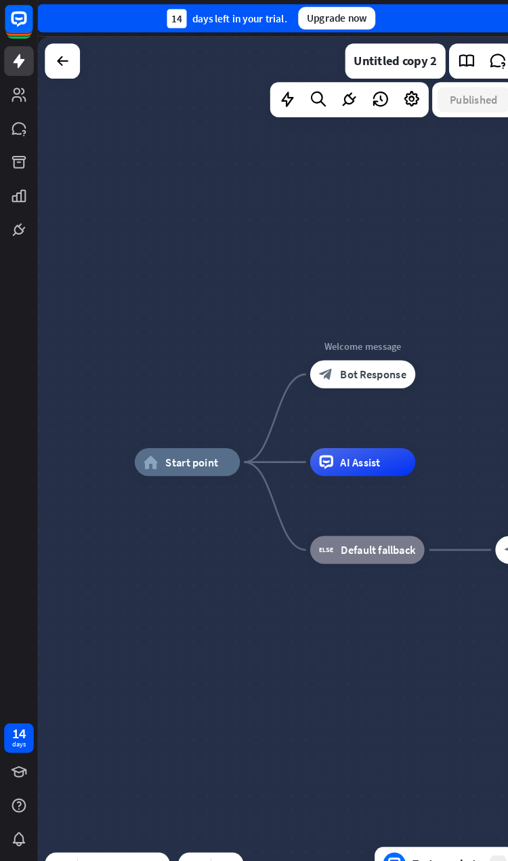
click at [54, 60] on icon at bounding box center [60, 59] width 16 height 16
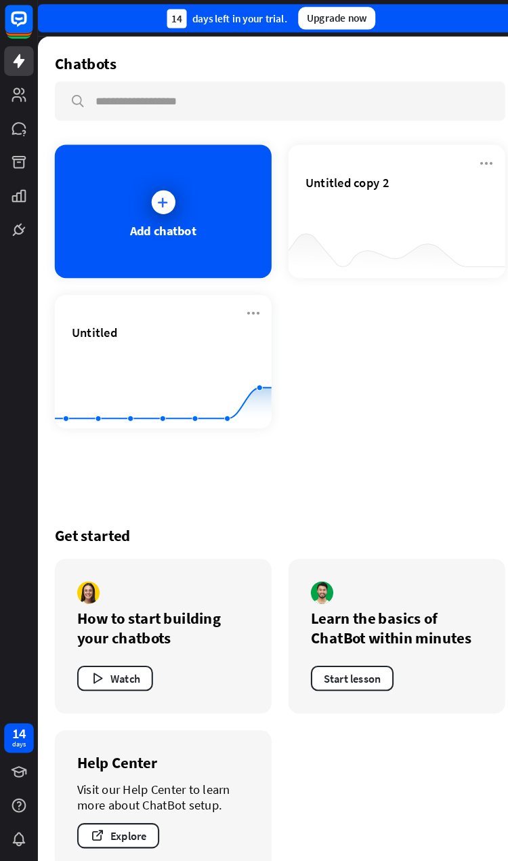
click at [476, 152] on icon at bounding box center [470, 157] width 16 height 16
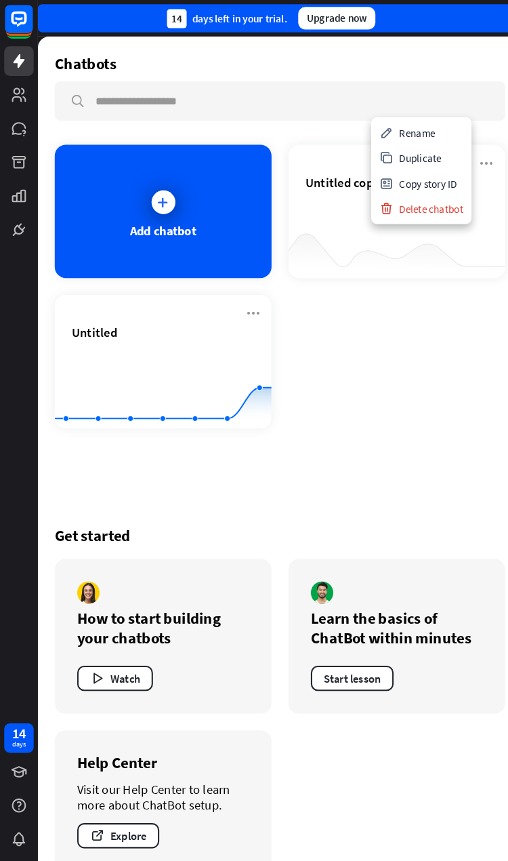
click at [478, 147] on div "Untitled copy 2" at bounding box center [382, 204] width 209 height 129
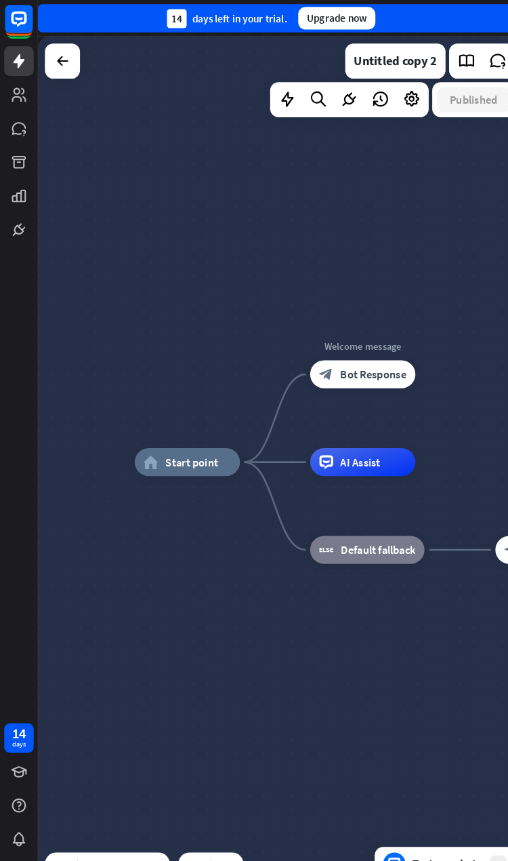
click at [67, 47] on div at bounding box center [60, 58] width 27 height 27
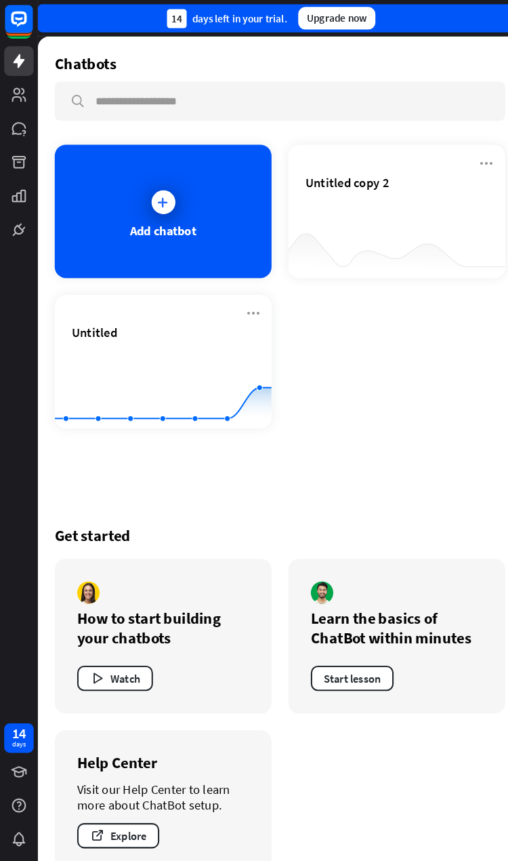
click at [476, 154] on icon at bounding box center [470, 157] width 16 height 16
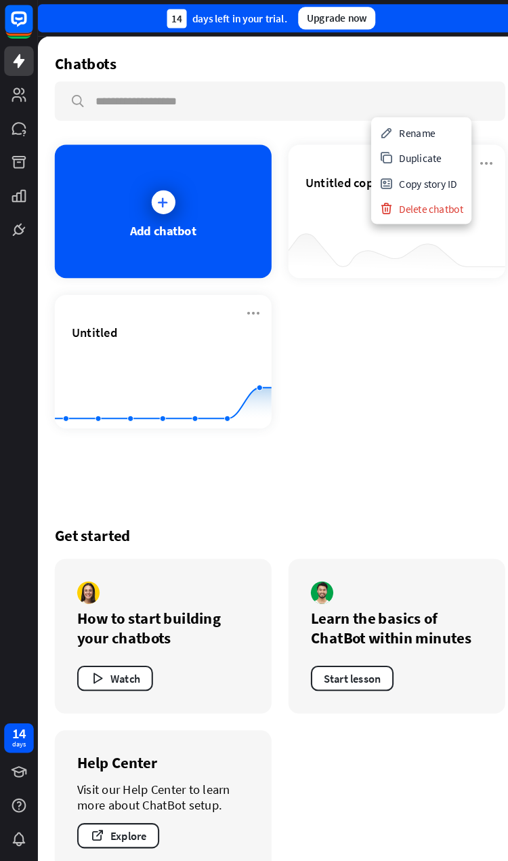
click at [419, 201] on div "Delete chatbot" at bounding box center [406, 201] width 91 height 24
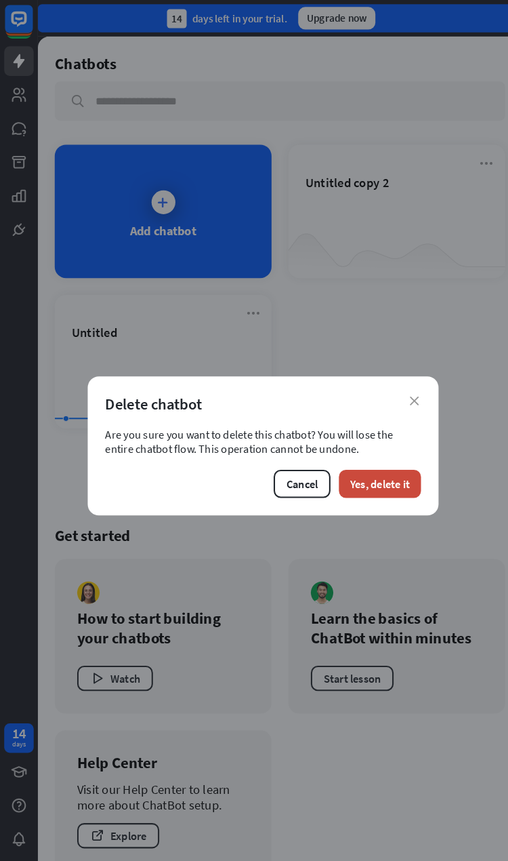
click at [383, 395] on button "Yes, delete it" at bounding box center [366, 466] width 79 height 27
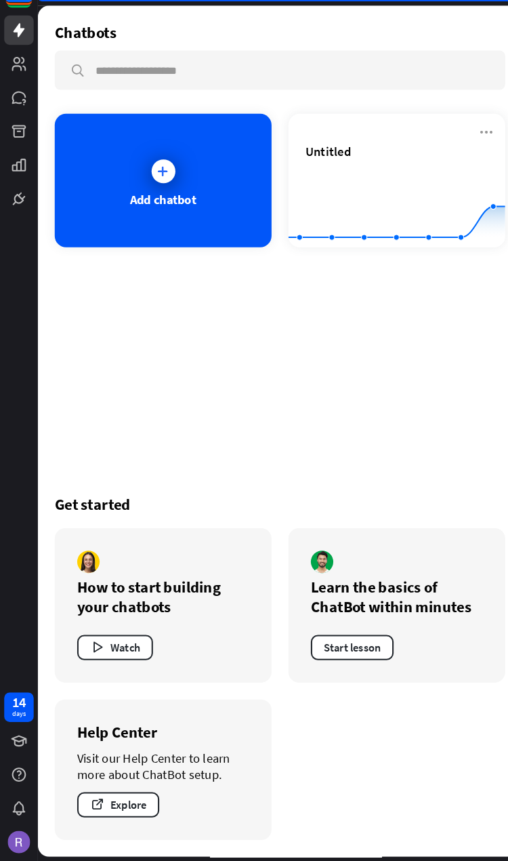
click at [10, 395] on img at bounding box center [18, 842] width 22 height 22
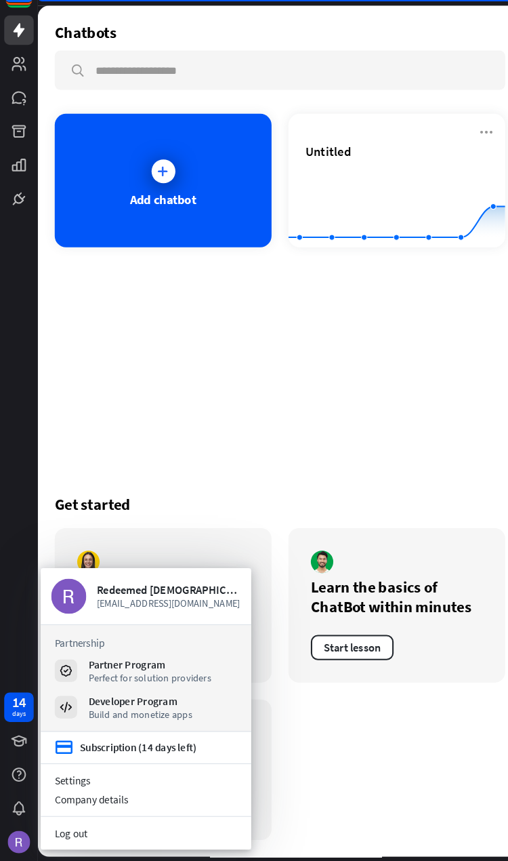
click at [157, 395] on div "Build and monetize apps" at bounding box center [135, 719] width 100 height 12
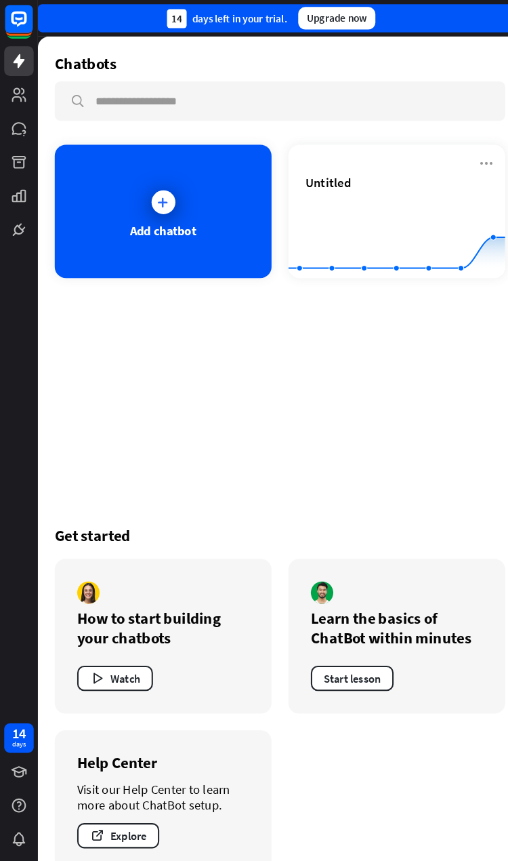
click at [18, 79] on link at bounding box center [18, 91] width 28 height 28
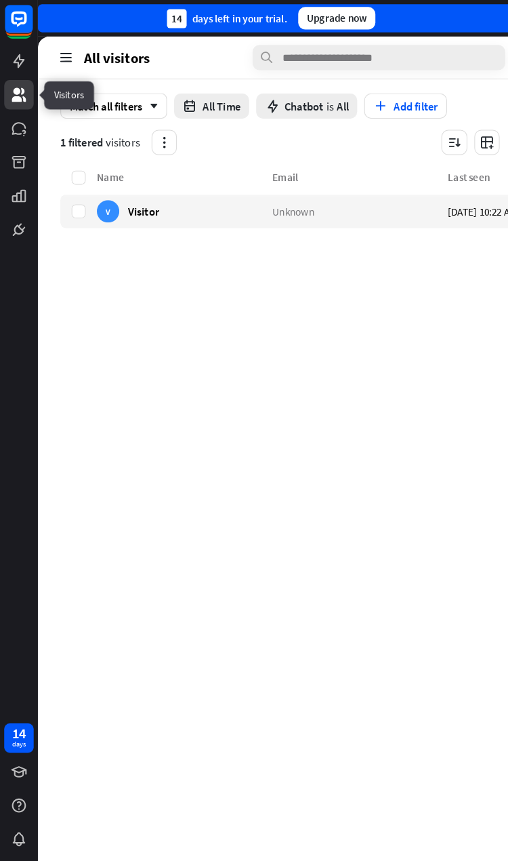
click at [158, 136] on icon "button" at bounding box center [159, 138] width 14 height 14
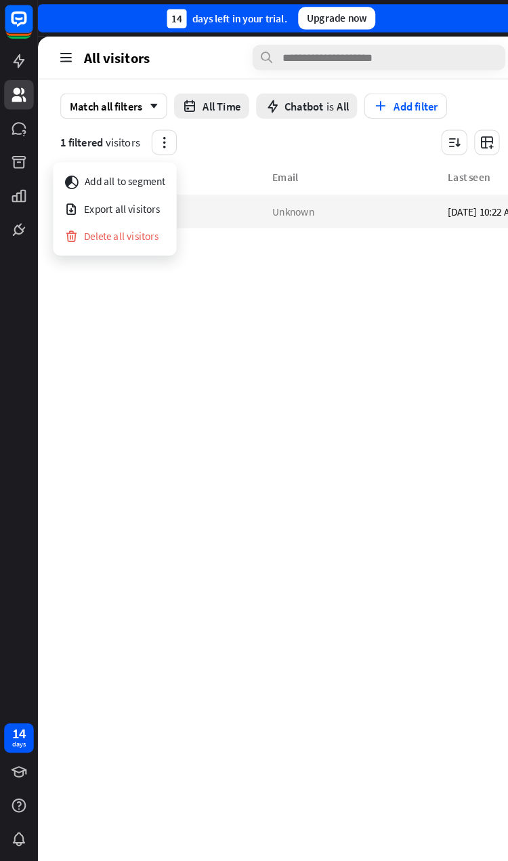
click at [131, 171] on div "segment Add all to segment" at bounding box center [111, 175] width 98 height 26
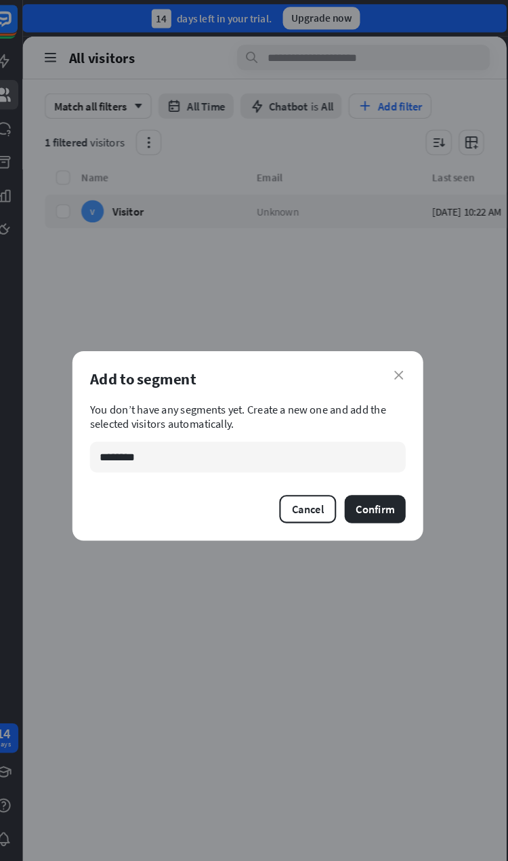
type input "********"
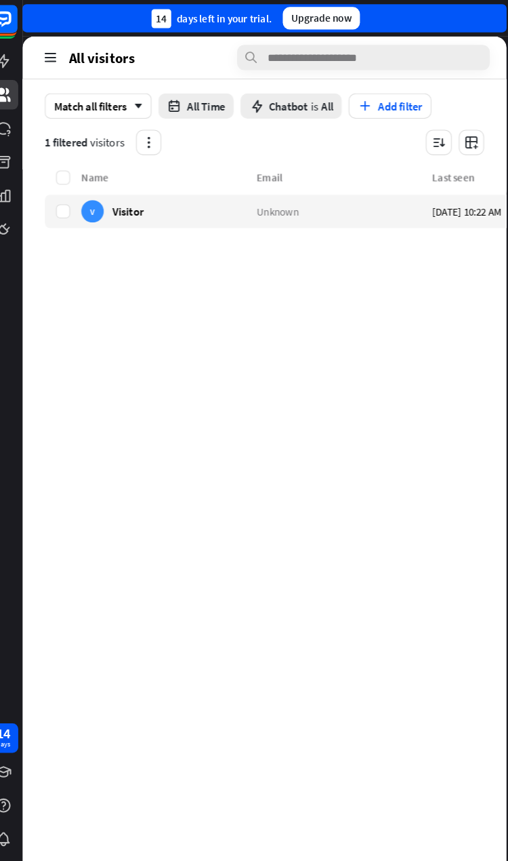
click at [315, 102] on span "is" at bounding box center [318, 103] width 7 height 14
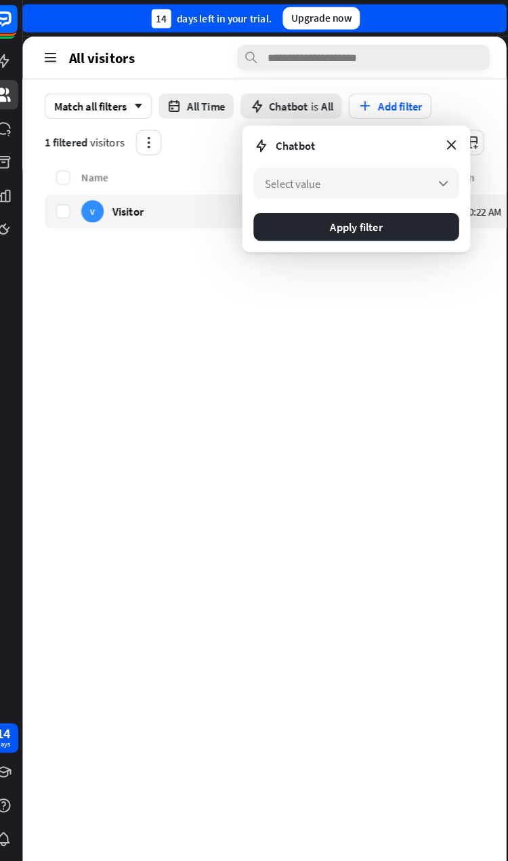
click at [414, 177] on div "Select value arrow_down" at bounding box center [359, 177] width 199 height 30
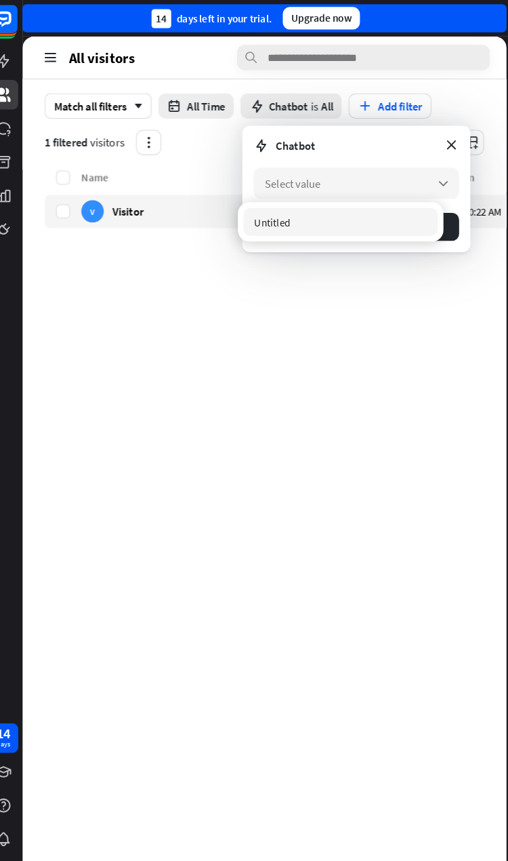
click at [342, 219] on div "Untitled" at bounding box center [344, 214] width 188 height 27
click at [343, 388] on div "Name Email Last seen Country V Visitor Unknown [DATE] 10:22 AM Unknown" at bounding box center [414, 509] width 713 height 693
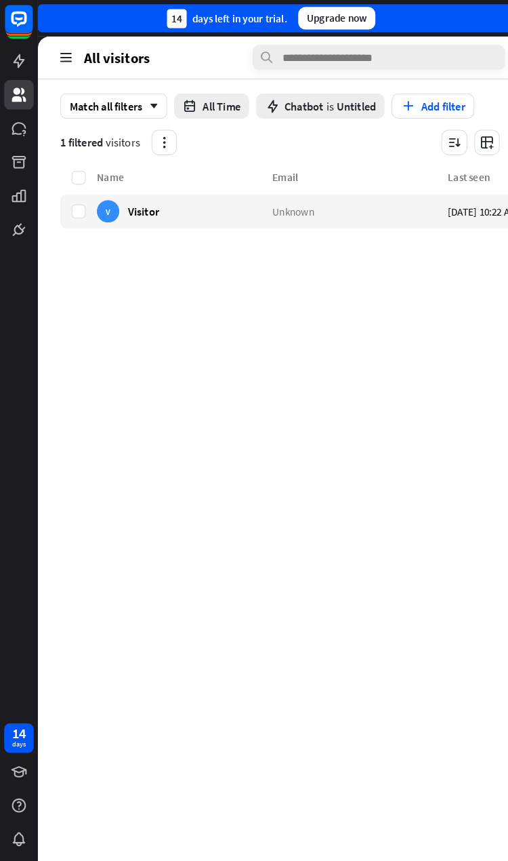
click at [69, 54] on icon at bounding box center [63, 55] width 15 height 15
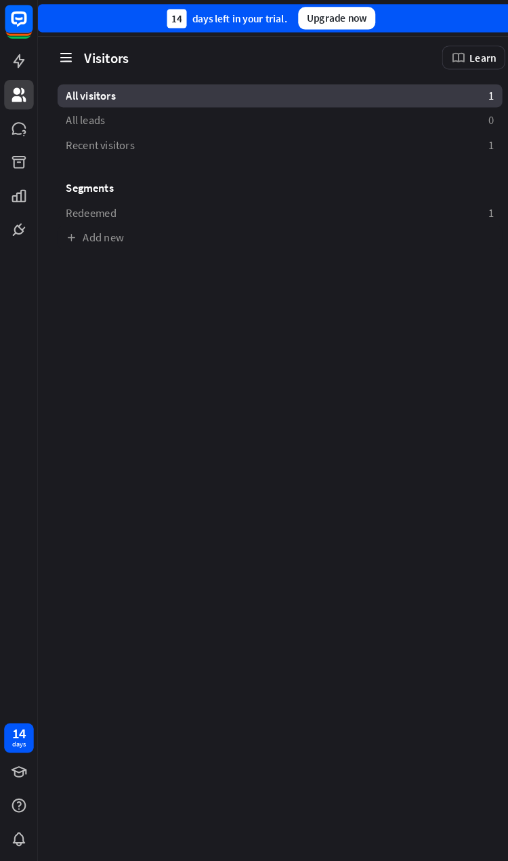
click at [316, 87] on div "All visitors 1" at bounding box center [271, 92] width 430 height 22
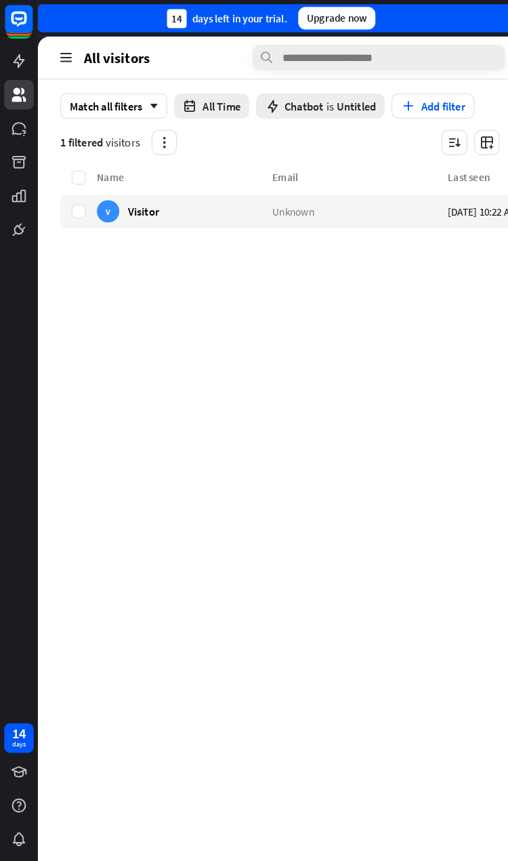
click at [125, 110] on div "Match all filters arrow_down" at bounding box center [109, 102] width 103 height 24
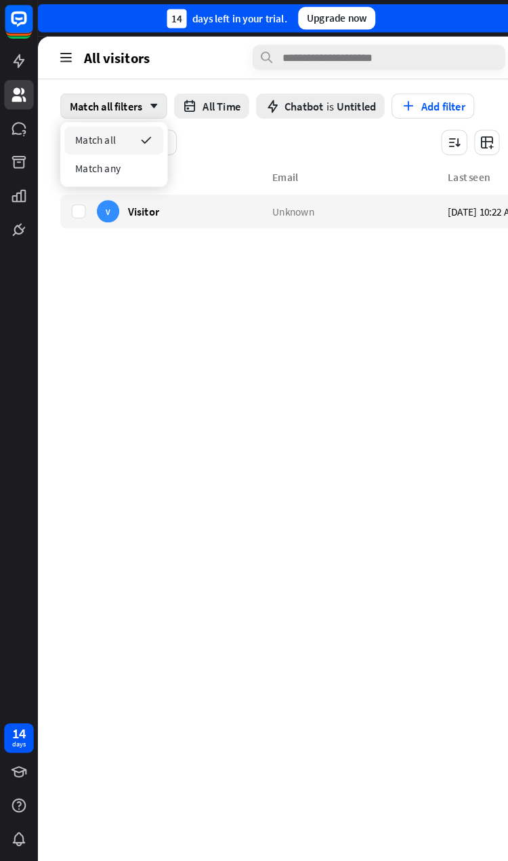
click at [124, 165] on div "Match any" at bounding box center [110, 162] width 96 height 27
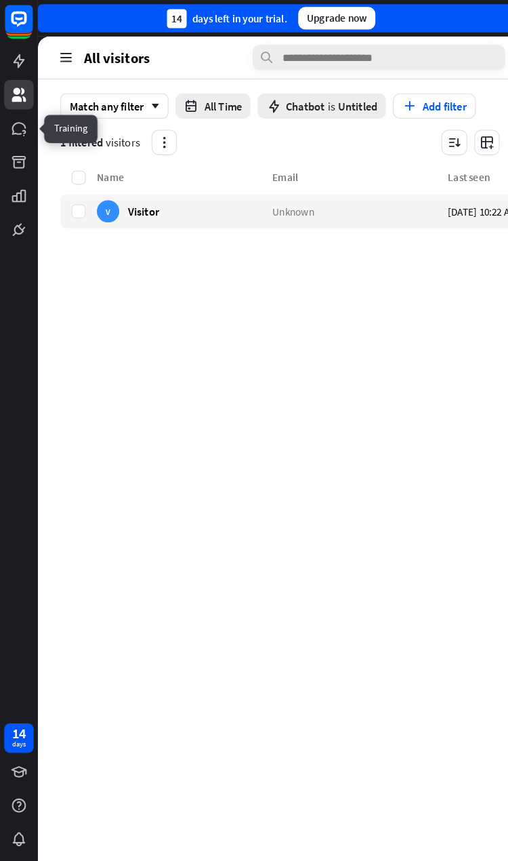
click at [26, 123] on link at bounding box center [18, 124] width 28 height 28
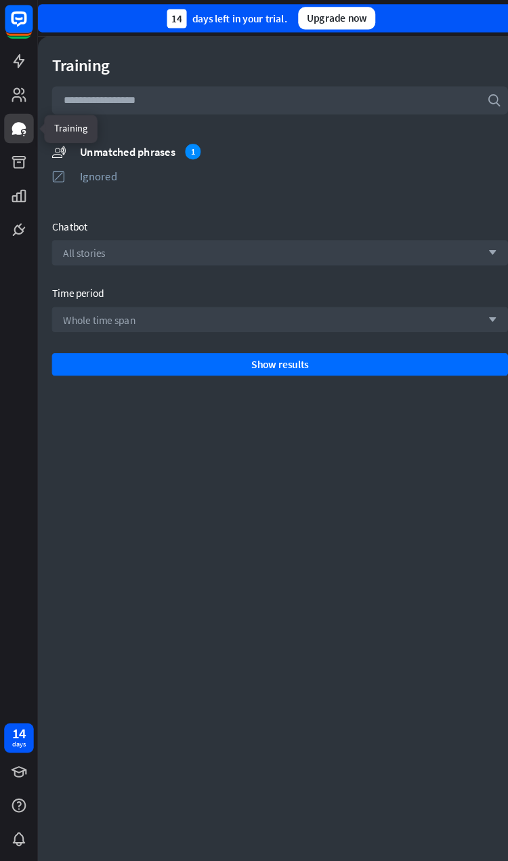
click at [174, 148] on div "Unmatched phrases 1" at bounding box center [283, 146] width 413 height 15
click at [157, 143] on div "Unmatched phrases 1" at bounding box center [283, 146] width 413 height 15
click at [28, 162] on link at bounding box center [18, 156] width 28 height 28
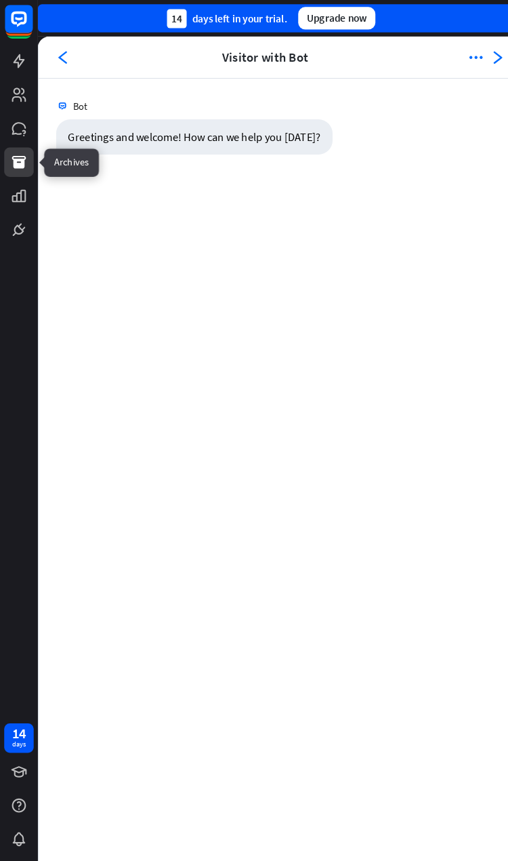
click at [461, 49] on icon "more_horiz" at bounding box center [460, 56] width 14 height 14
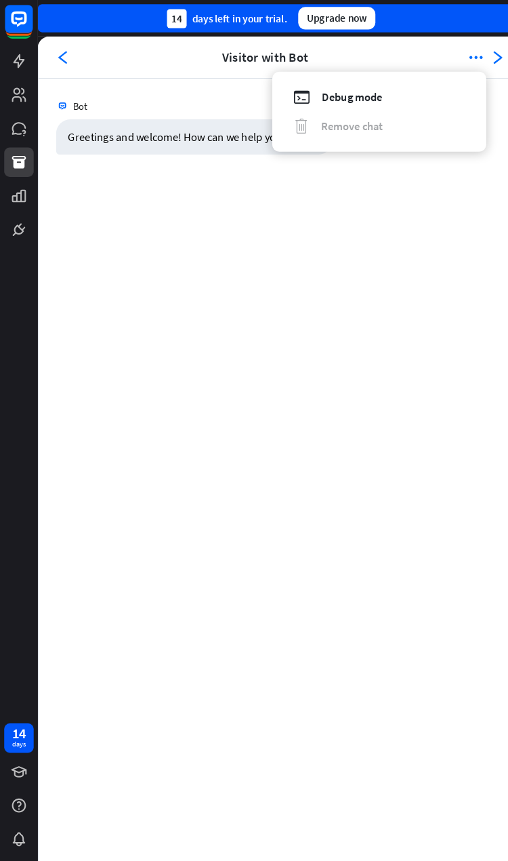
click at [379, 87] on div "debug Debug mode" at bounding box center [366, 94] width 173 height 16
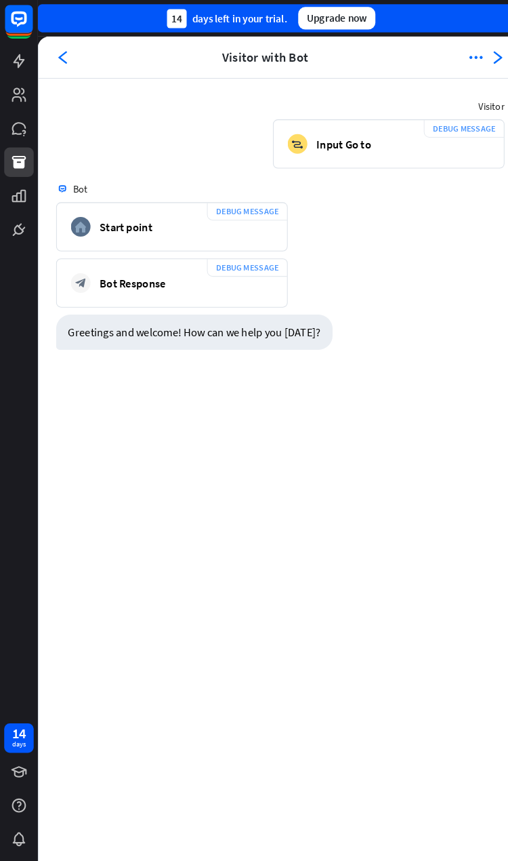
click at [382, 323] on div "Greetings and welcome! How can we help you [DATE]? [DATE] 10:22 AM Show JSON" at bounding box center [270, 324] width 467 height 41
click at [0, 0] on icon at bounding box center [0, 0] width 0 height 0
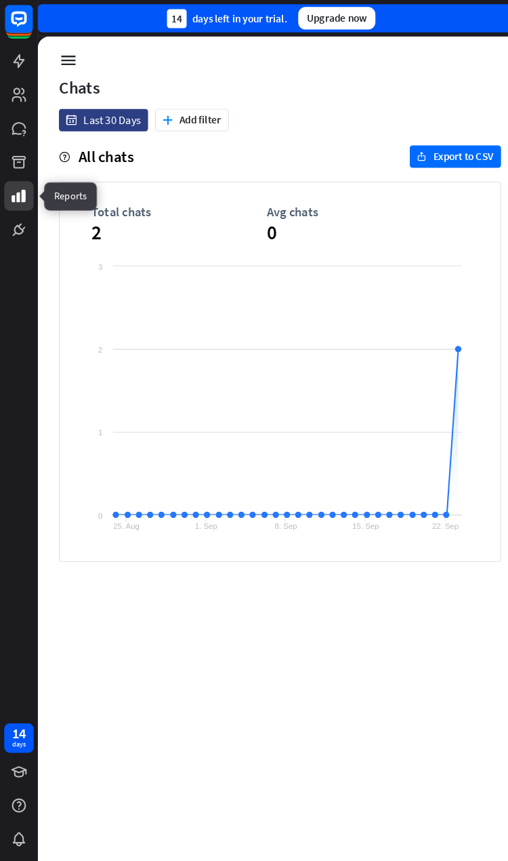
click at [453, 154] on button "export Export to CSV" at bounding box center [440, 151] width 88 height 22
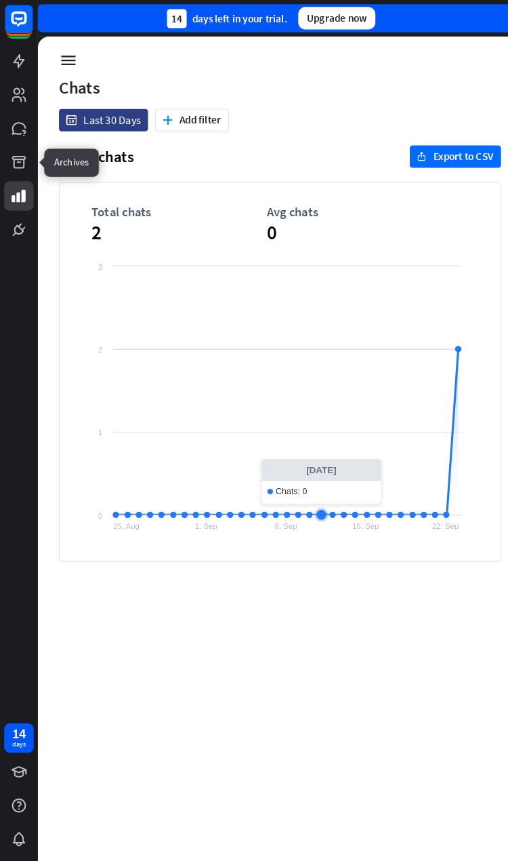
click at [0, 0] on icon at bounding box center [0, 0] width 0 height 0
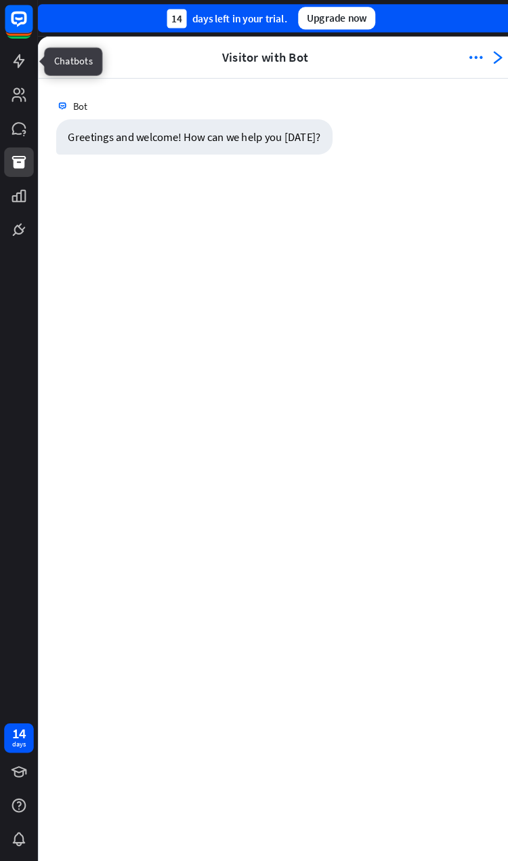
click at [0, 0] on icon at bounding box center [0, 0] width 0 height 0
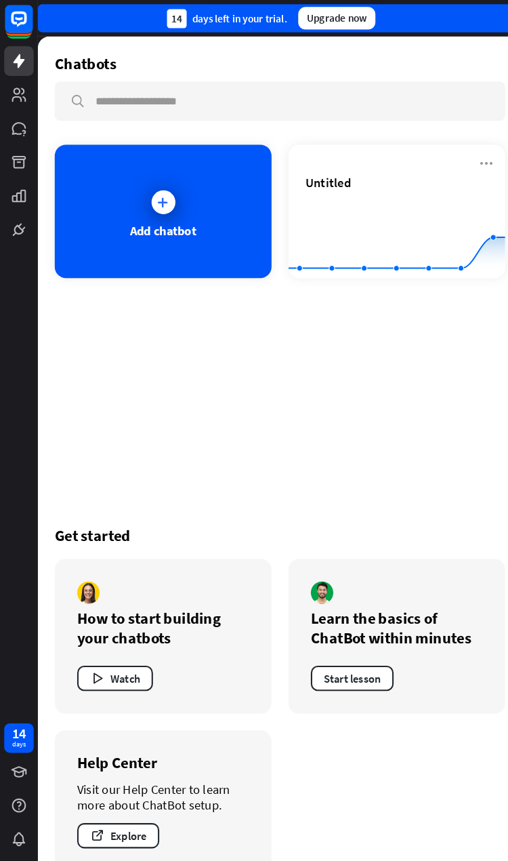
click at [152, 211] on div "Add chatbot" at bounding box center [157, 204] width 209 height 129
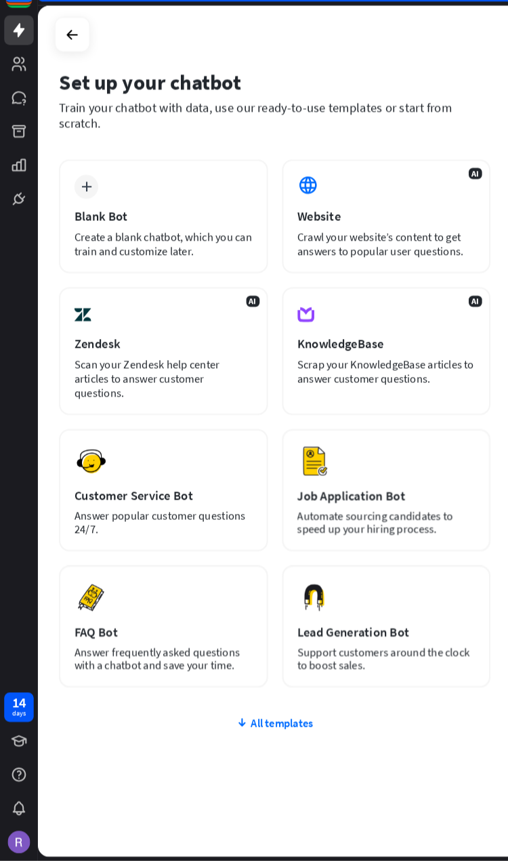
click at [15, 395] on img at bounding box center [18, 842] width 22 height 22
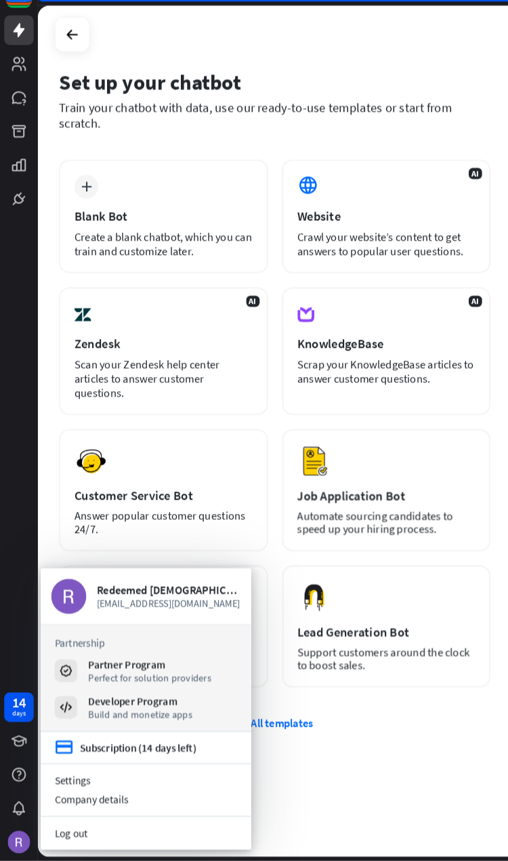
click at [68, 395] on link "Settings" at bounding box center [140, 783] width 203 height 18
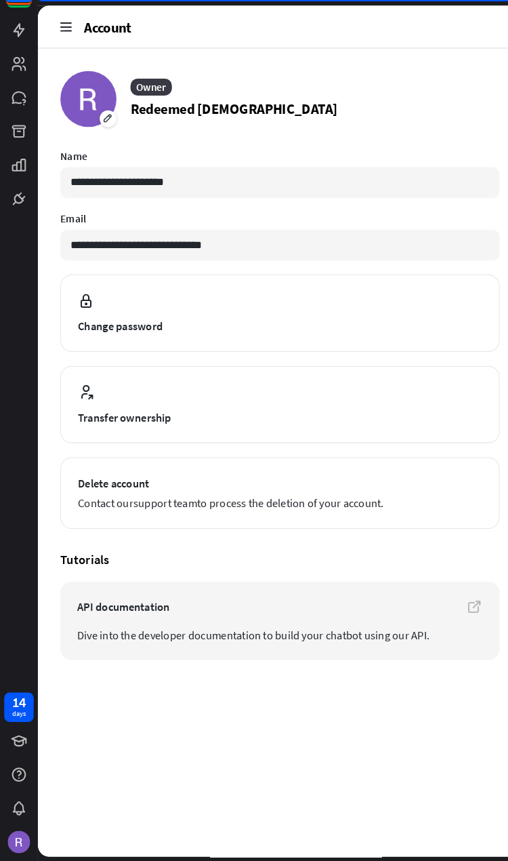
click at [68, 48] on icon at bounding box center [63, 55] width 15 height 15
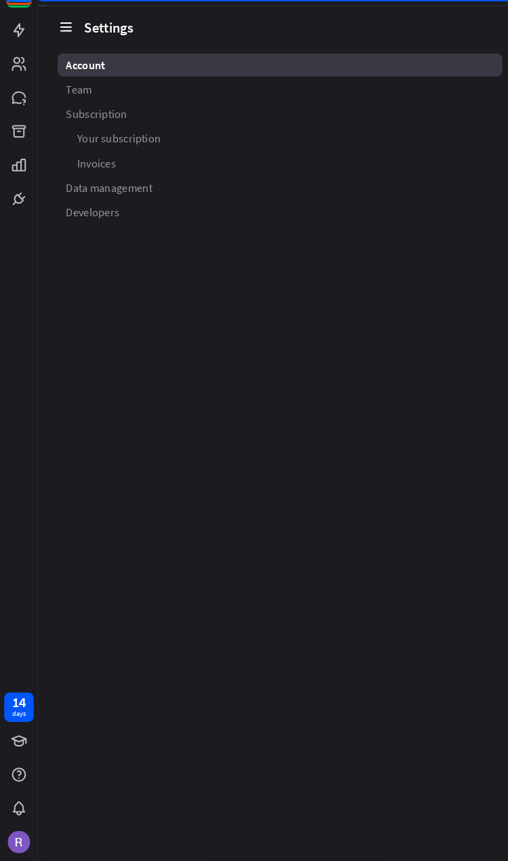
click at [113, 224] on link "Developers" at bounding box center [271, 235] width 430 height 22
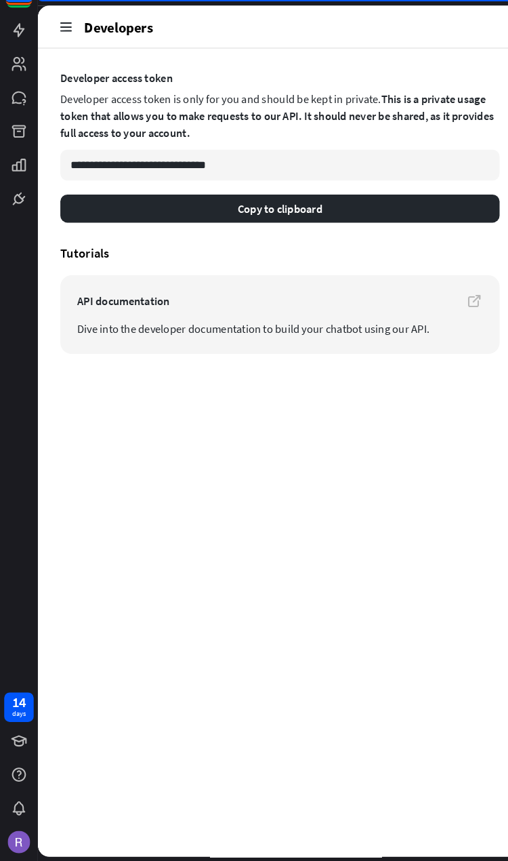
click at [63, 48] on icon at bounding box center [63, 55] width 15 height 15
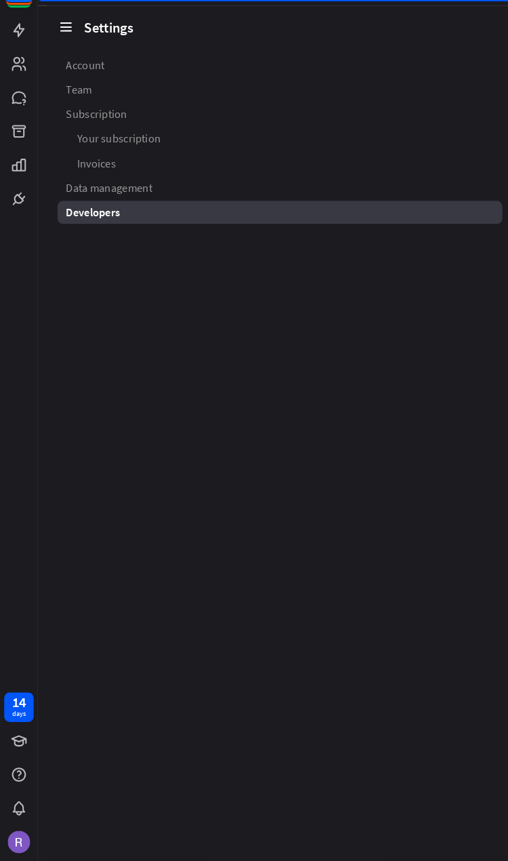
click at [210, 224] on div "Developers" at bounding box center [271, 235] width 430 height 22
click at [199, 224] on div "Developers" at bounding box center [271, 235] width 430 height 22
click at [203, 224] on div "Developers" at bounding box center [271, 235] width 430 height 22
click at [201, 224] on div "Developers" at bounding box center [271, 235] width 430 height 22
click at [131, 204] on span "Data management" at bounding box center [105, 211] width 83 height 14
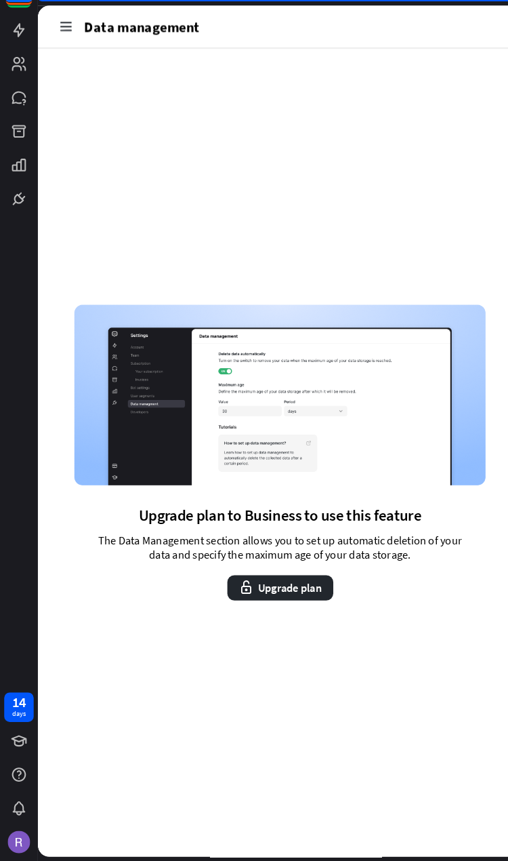
click at [68, 48] on icon at bounding box center [63, 55] width 15 height 15
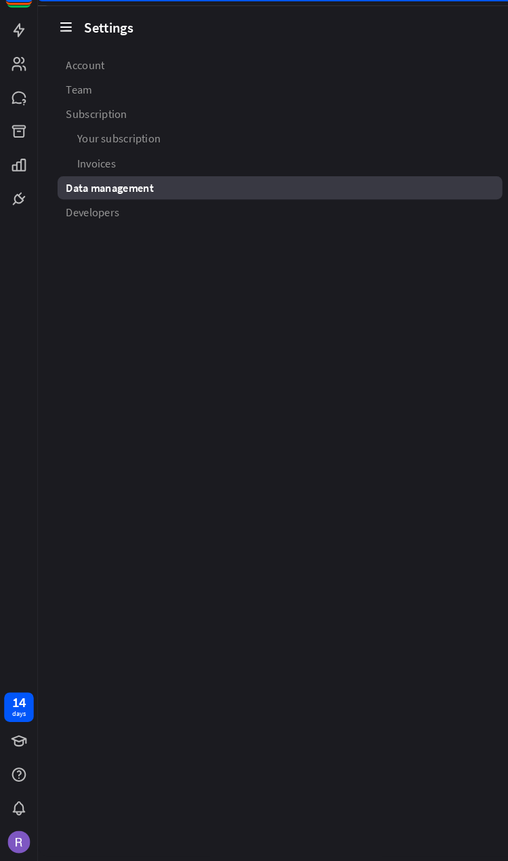
click at [246, 200] on div "Data management" at bounding box center [271, 211] width 430 height 22
click at [0, 0] on icon at bounding box center [0, 0] width 0 height 0
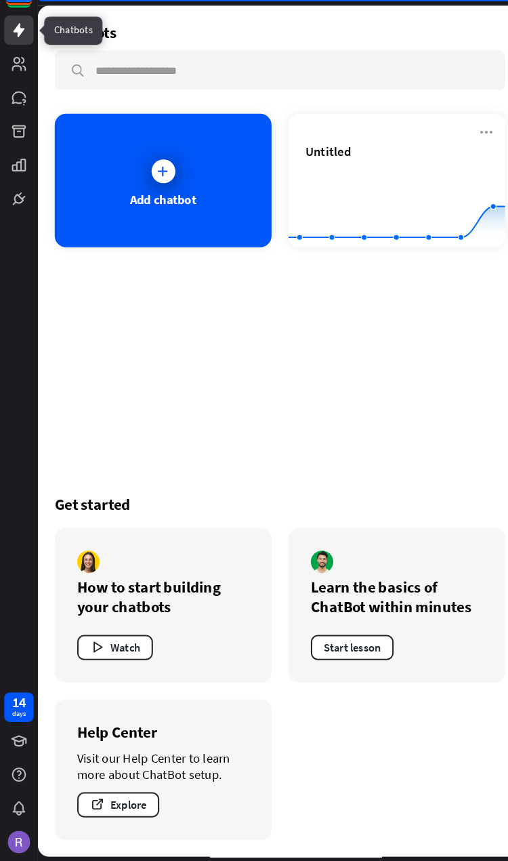
click at [0, 0] on icon at bounding box center [0, 0] width 0 height 0
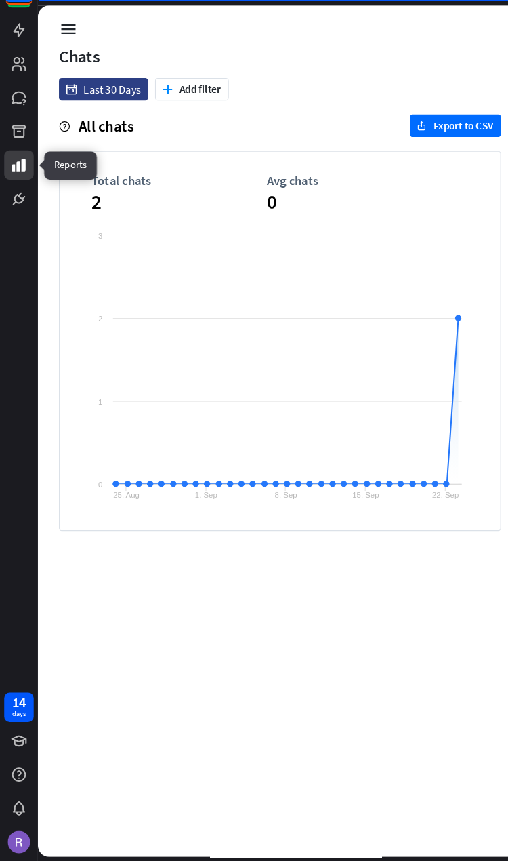
click at [195, 105] on button "plus Add filter" at bounding box center [185, 116] width 71 height 22
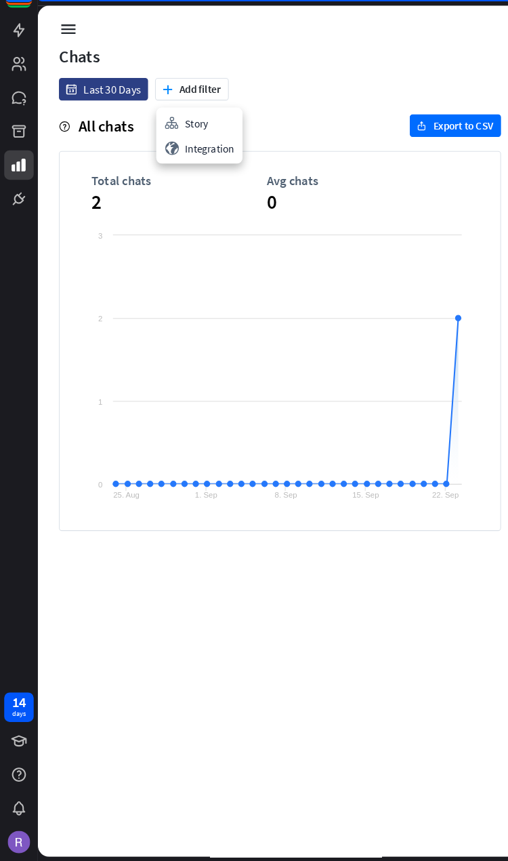
click at [209, 161] on div "globe Integration" at bounding box center [193, 173] width 78 height 24
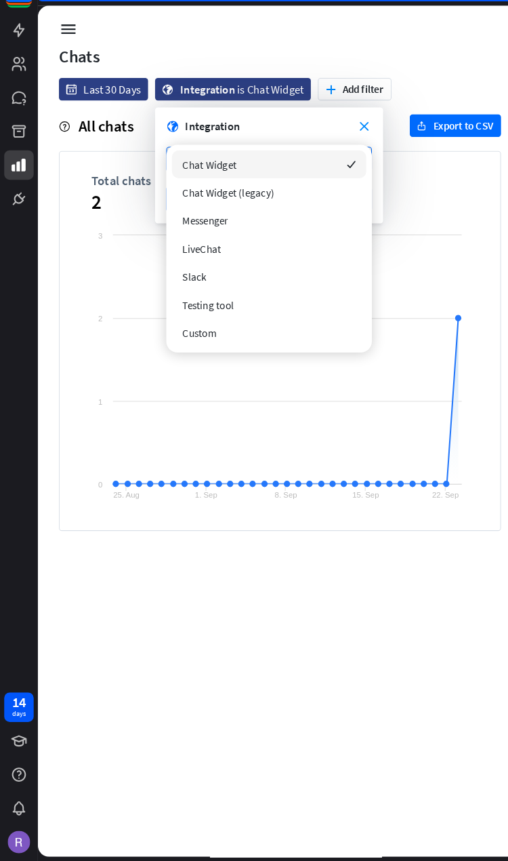
click at [295, 202] on div "Chat Widget (legacy)" at bounding box center [260, 215] width 188 height 27
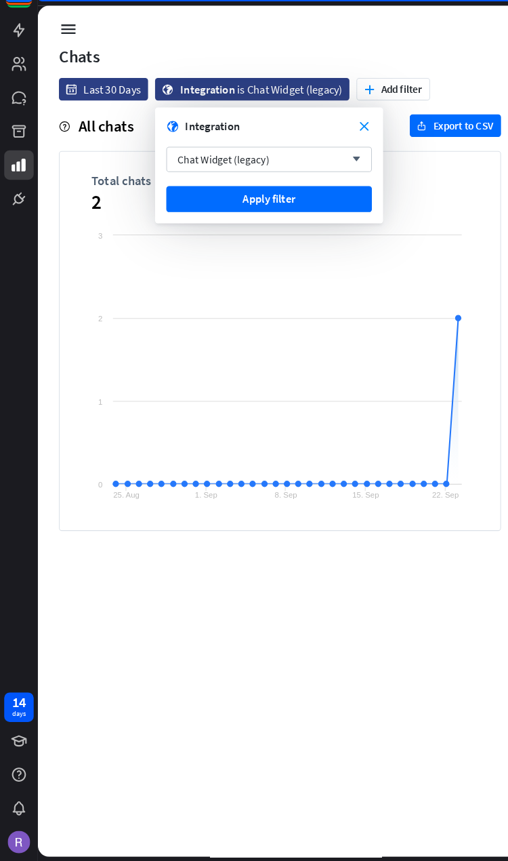
click at [318, 209] on button "Apply filter" at bounding box center [260, 221] width 199 height 25
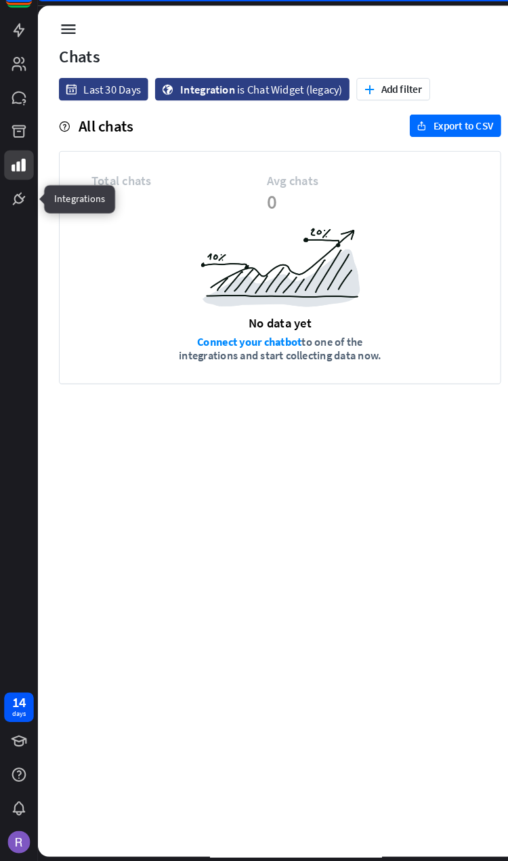
click at [30, 207] on link at bounding box center [18, 221] width 28 height 28
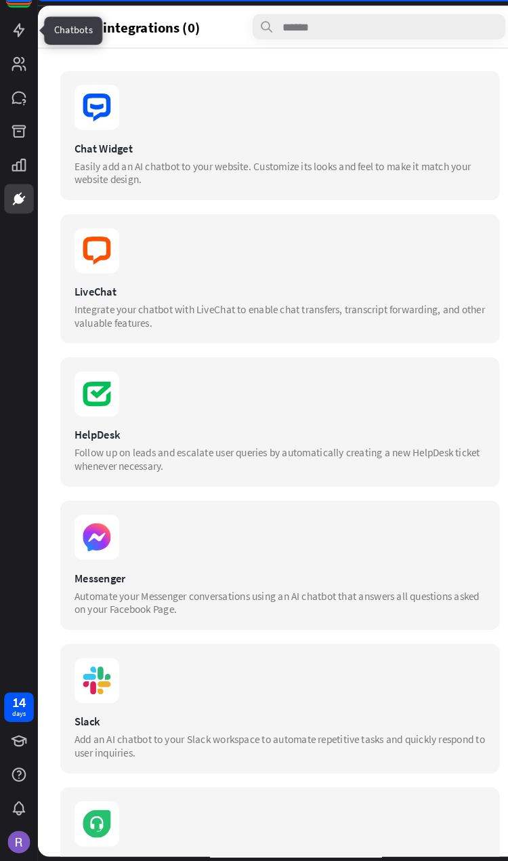
click at [0, 0] on icon at bounding box center [0, 0] width 0 height 0
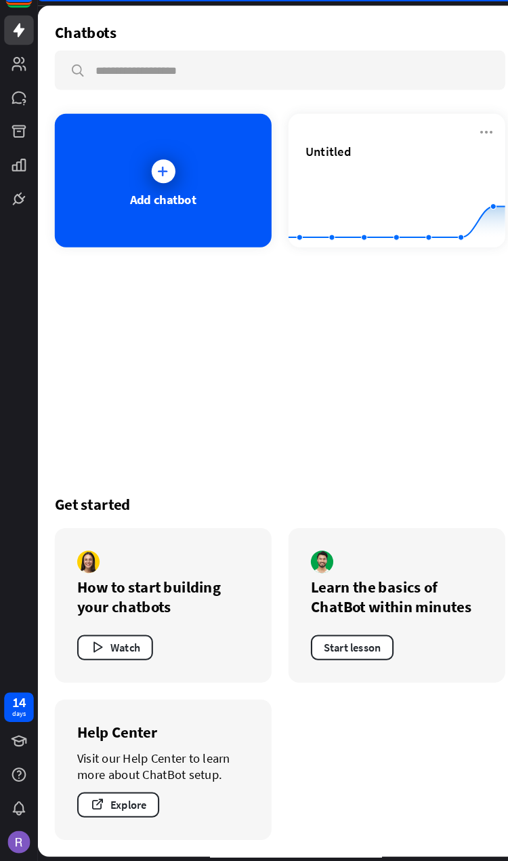
click at [151, 188] on icon at bounding box center [158, 195] width 14 height 14
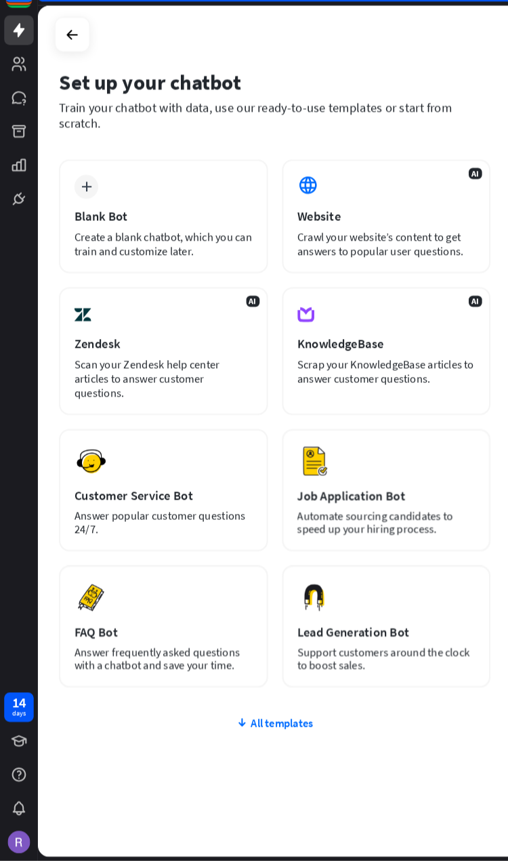
click at [198, 395] on div "Preview Customer Service Bot Answer popular customer questions 24/7." at bounding box center [158, 503] width 202 height 118
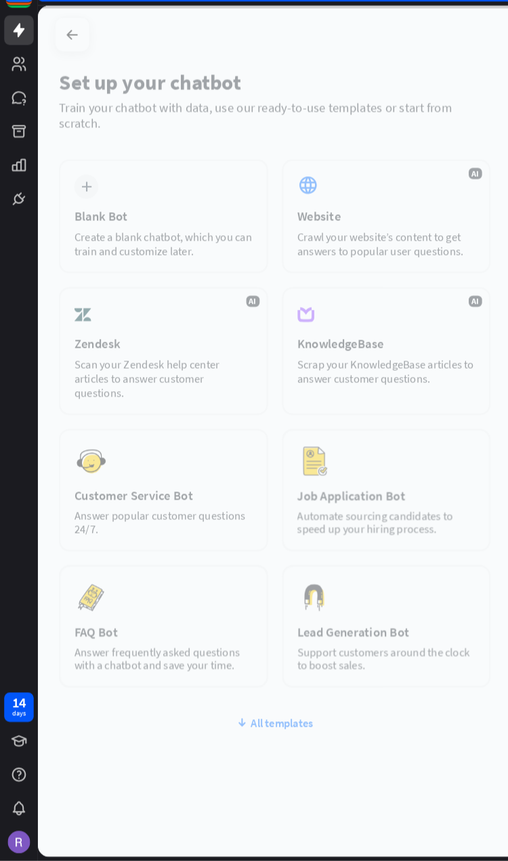
click at [234, 395] on div at bounding box center [271, 445] width 468 height 821
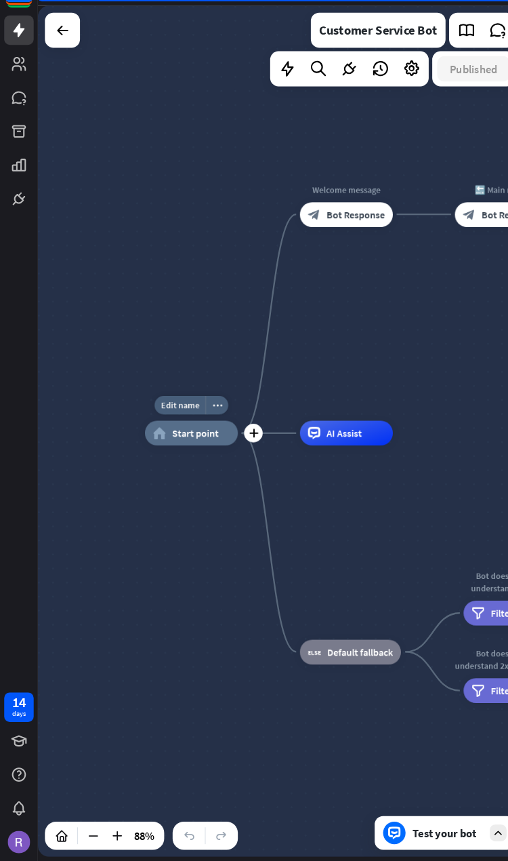
click at [245, 395] on icon "plus" at bounding box center [245, 447] width 9 height 8
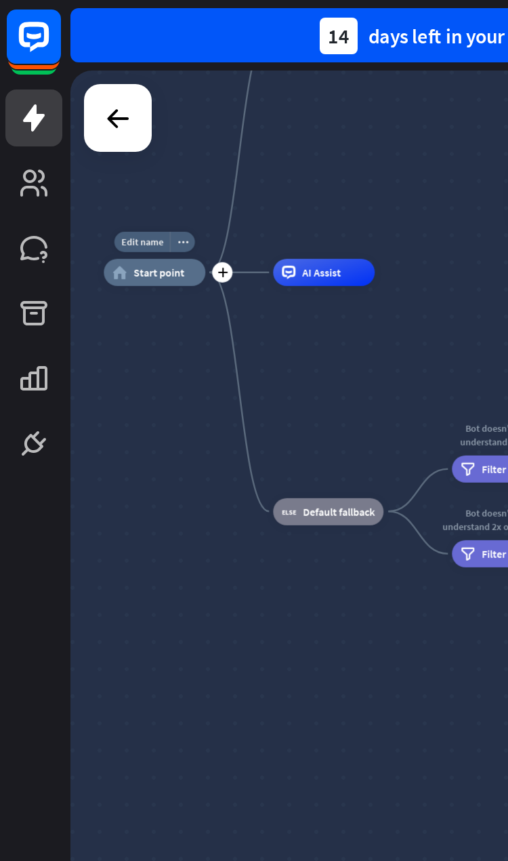
click at [102, 134] on div "home_2 Start point" at bounding box center [79, 136] width 51 height 14
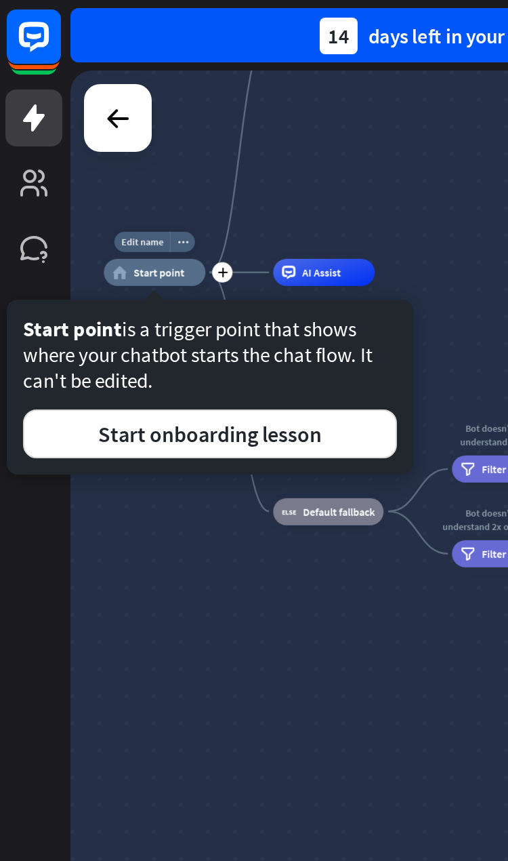
click at [146, 215] on button "Start onboarding lesson" at bounding box center [106, 217] width 187 height 24
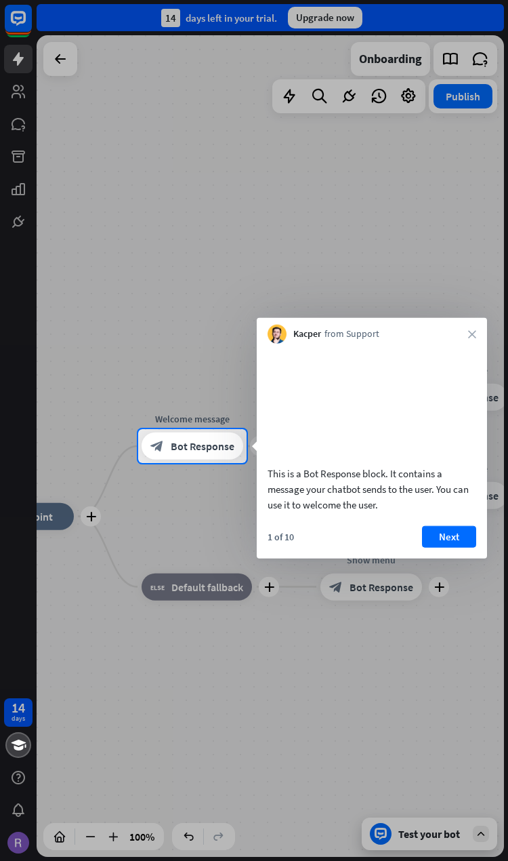
click at [454, 395] on button "Next" at bounding box center [449, 536] width 54 height 22
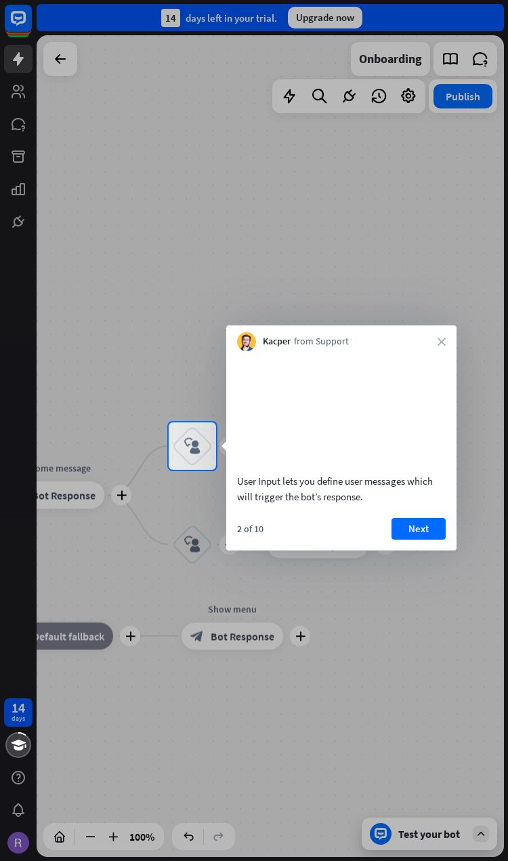
click at [426, 395] on button "Next" at bounding box center [419, 529] width 54 height 22
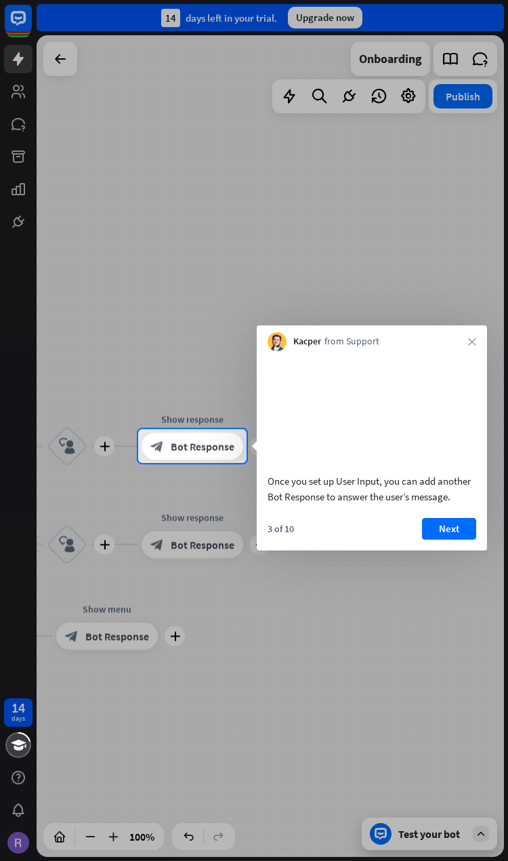
click at [470, 346] on div "Kacper from Support close" at bounding box center [372, 338] width 230 height 26
click at [470, 339] on icon "close" at bounding box center [472, 341] width 8 height 8
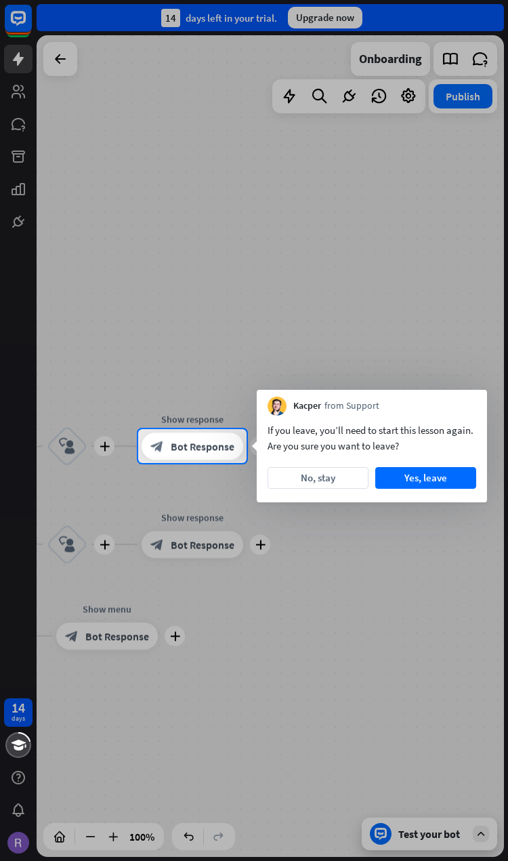
click at [435, 395] on button "Yes, leave" at bounding box center [425, 478] width 101 height 22
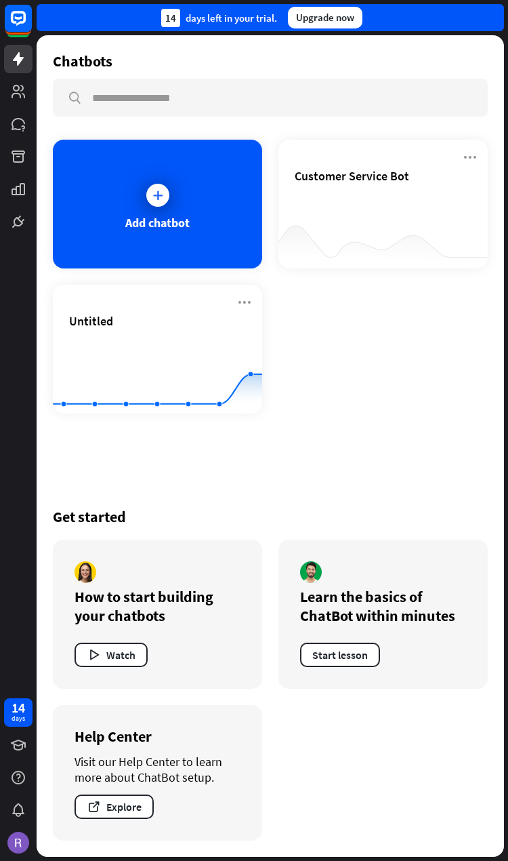
click at [411, 203] on div "Customer Service Bot" at bounding box center [383, 191] width 177 height 47
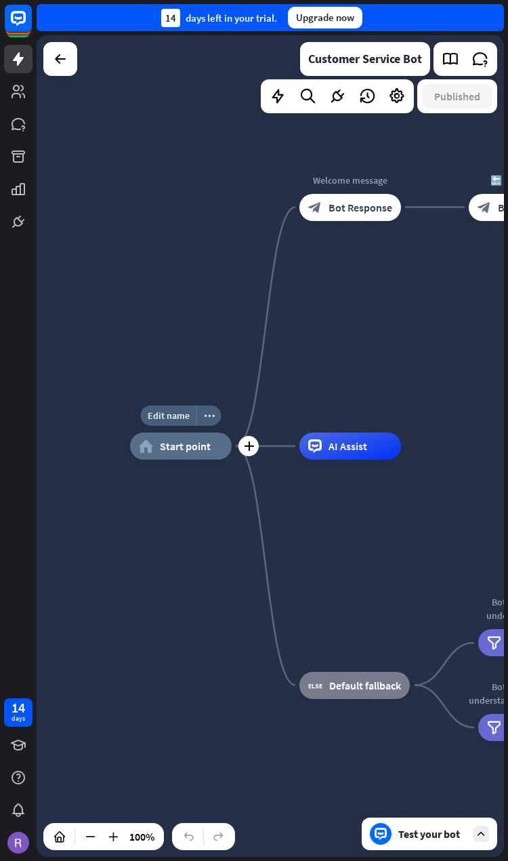
click at [253, 395] on icon "plus" at bounding box center [249, 445] width 10 height 9
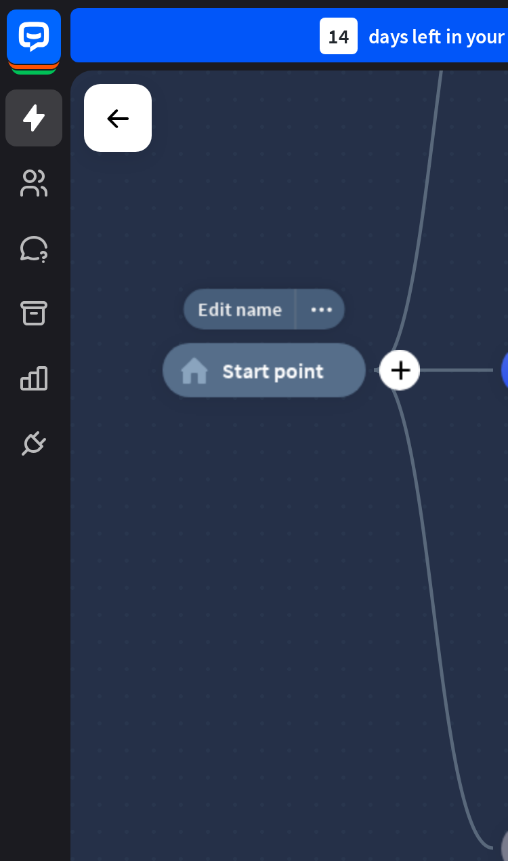
click at [105, 184] on div "home_2 Start point" at bounding box center [134, 184] width 102 height 27
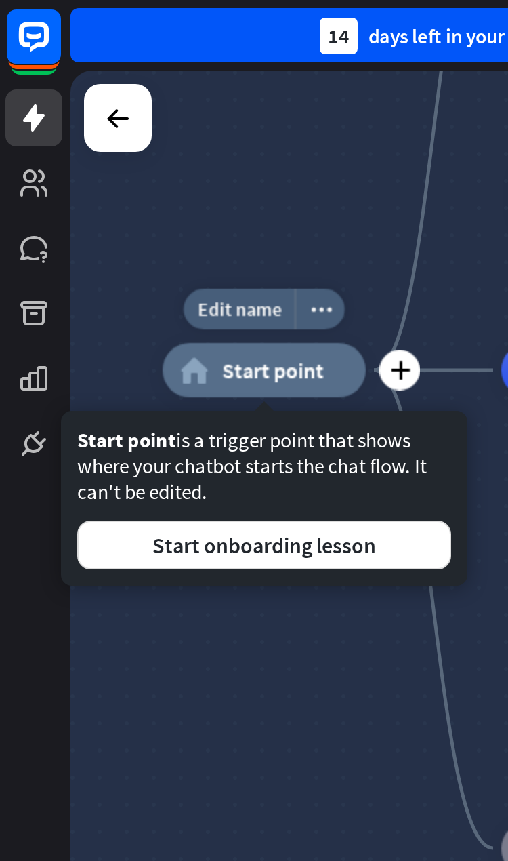
click at [126, 270] on button "Start onboarding lesson" at bounding box center [133, 272] width 187 height 24
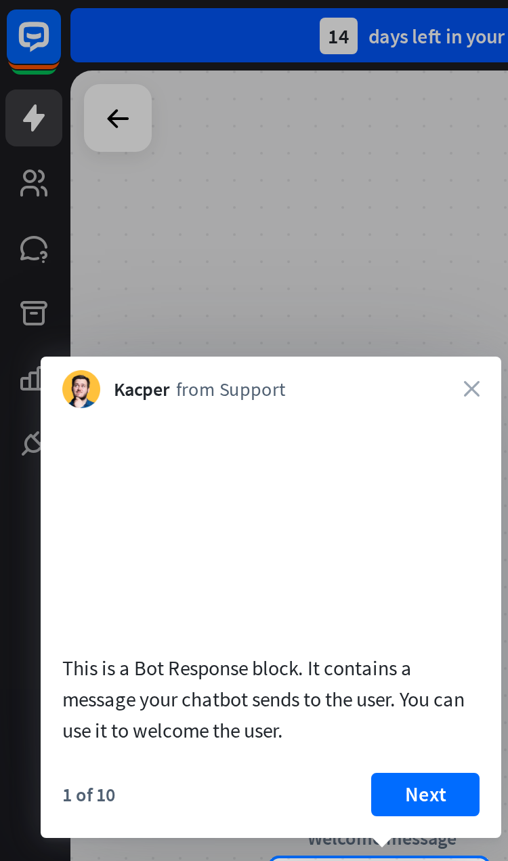
click at [249, 179] on div "Kacper from Support close" at bounding box center [137, 191] width 230 height 26
click at [239, 190] on icon "close" at bounding box center [237, 194] width 8 height 8
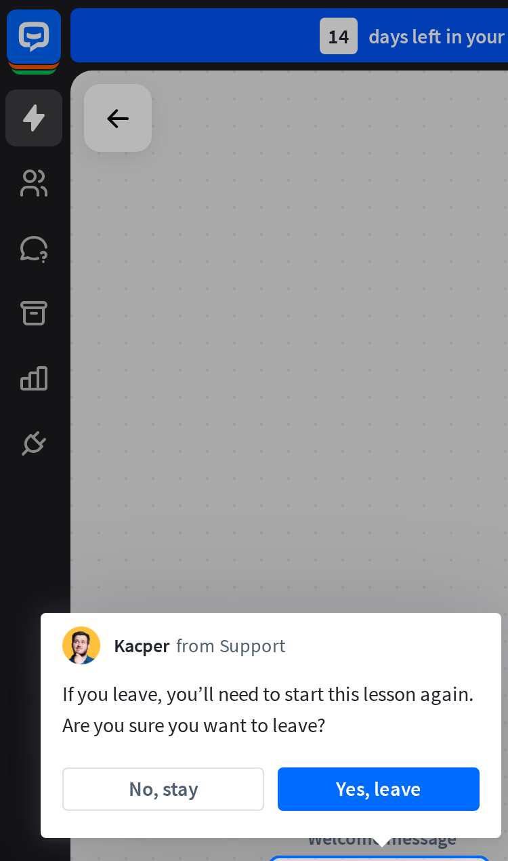
click at [233, 180] on div at bounding box center [254, 214] width 508 height 429
click at [209, 395] on button "Yes, leave" at bounding box center [190, 395] width 101 height 22
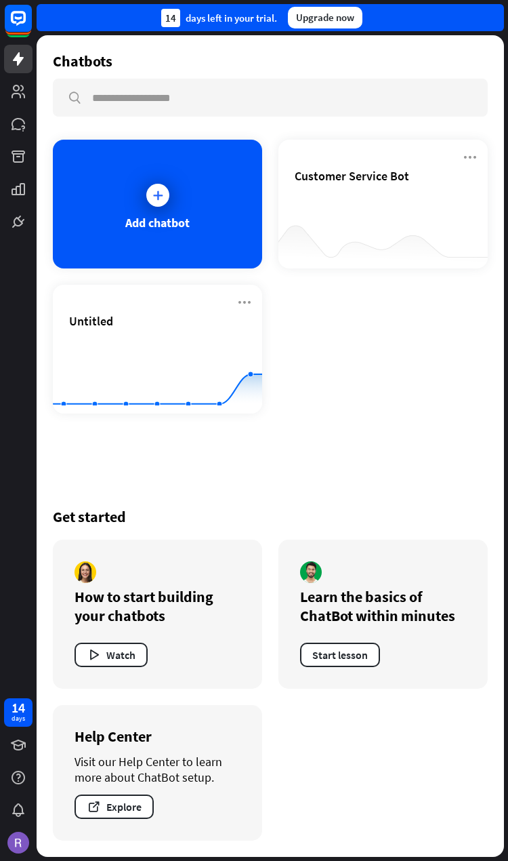
click at [397, 182] on span "Customer Service Bot" at bounding box center [352, 176] width 115 height 16
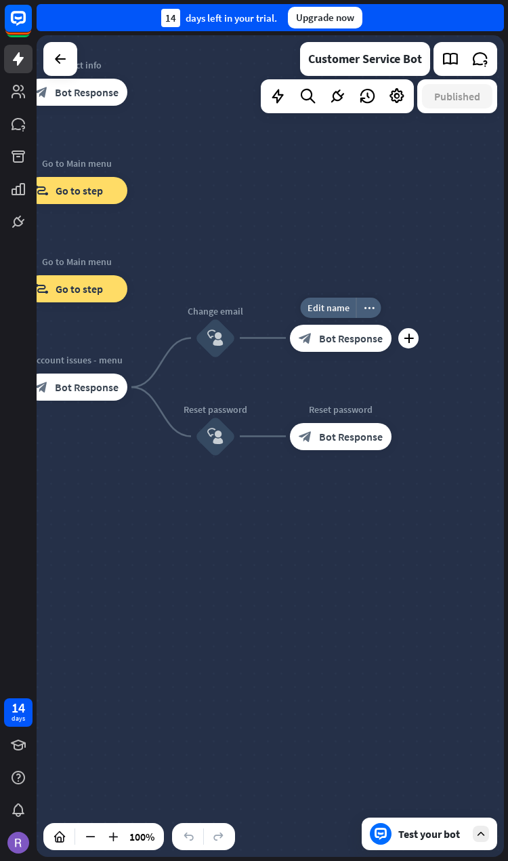
click at [330, 303] on span "Edit name" at bounding box center [329, 308] width 42 height 12
click at [464, 284] on div "home_2 Start point Welcome message block_bot_response Bot Response 🔙 Main menu …" at bounding box center [271, 445] width 468 height 821
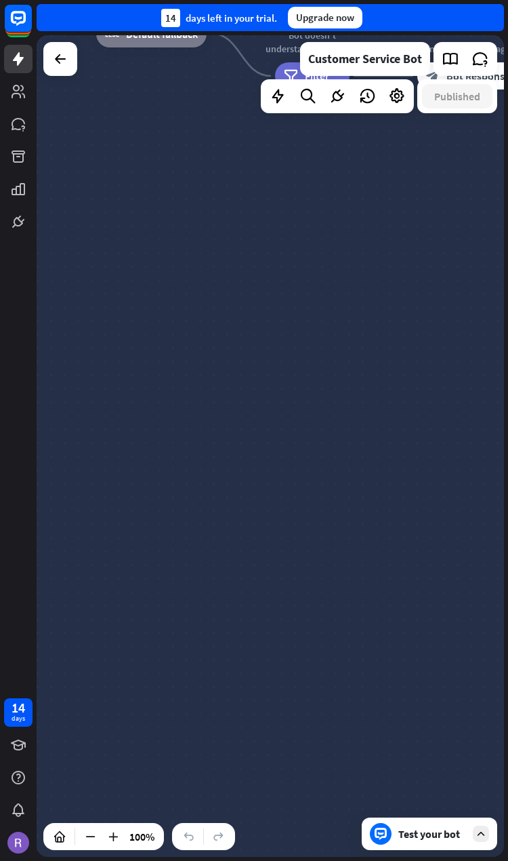
click at [420, 395] on div "Test your bot" at bounding box center [432, 834] width 68 height 14
